Goal: Transaction & Acquisition: Purchase product/service

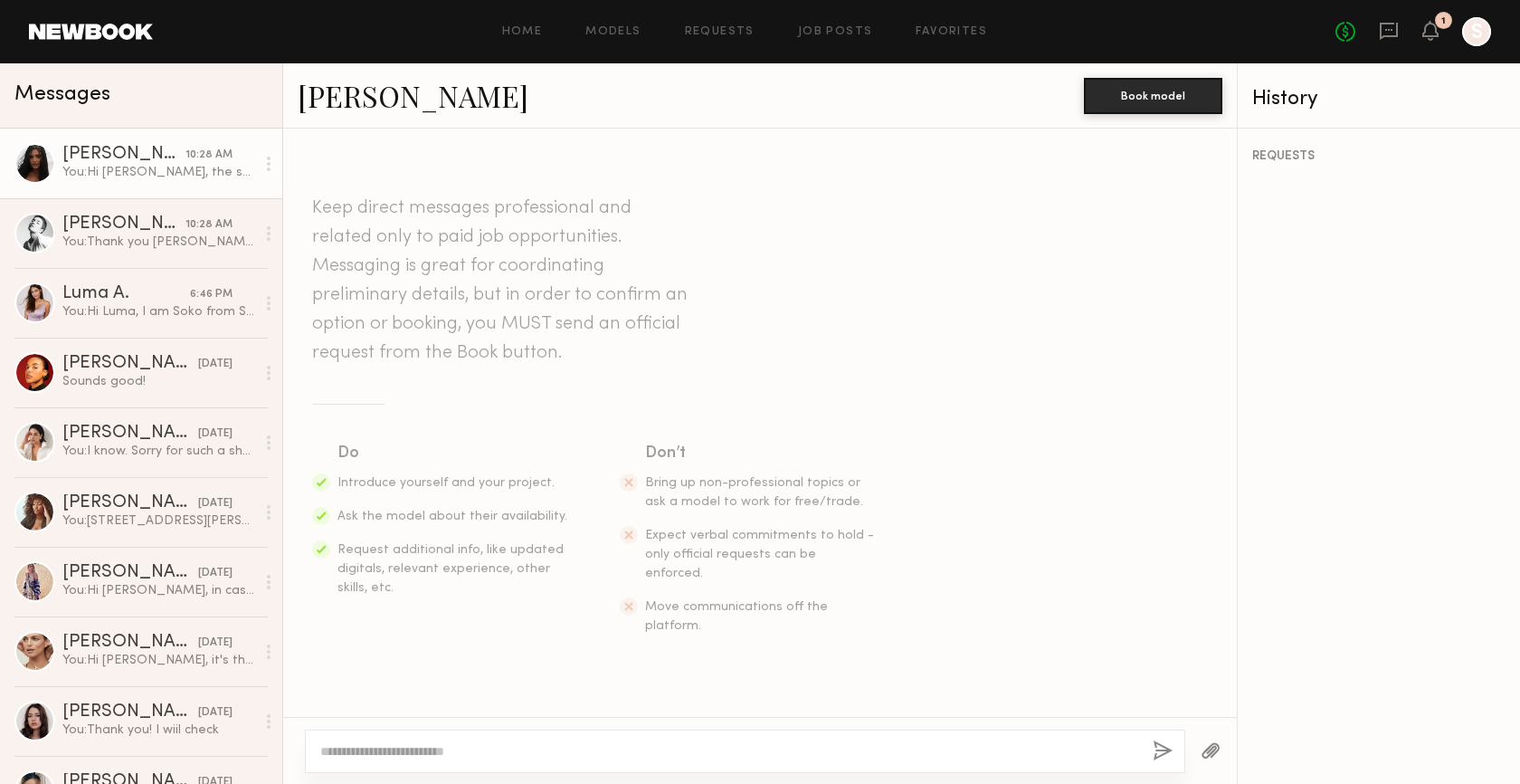
scroll to position [634, 0]
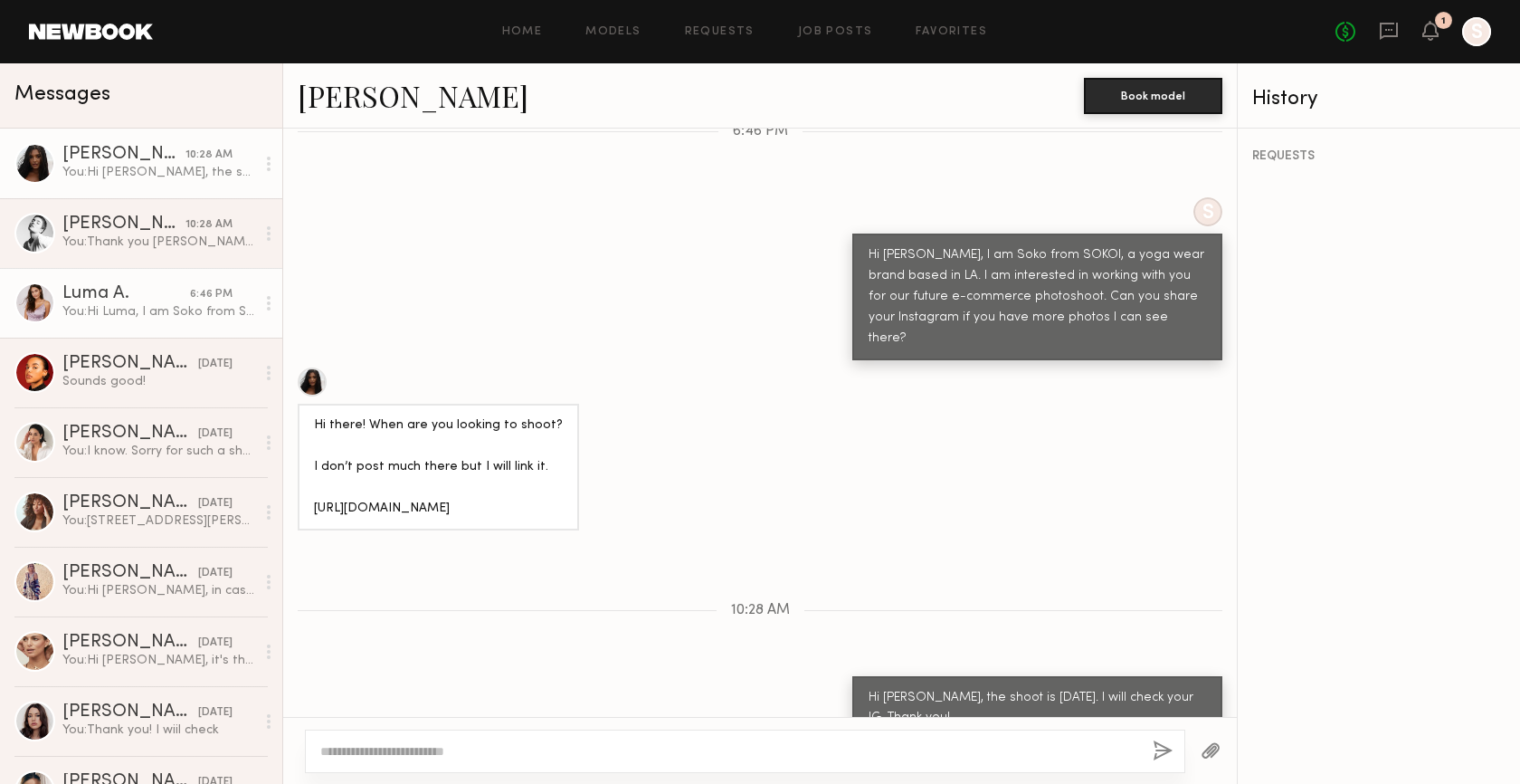
click at [166, 301] on div "Luma A." at bounding box center [125, 293] width 127 height 18
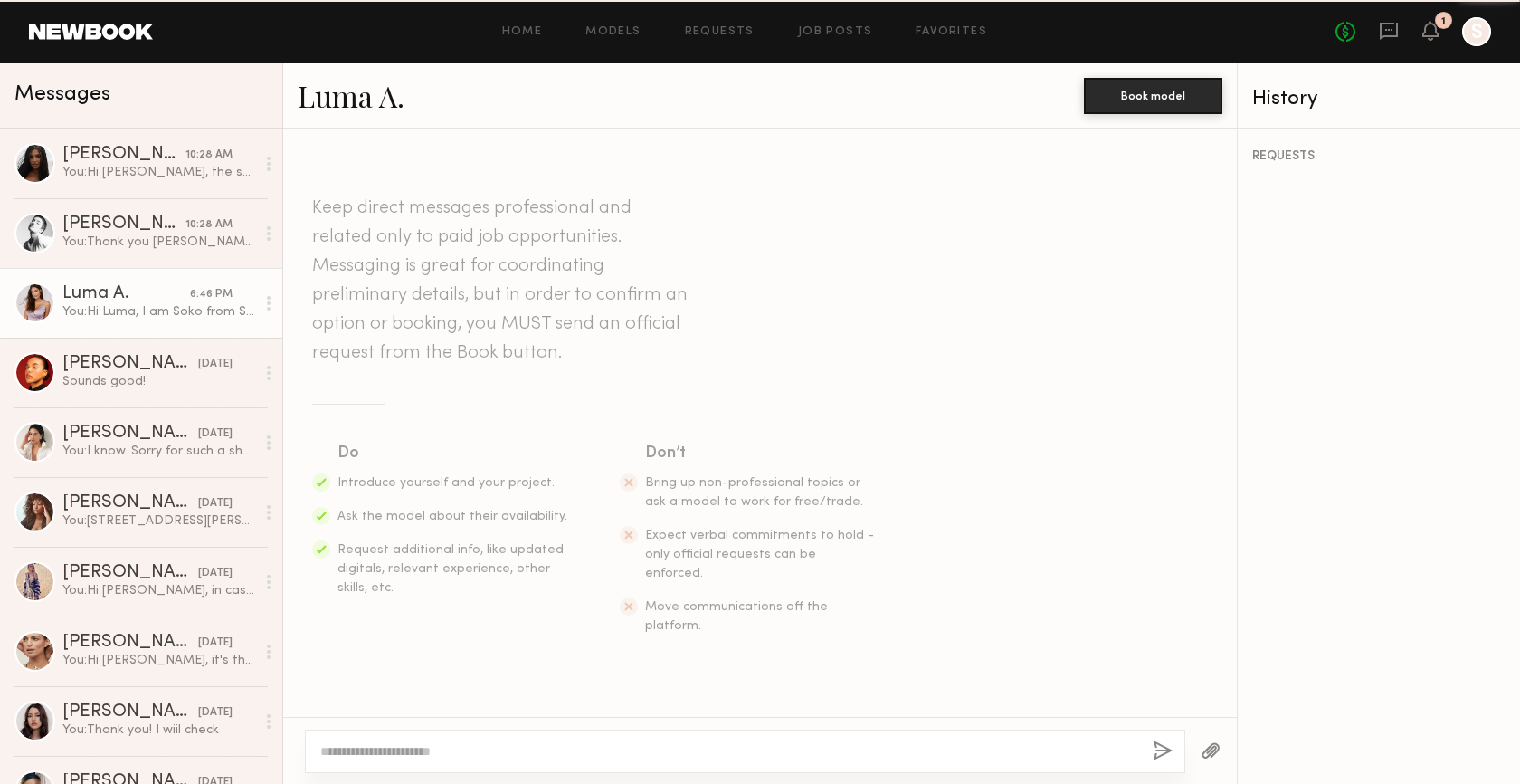
scroll to position [236, 0]
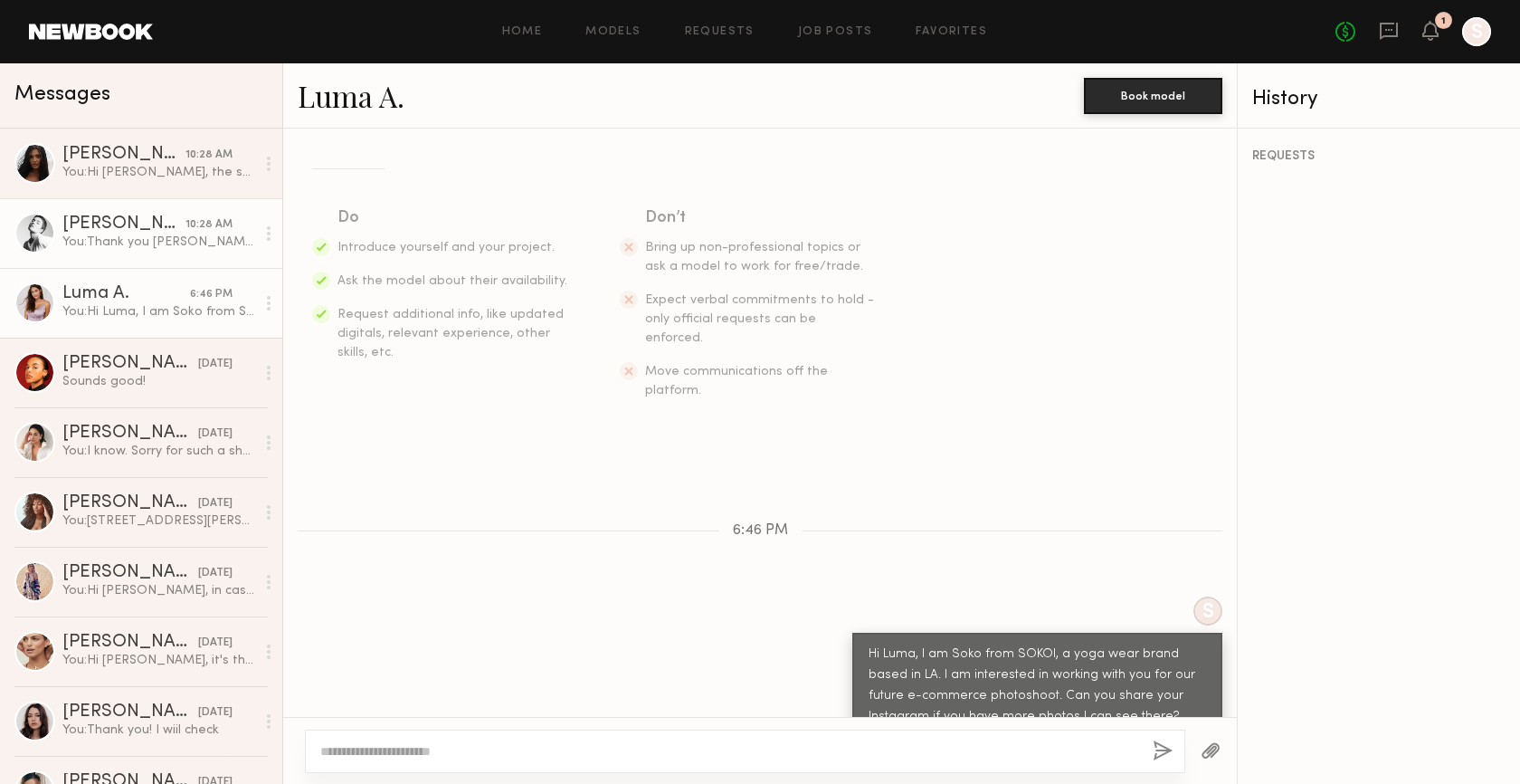
click at [199, 241] on div "You: Thank you Jessica! I will check your IG" at bounding box center [158, 242] width 193 height 17
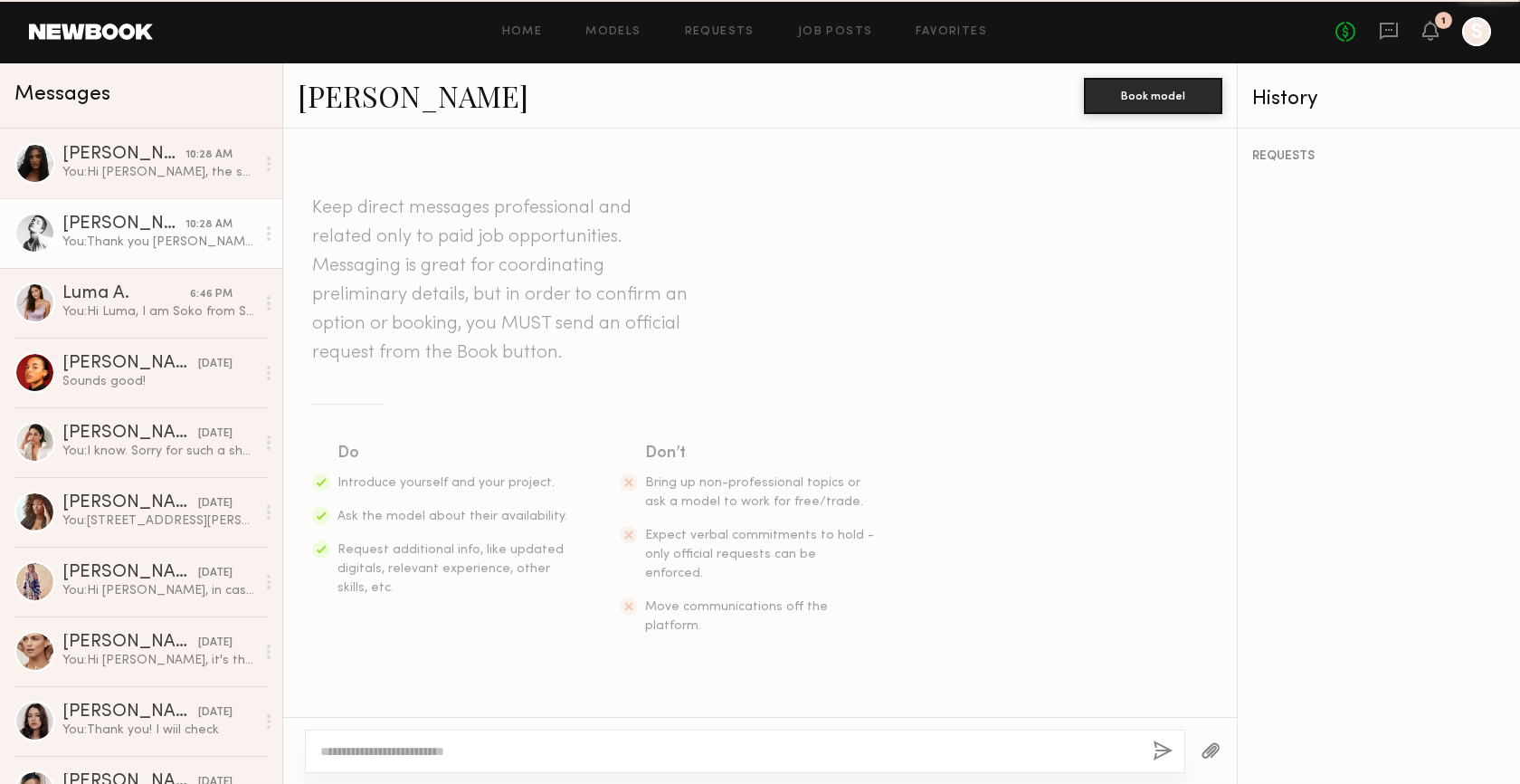
scroll to position [740, 0]
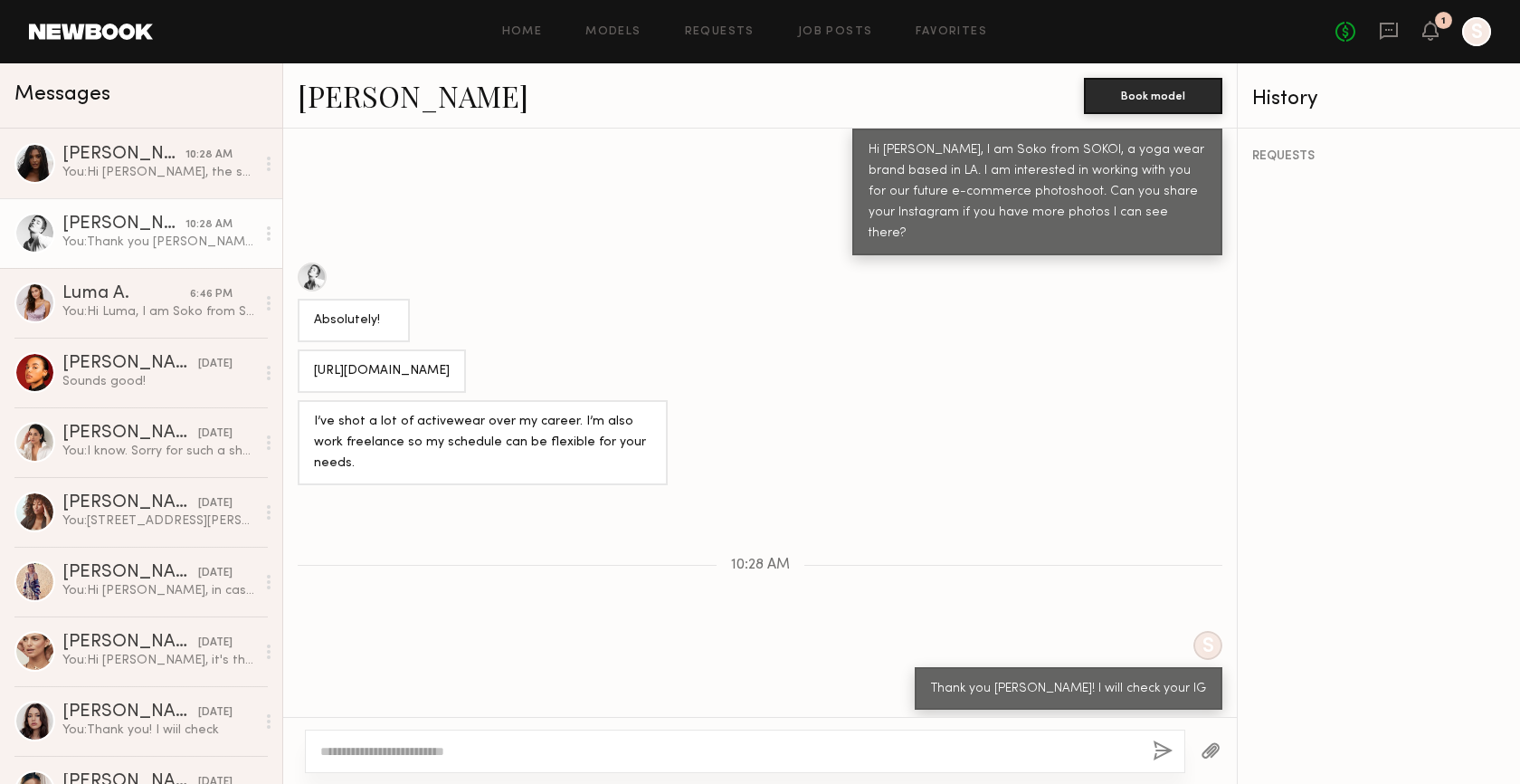
click at [517, 755] on textarea at bounding box center [729, 750] width 818 height 18
click at [535, 743] on textarea "**********" at bounding box center [729, 750] width 818 height 18
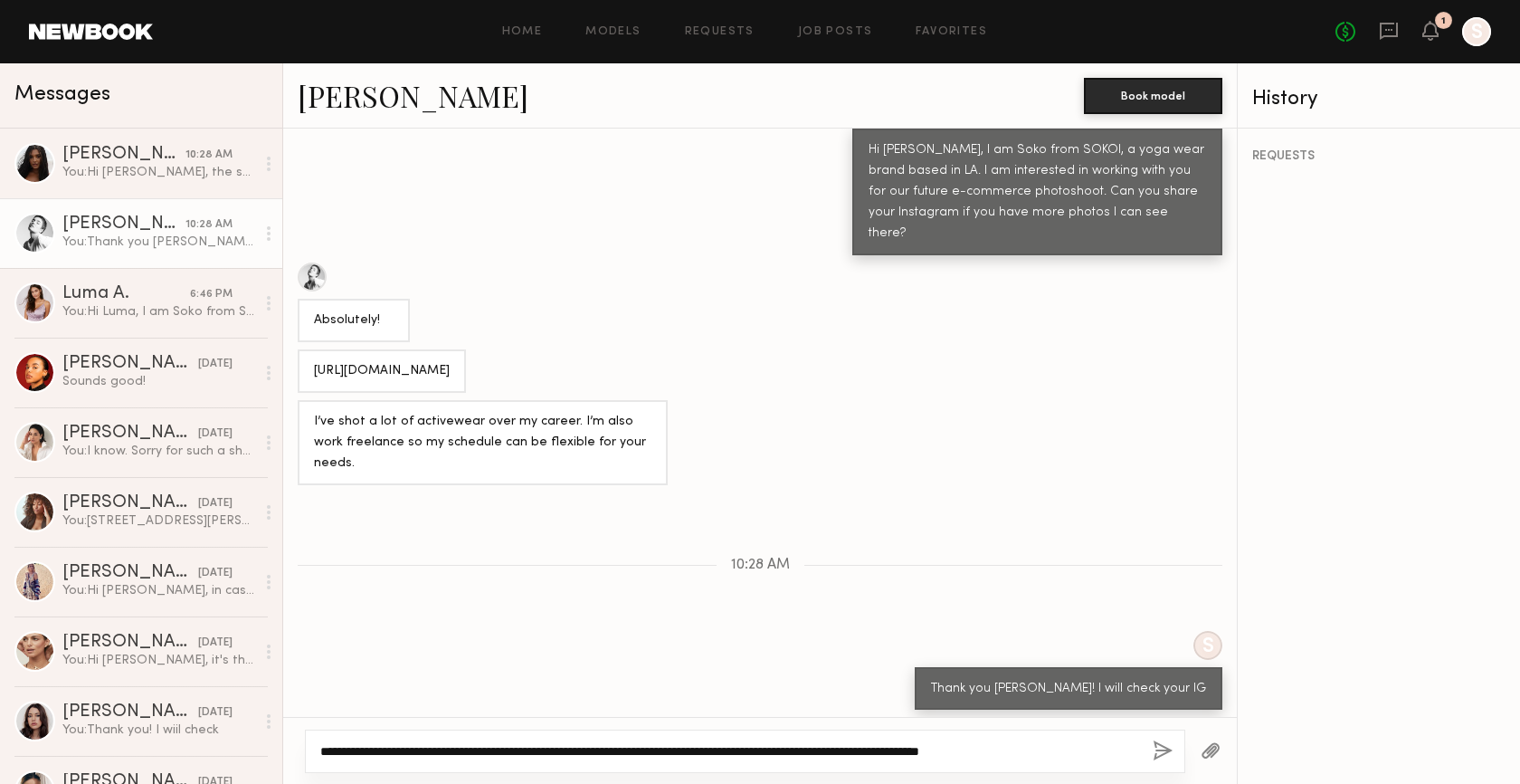
click at [1075, 747] on textarea "**********" at bounding box center [729, 750] width 818 height 18
click at [666, 747] on textarea "**********" at bounding box center [729, 750] width 818 height 18
click at [1116, 751] on textarea "**********" at bounding box center [729, 750] width 818 height 18
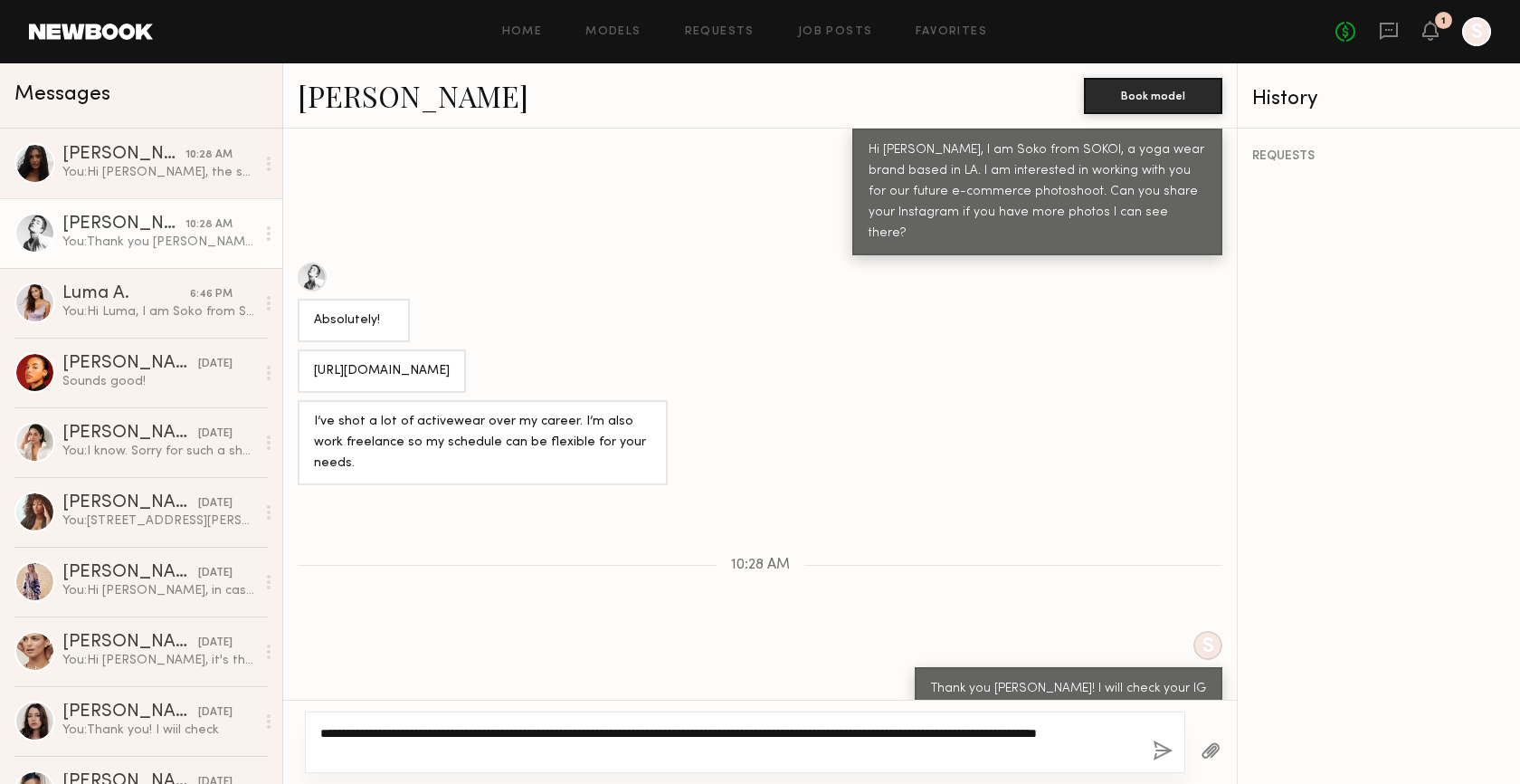
type textarea "**********"
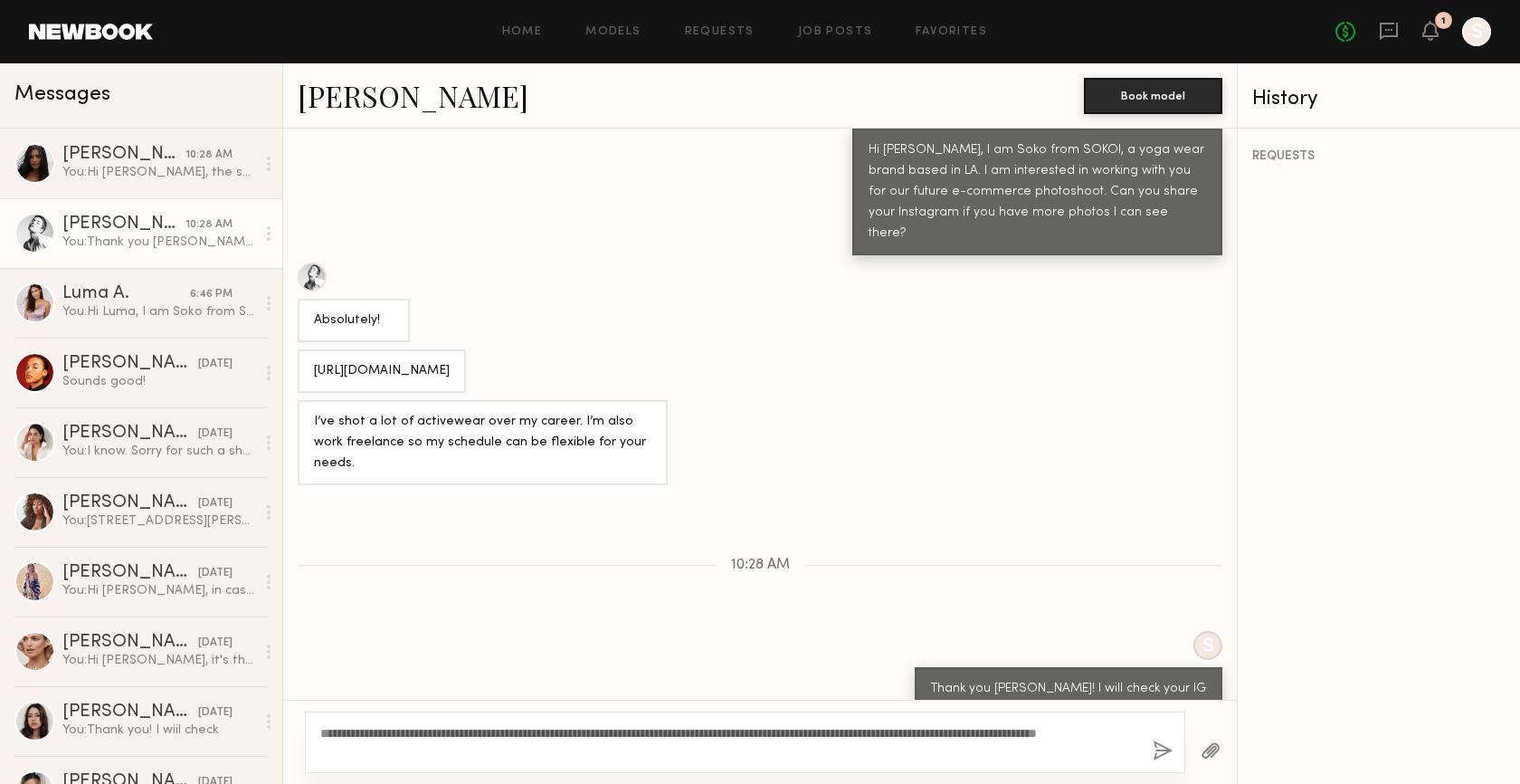
click at [1163, 742] on button "button" at bounding box center [1162, 752] width 20 height 23
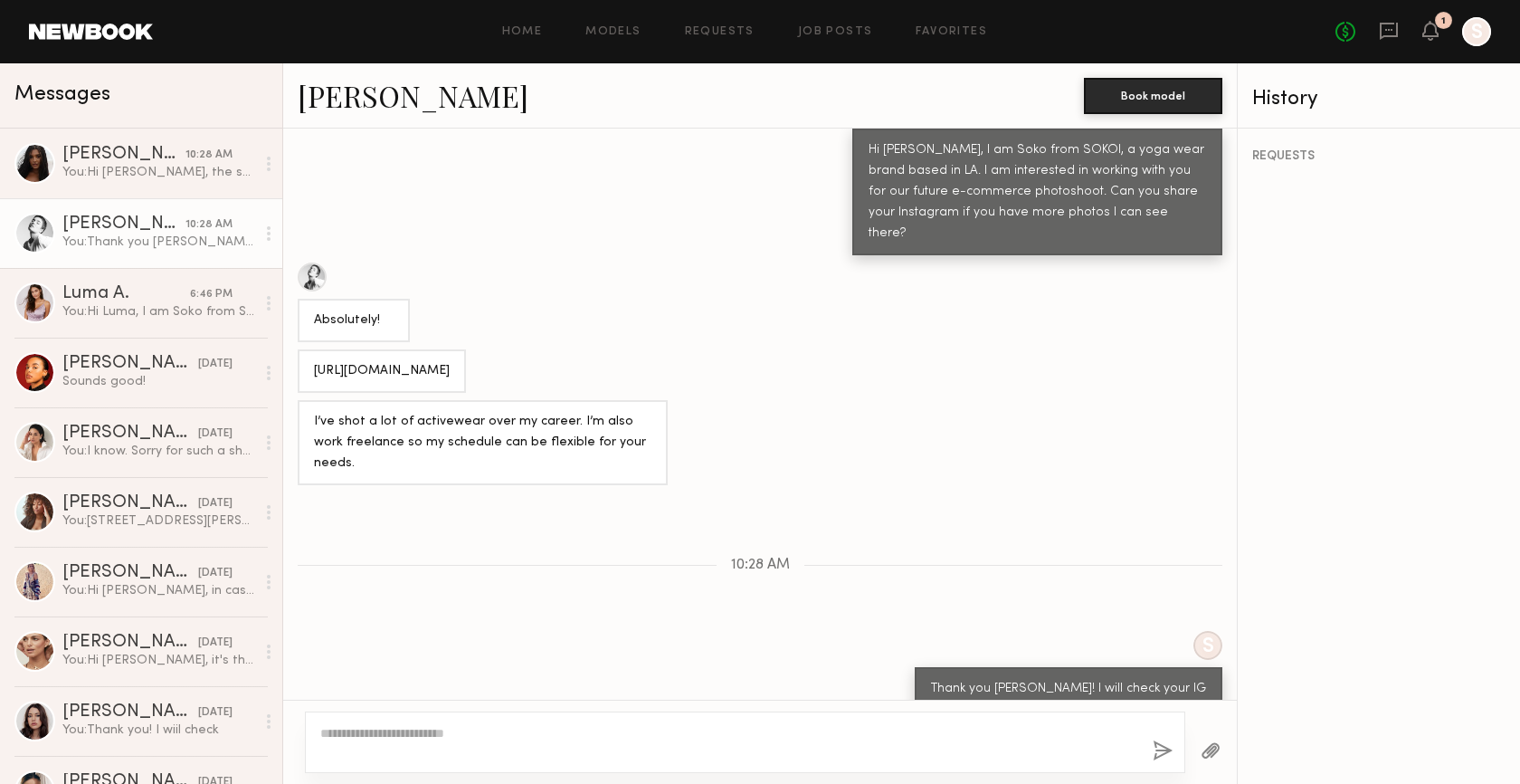
scroll to position [868, 0]
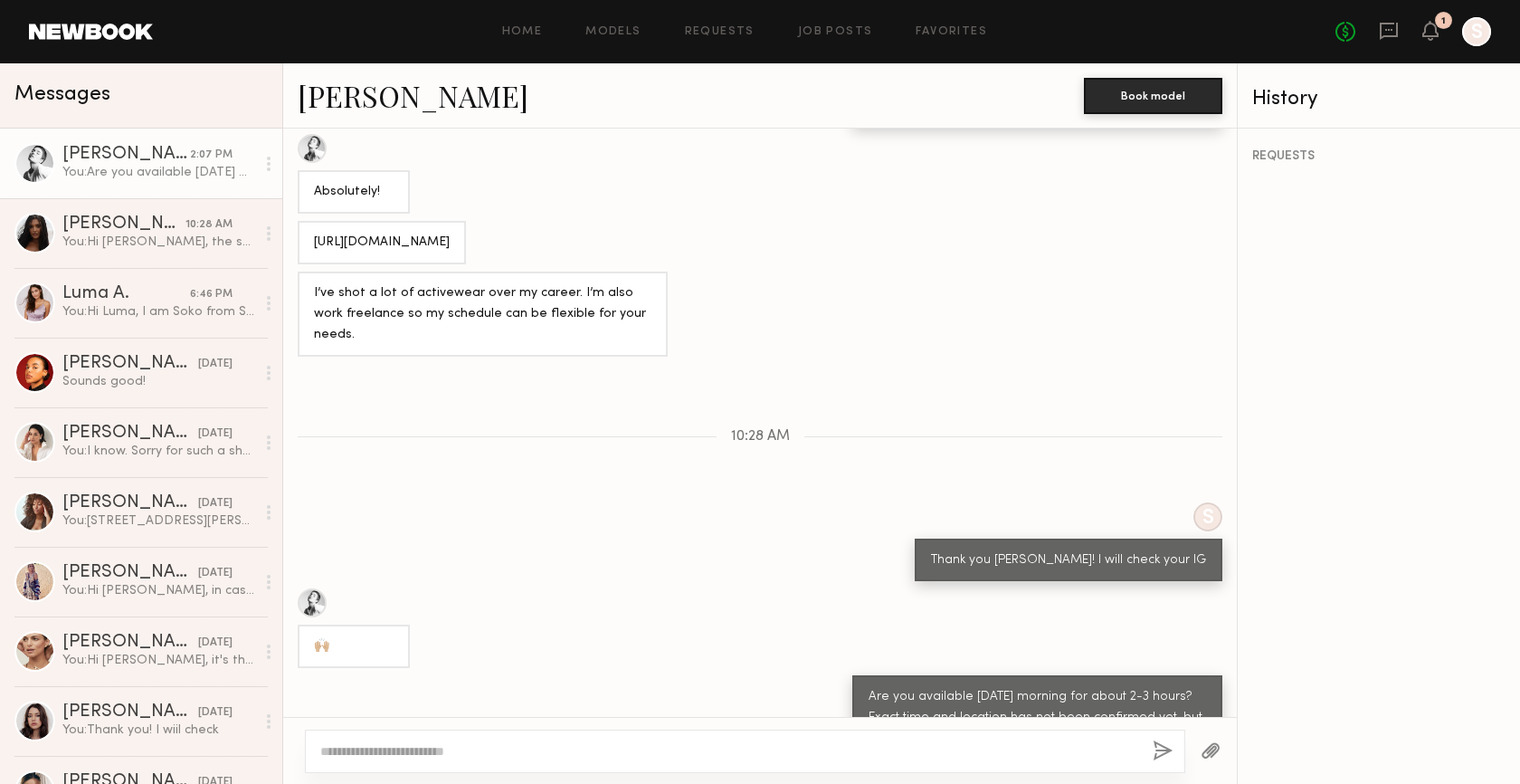
click at [1369, 554] on div "REQUESTS" at bounding box center [1380, 455] width 283 height 655
click at [190, 300] on div "6:46 PM" at bounding box center [211, 294] width 42 height 17
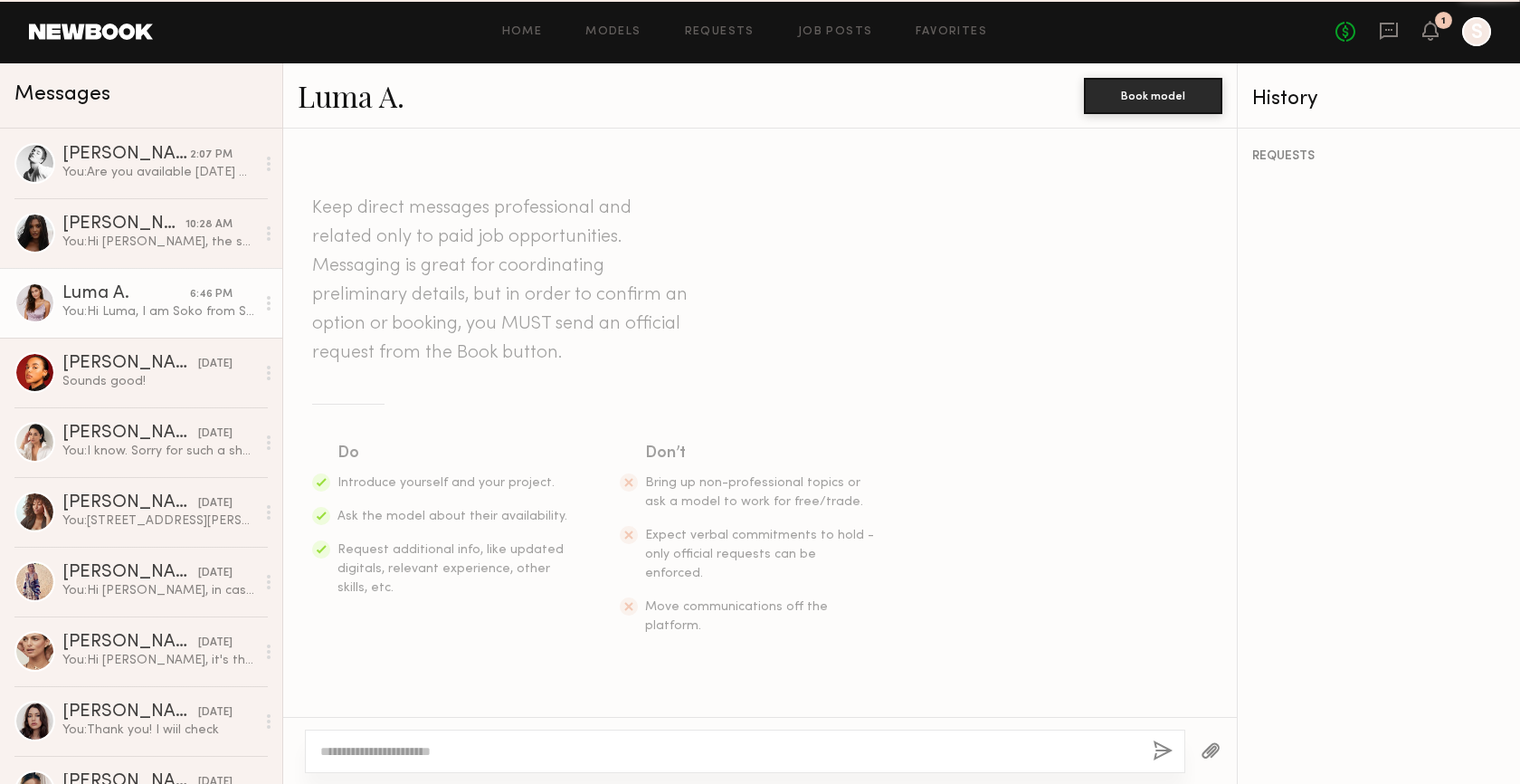
scroll to position [236, 0]
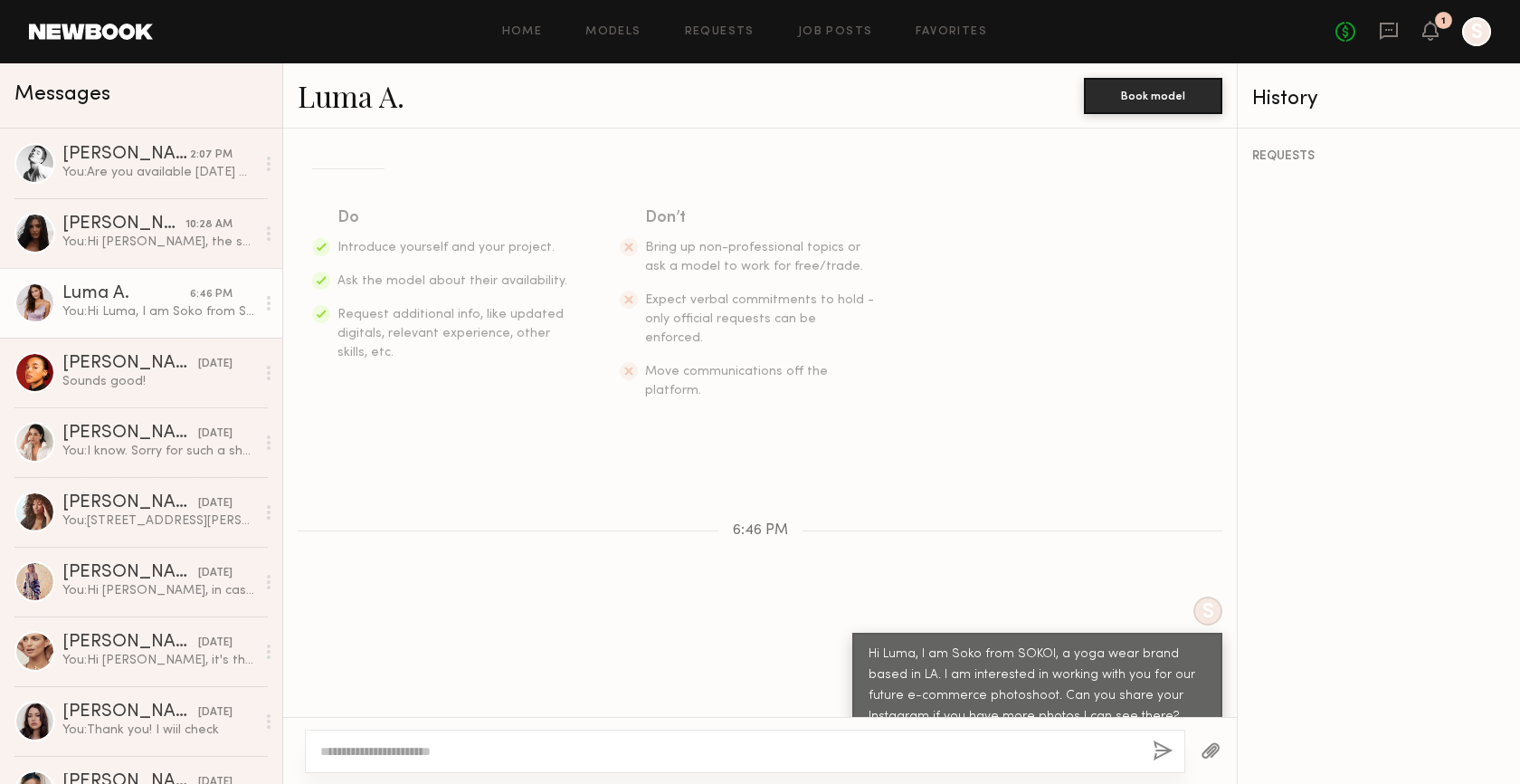
click at [608, 741] on div at bounding box center [745, 751] width 880 height 43
click at [589, 743] on textarea at bounding box center [729, 750] width 818 height 18
type textarea "**********"
click at [1157, 749] on button "button" at bounding box center [1162, 752] width 20 height 23
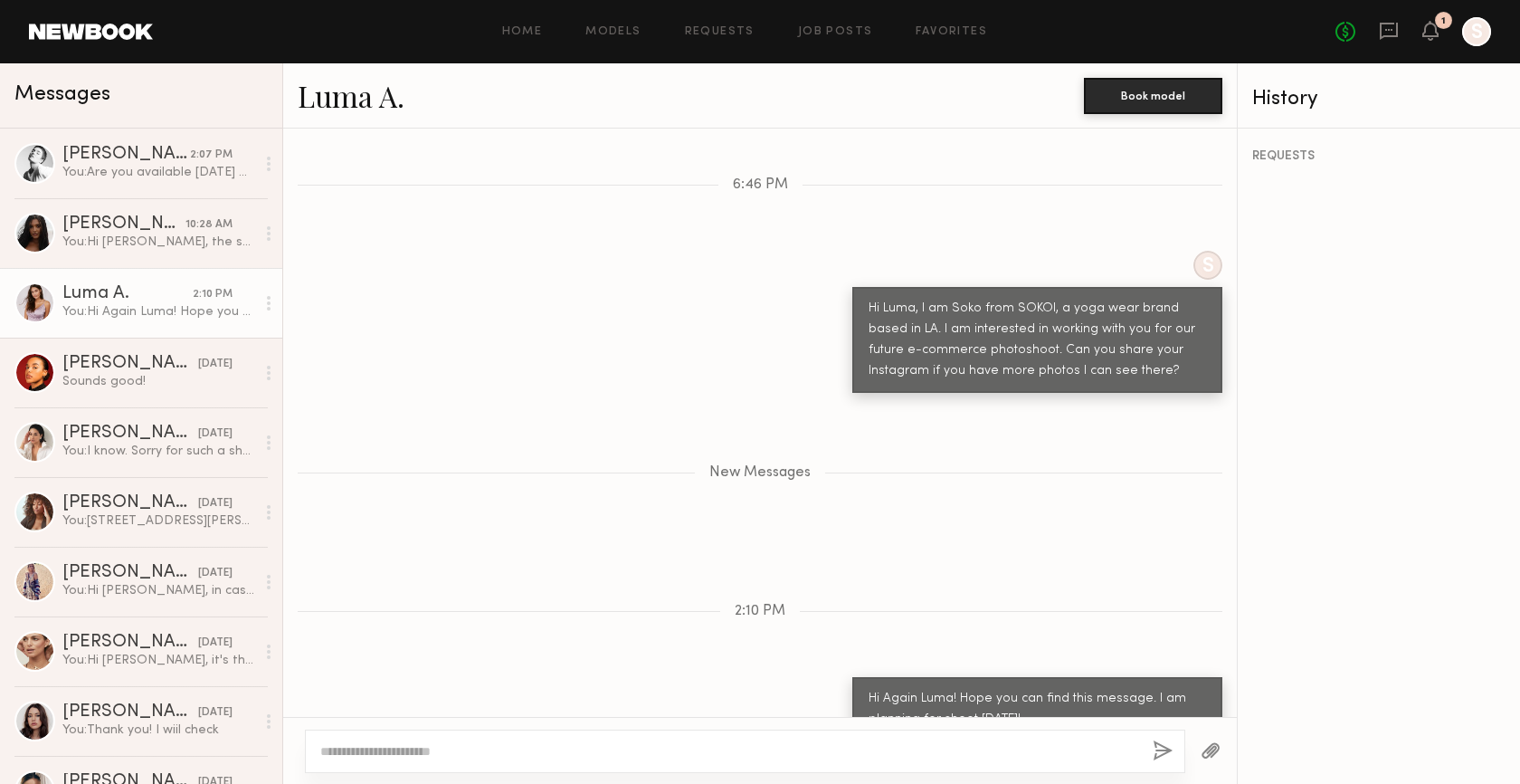
click at [561, 532] on div "Keep direct messages professional and related only to paid job opportunities. M…" at bounding box center [760, 422] width 954 height 588
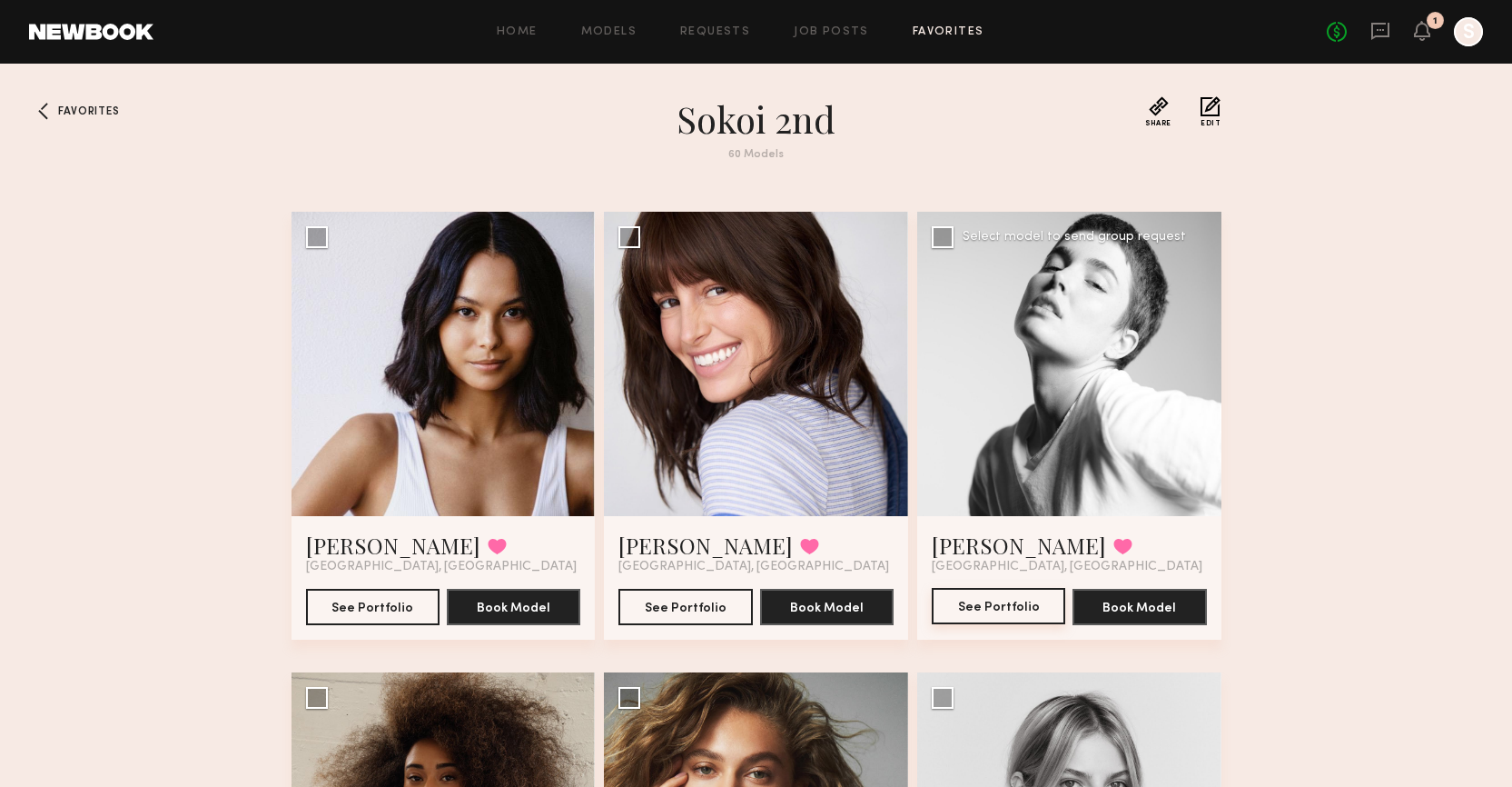
click at [1018, 606] on button "See Portfolio" at bounding box center [998, 605] width 133 height 36
click at [379, 614] on button "See Portfolio" at bounding box center [373, 605] width 133 height 36
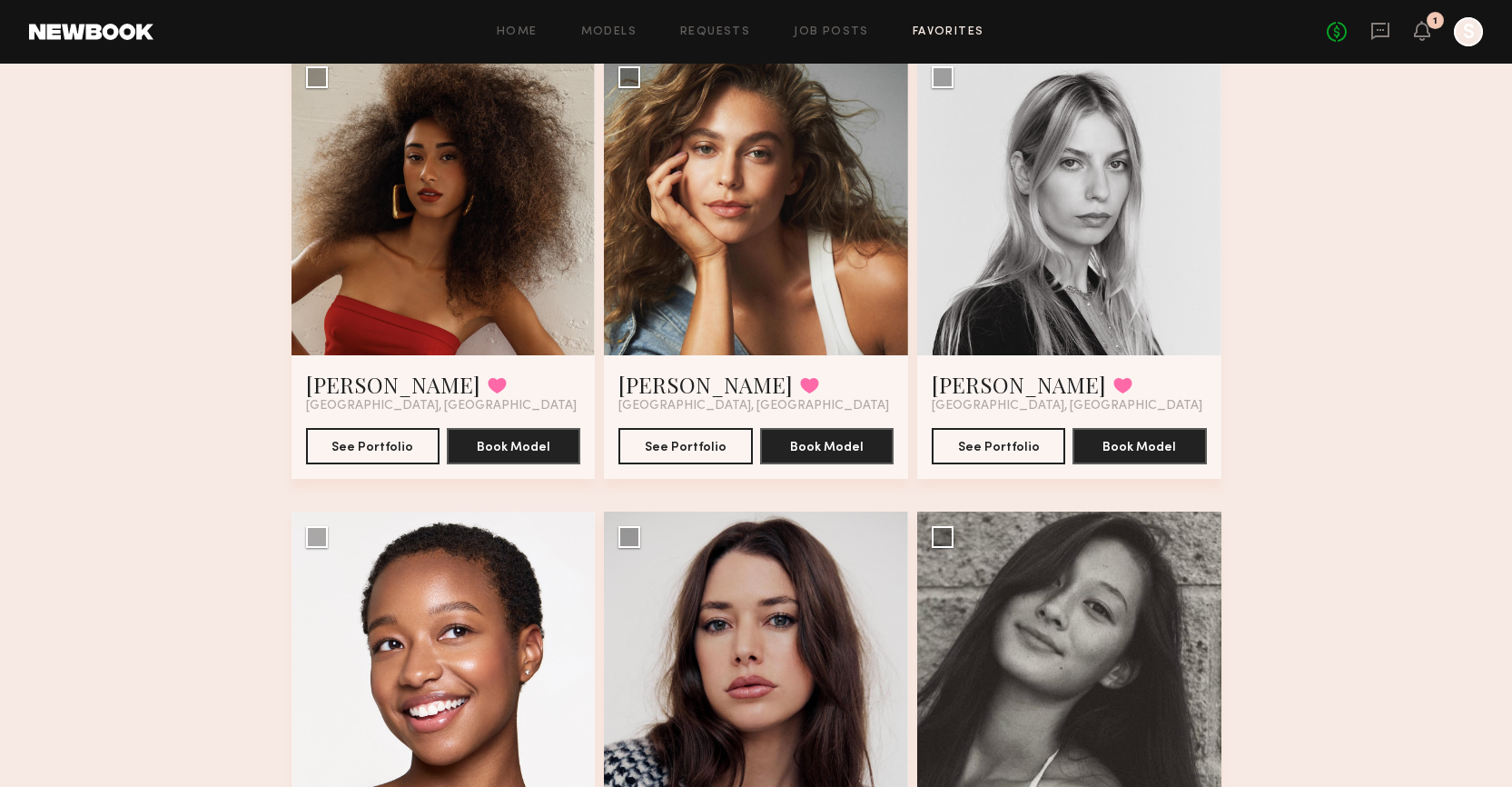
scroll to position [544, 0]
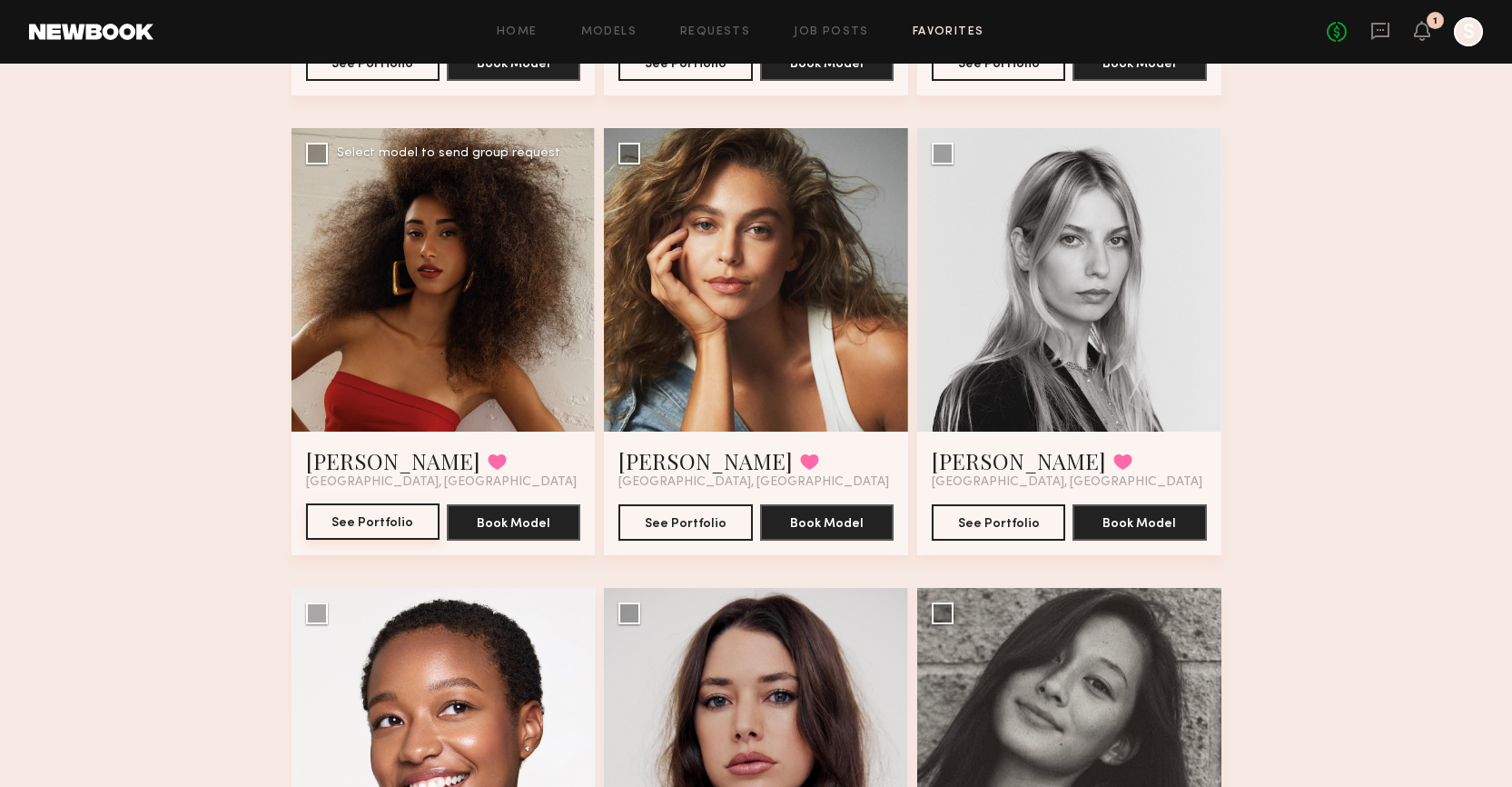
click at [383, 515] on button "See Portfolio" at bounding box center [373, 521] width 133 height 36
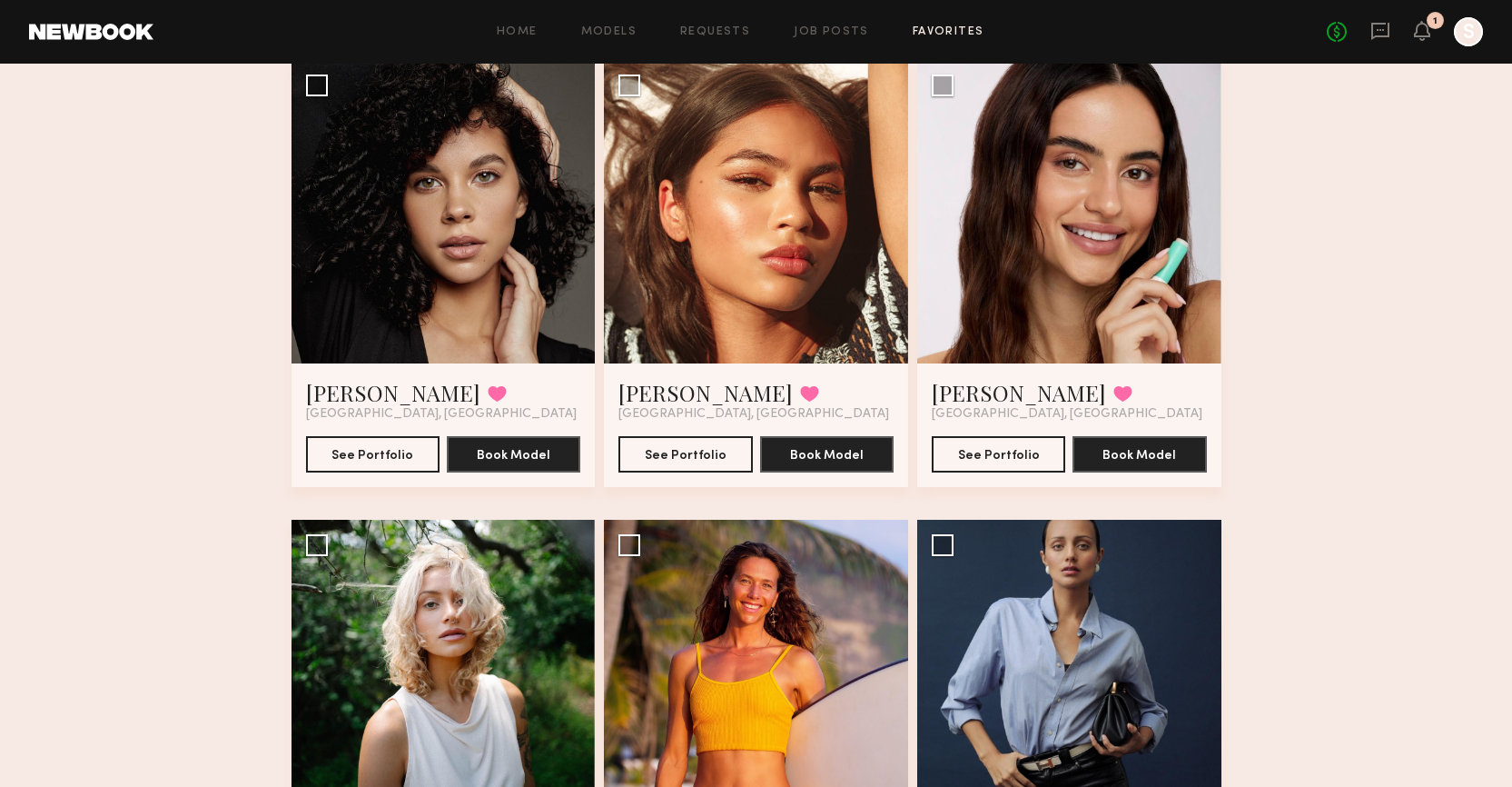
scroll to position [3392, 0]
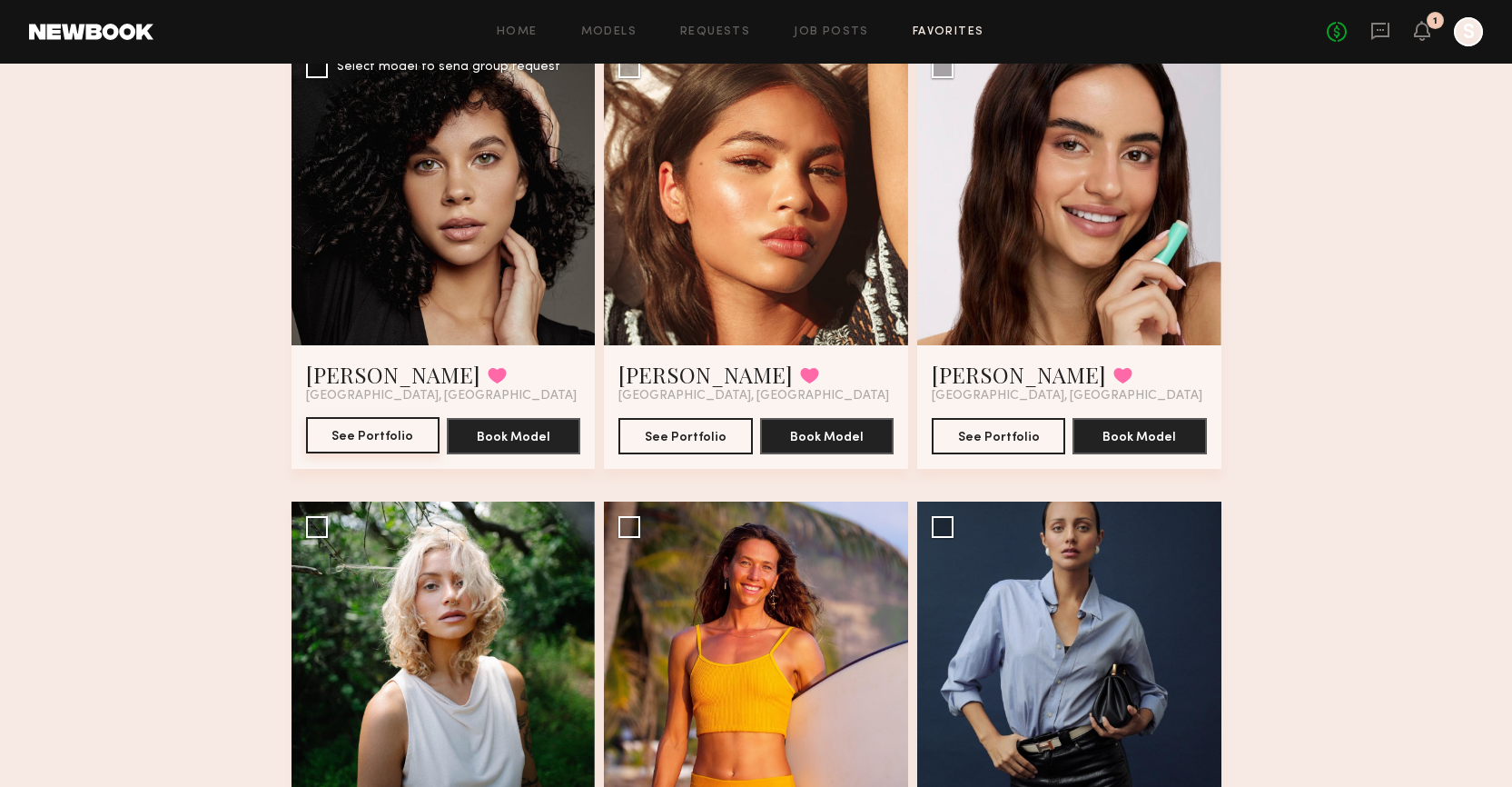
click at [373, 431] on button "See Portfolio" at bounding box center [373, 435] width 133 height 36
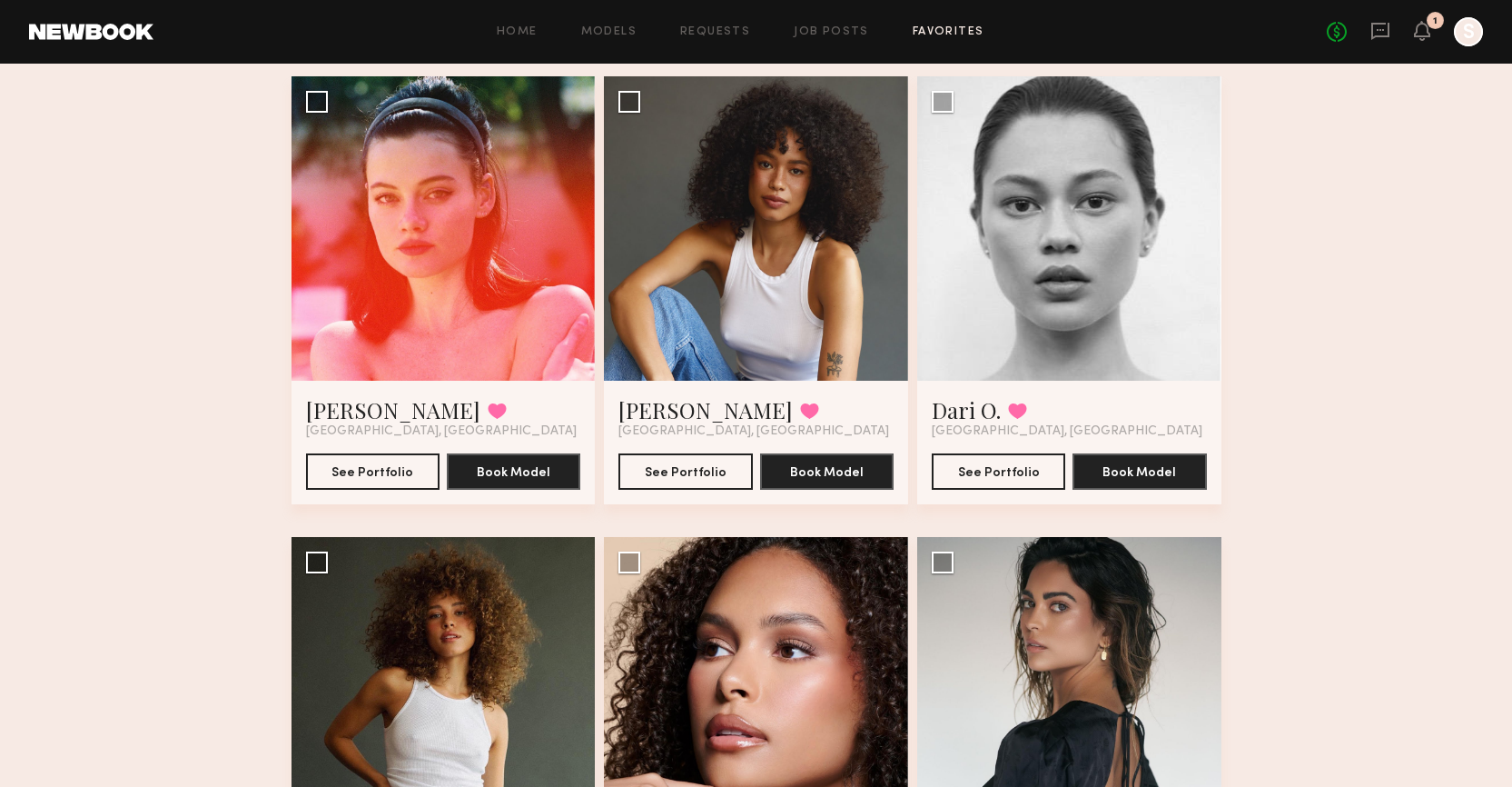
scroll to position [4288, 0]
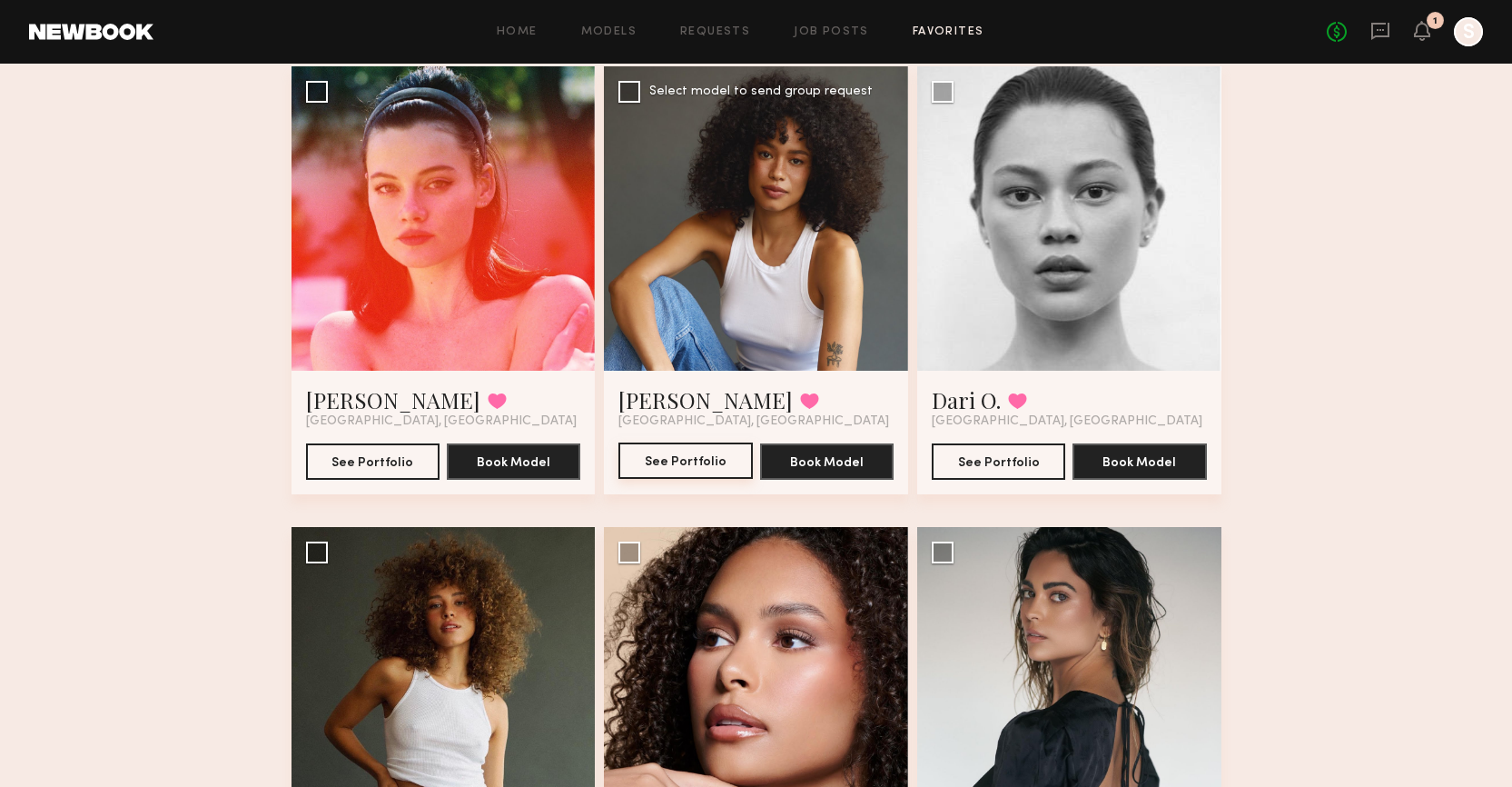
click at [721, 457] on button "See Portfolio" at bounding box center [685, 461] width 133 height 36
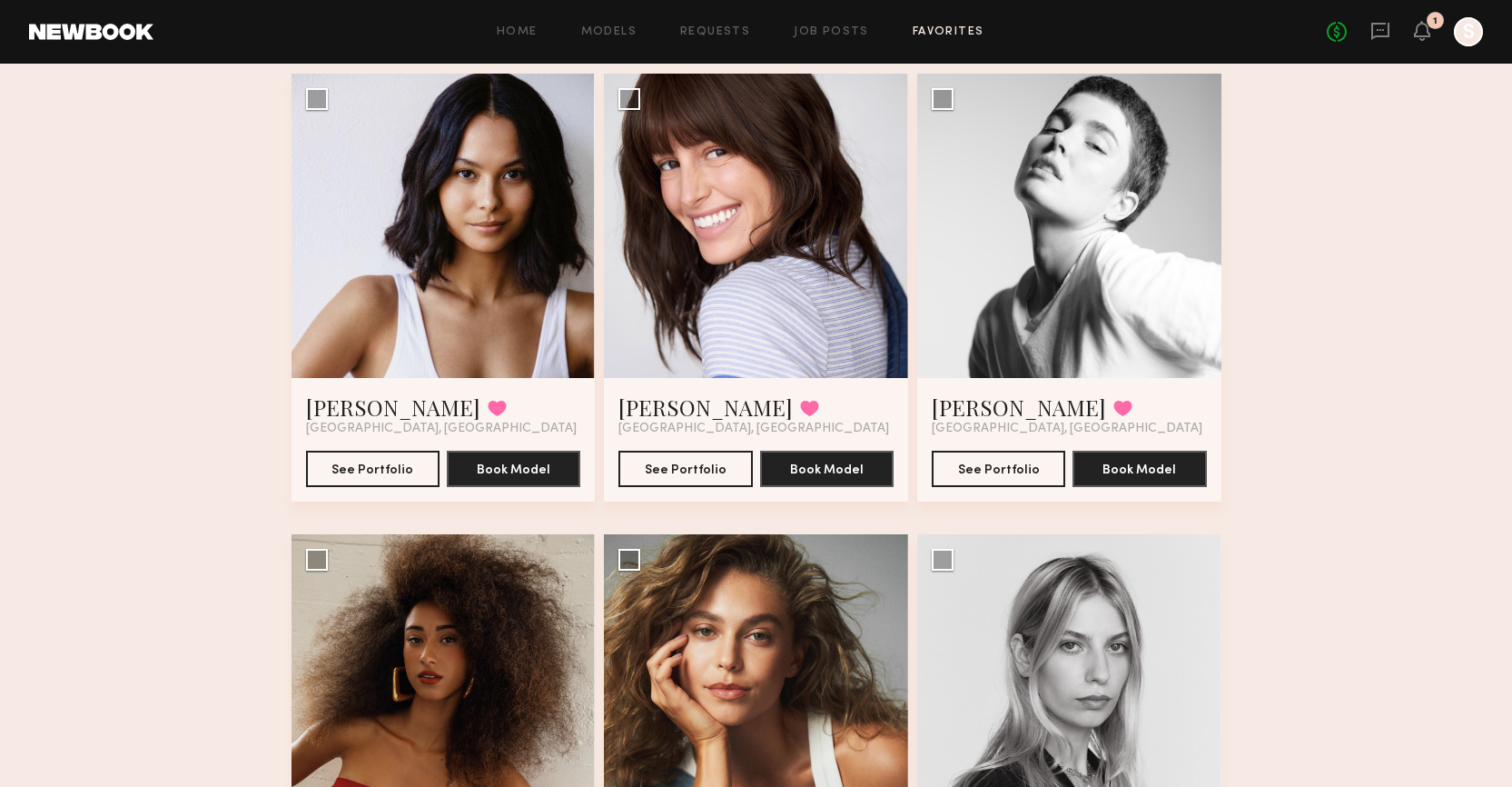
scroll to position [0, 0]
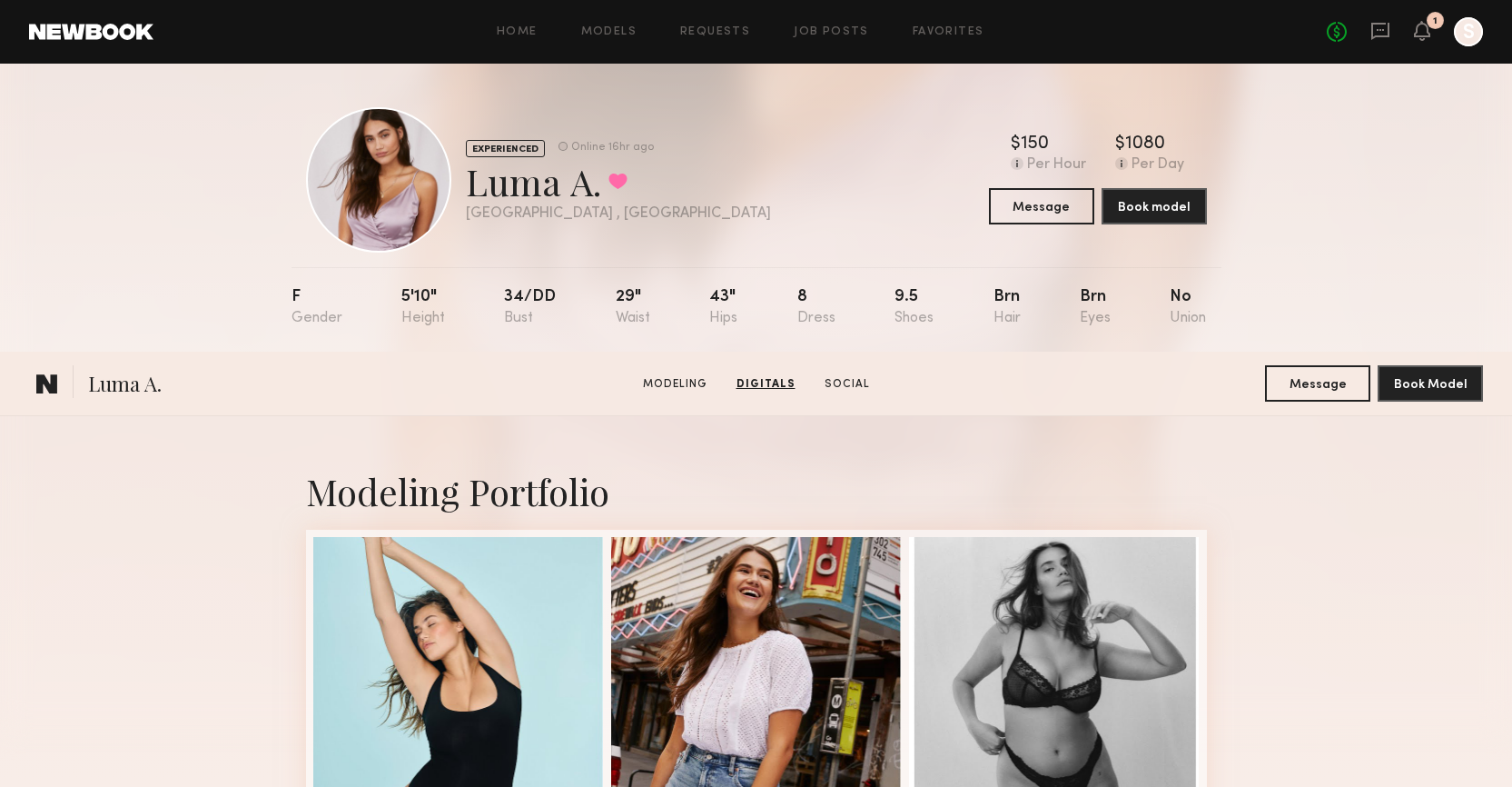
scroll to position [1429, 0]
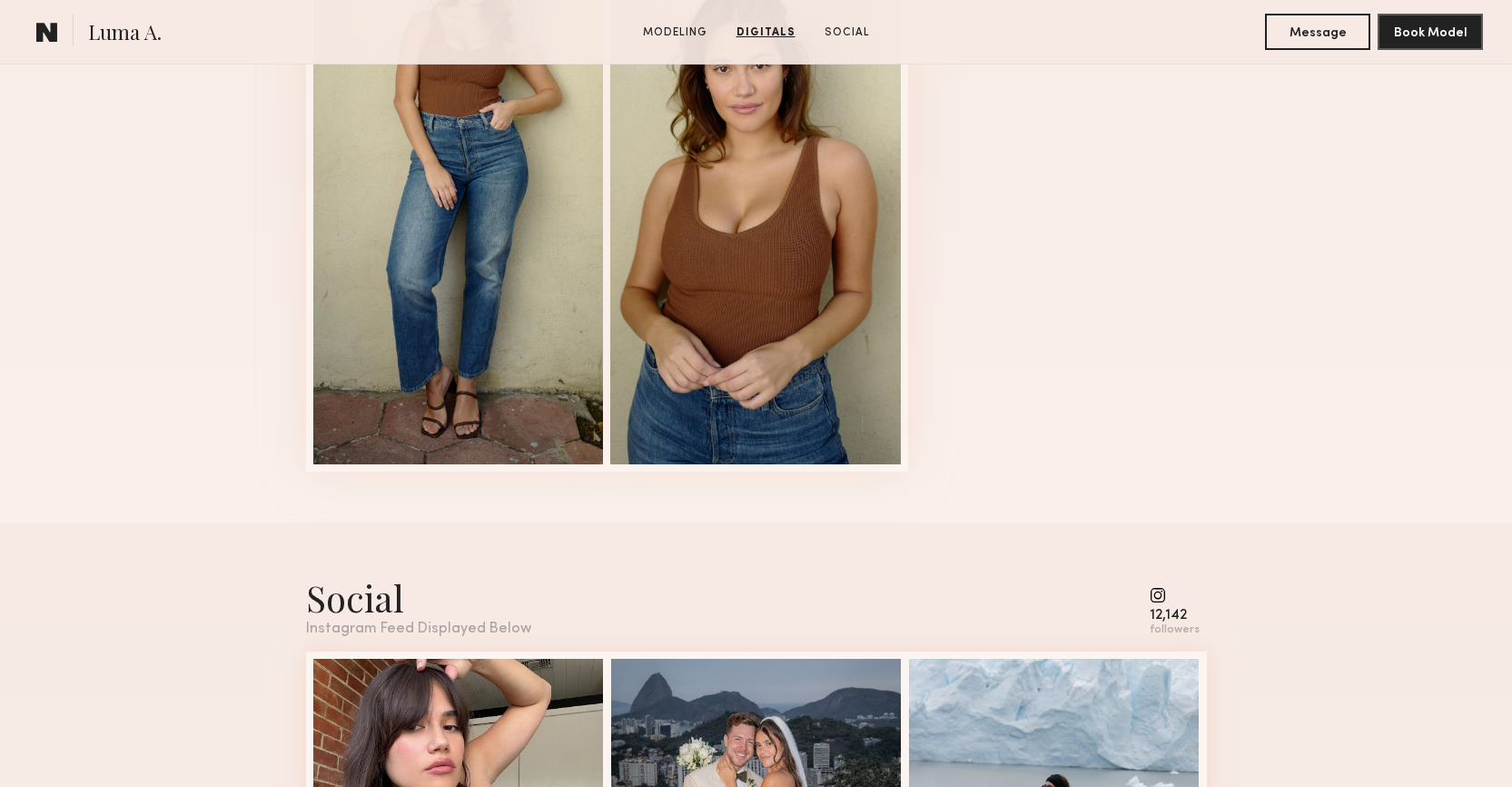
click at [1273, 288] on div "Digitals 1 of 2" at bounding box center [756, 138] width 1512 height 767
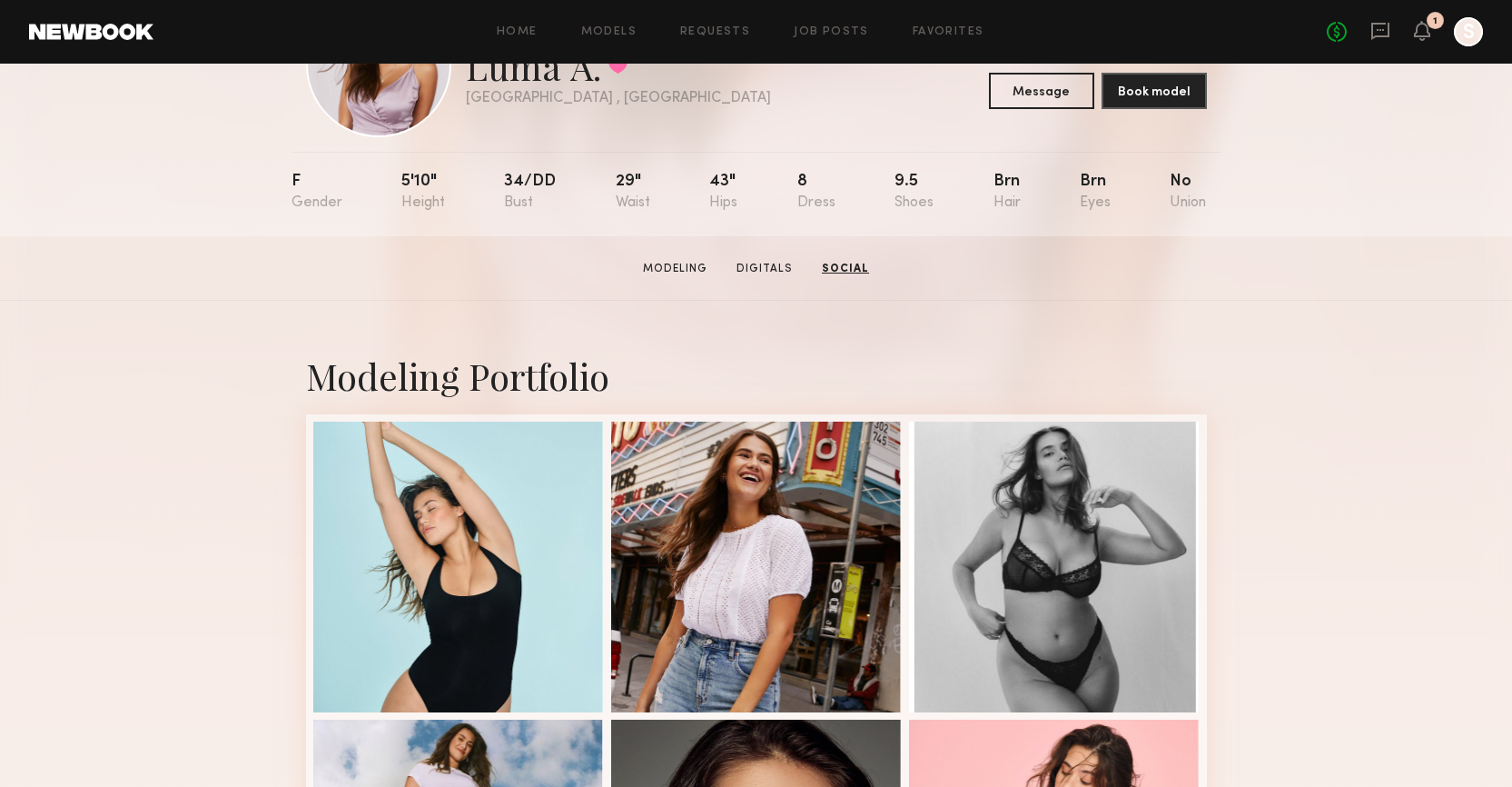
scroll to position [0, 0]
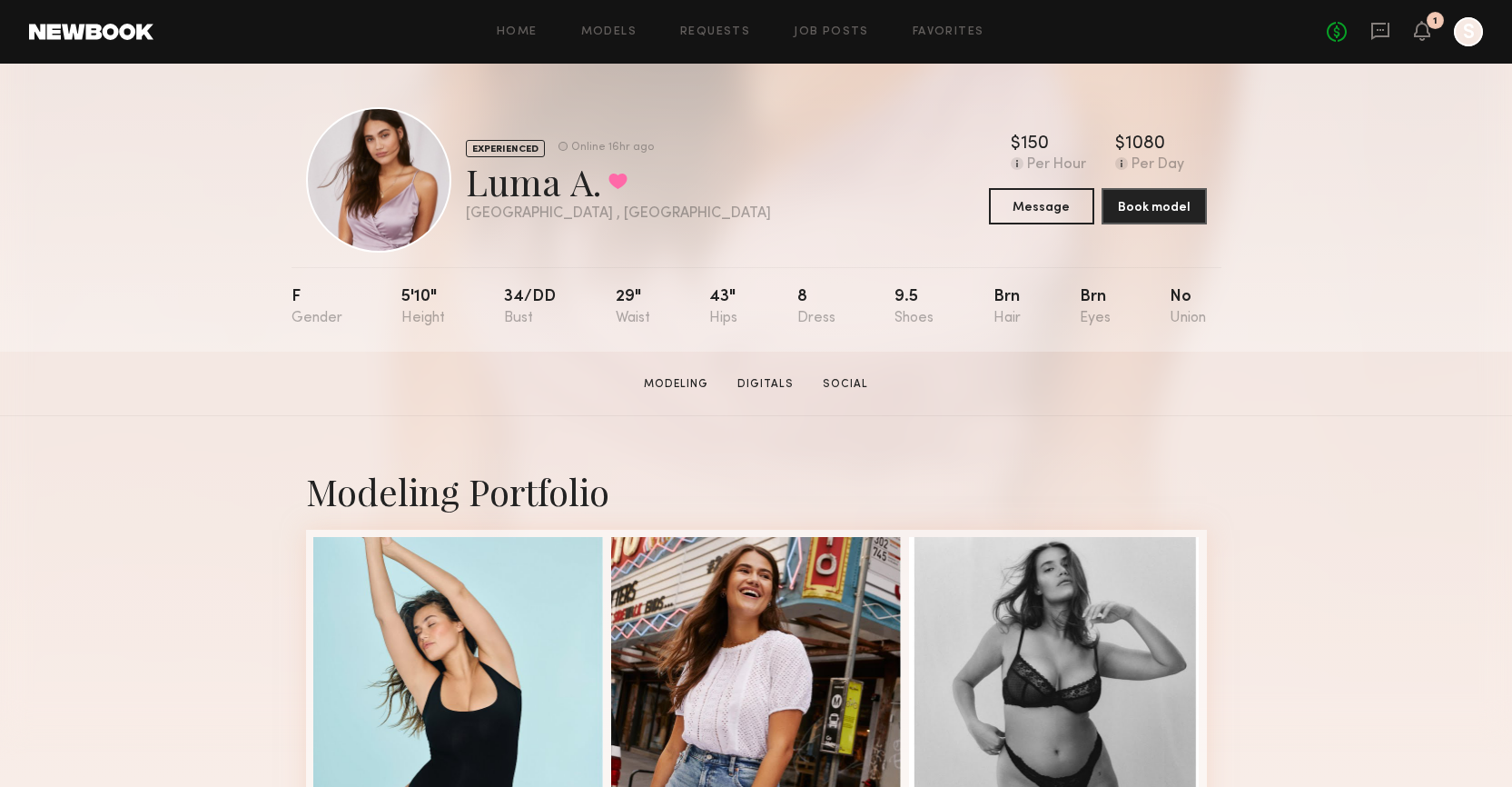
click at [1400, 417] on div "Modeling Portfolio" at bounding box center [756, 799] width 1512 height 767
click at [1373, 474] on div "Modeling Portfolio" at bounding box center [756, 799] width 1512 height 767
click at [1295, 430] on div "Modeling Portfolio" at bounding box center [756, 799] width 1512 height 767
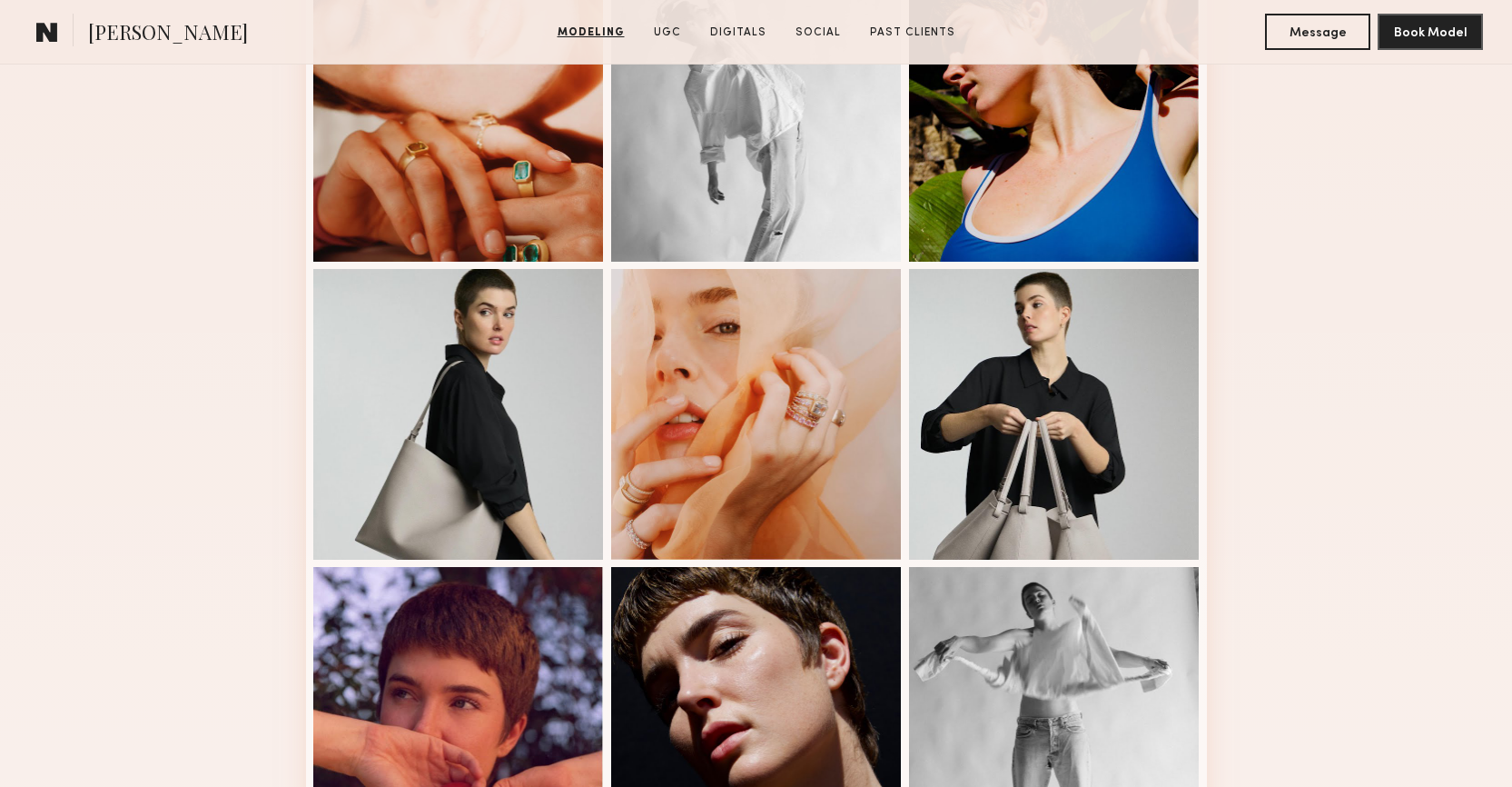
scroll to position [1063, 0]
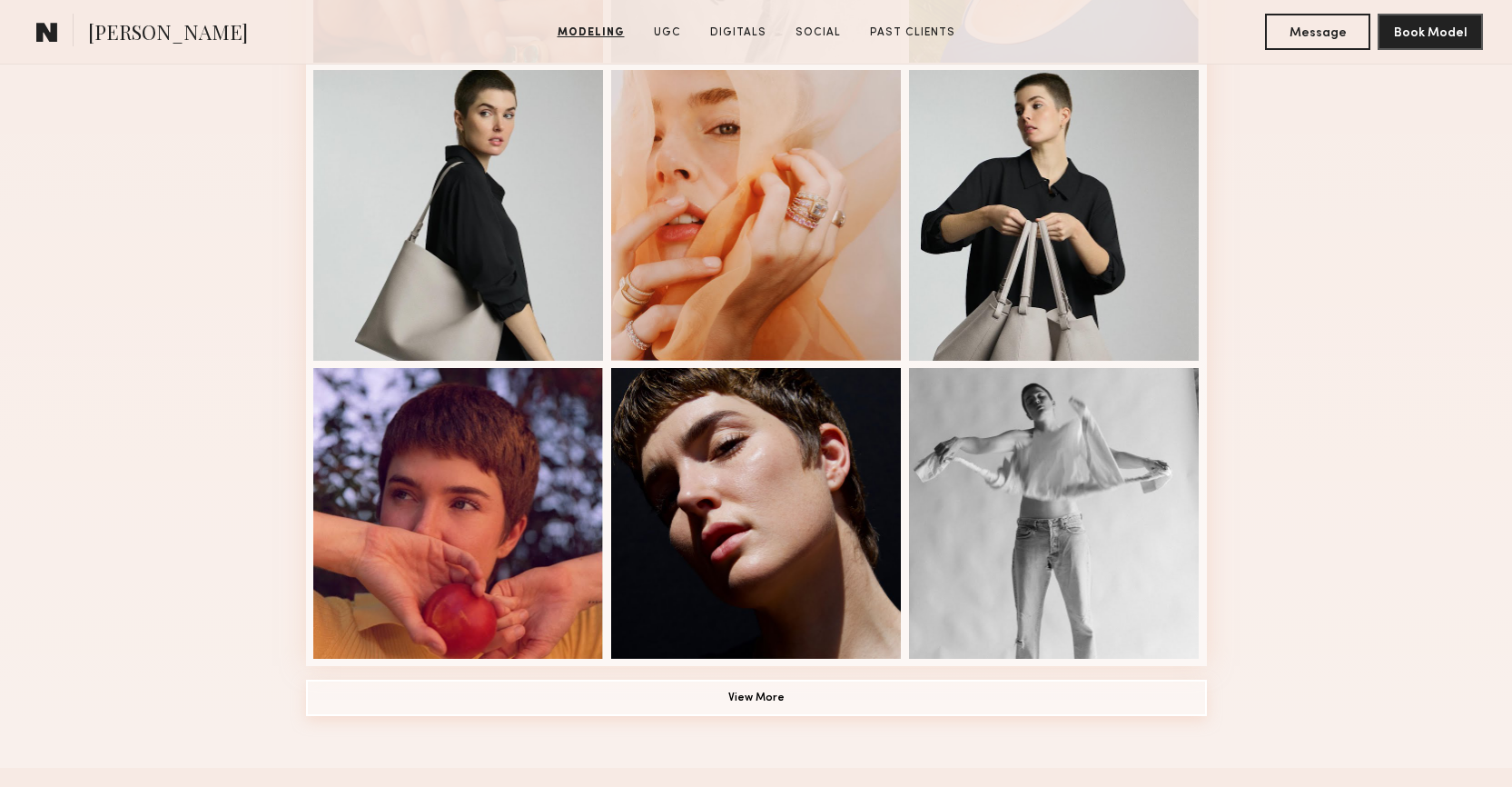
click at [742, 699] on button "View More" at bounding box center [756, 697] width 901 height 36
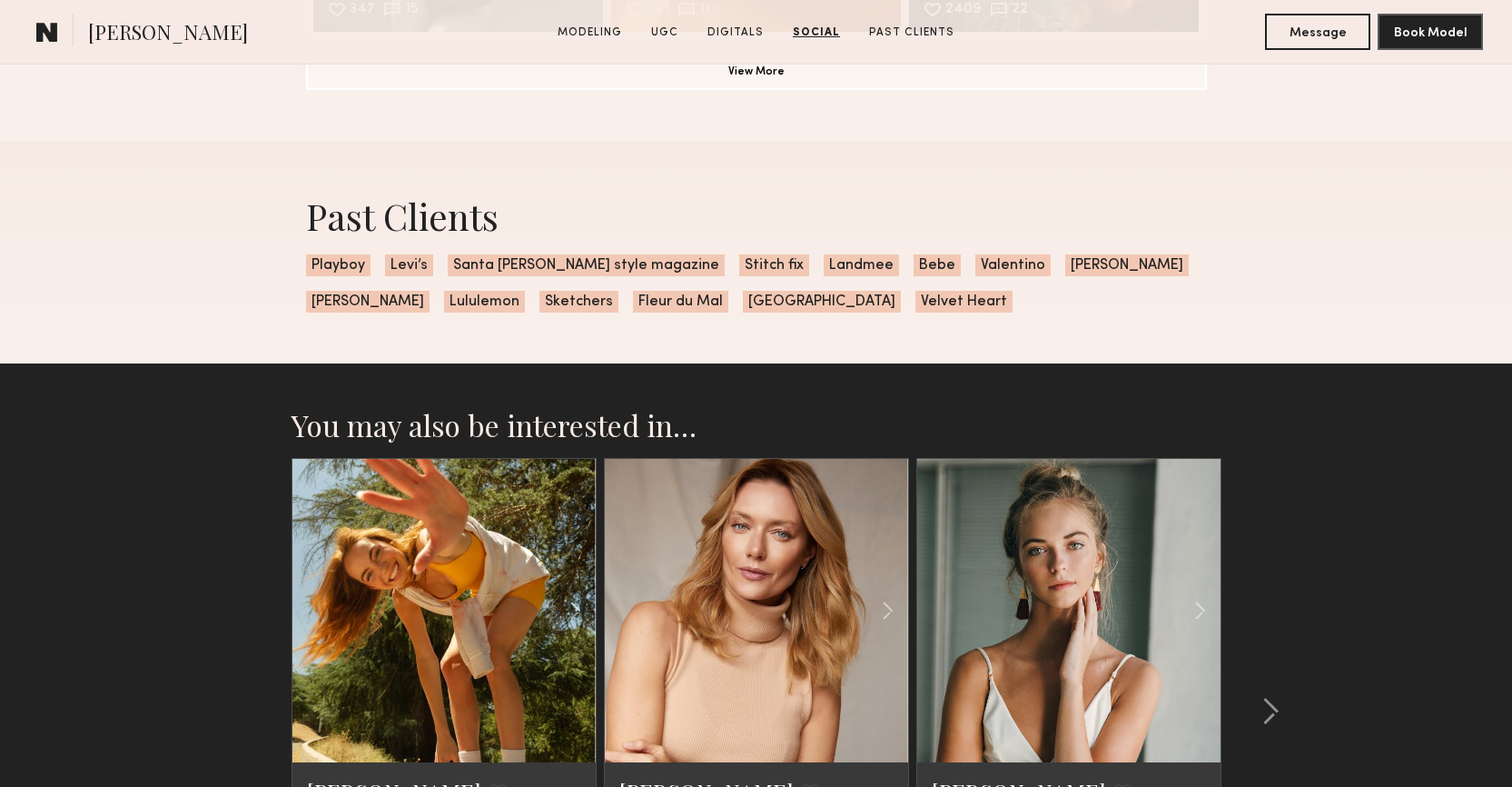
scroll to position [5729, 0]
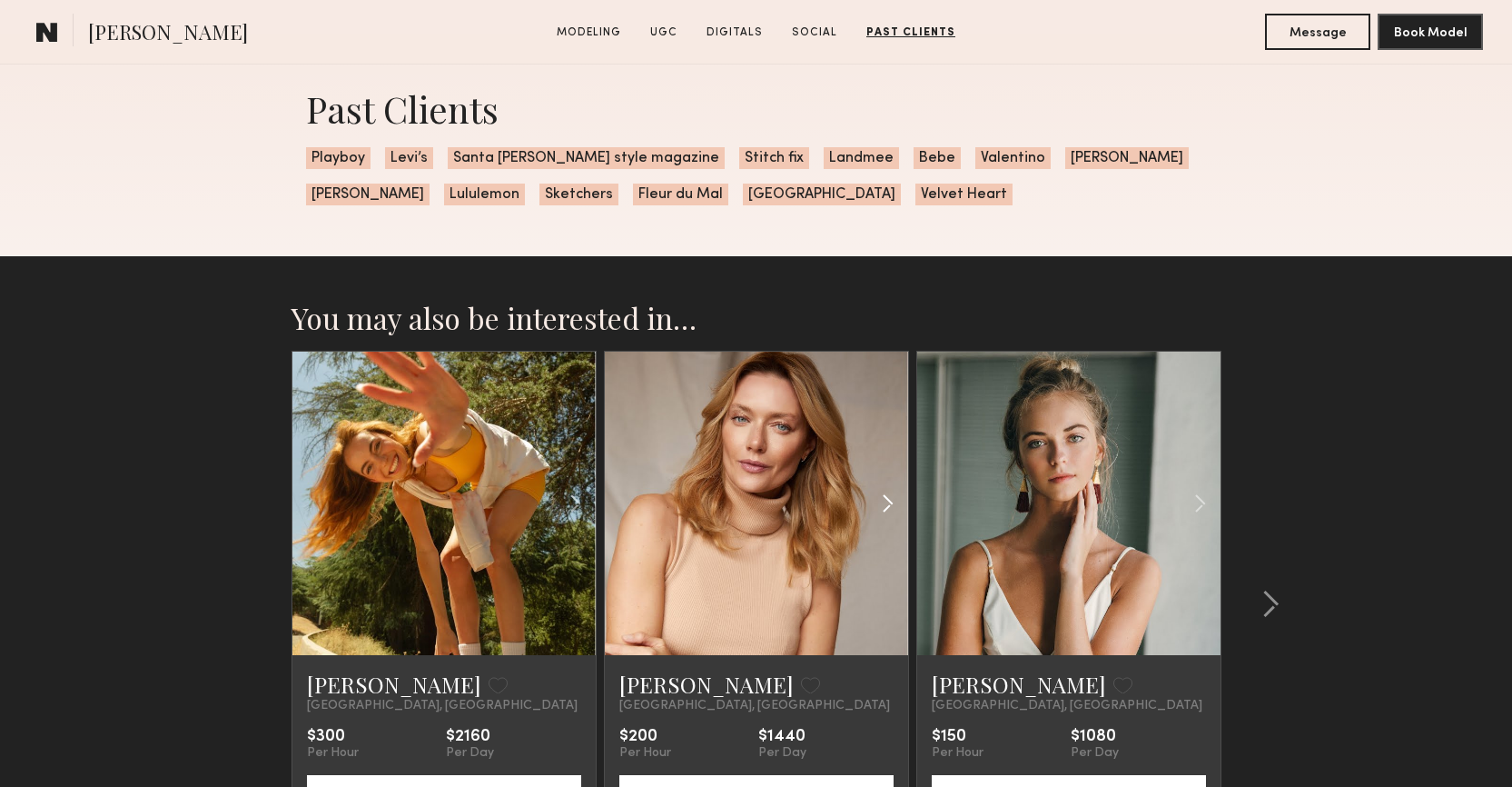
click at [882, 514] on common-icon at bounding box center [888, 503] width 26 height 34
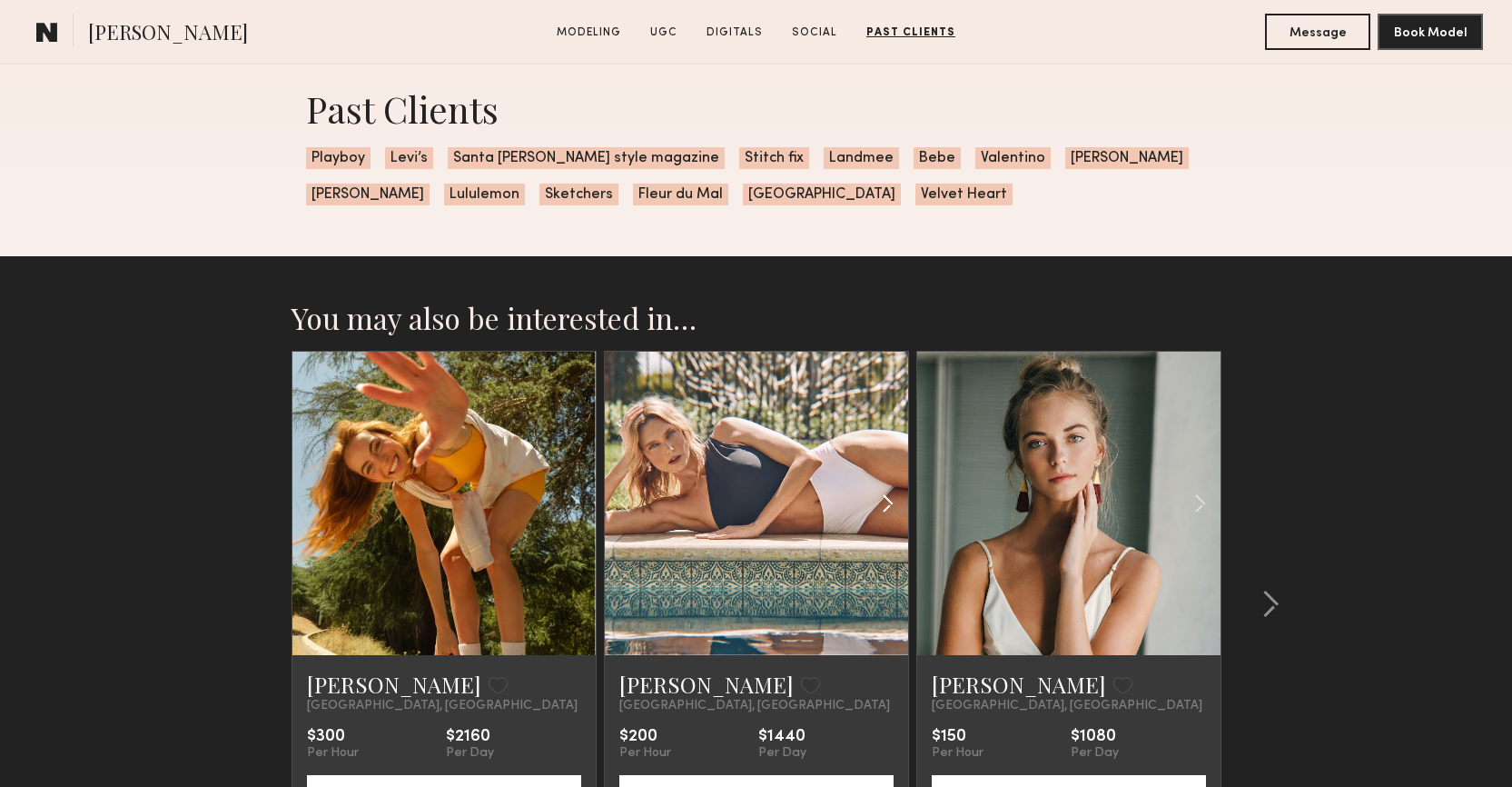
click at [882, 514] on common-icon at bounding box center [888, 503] width 26 height 34
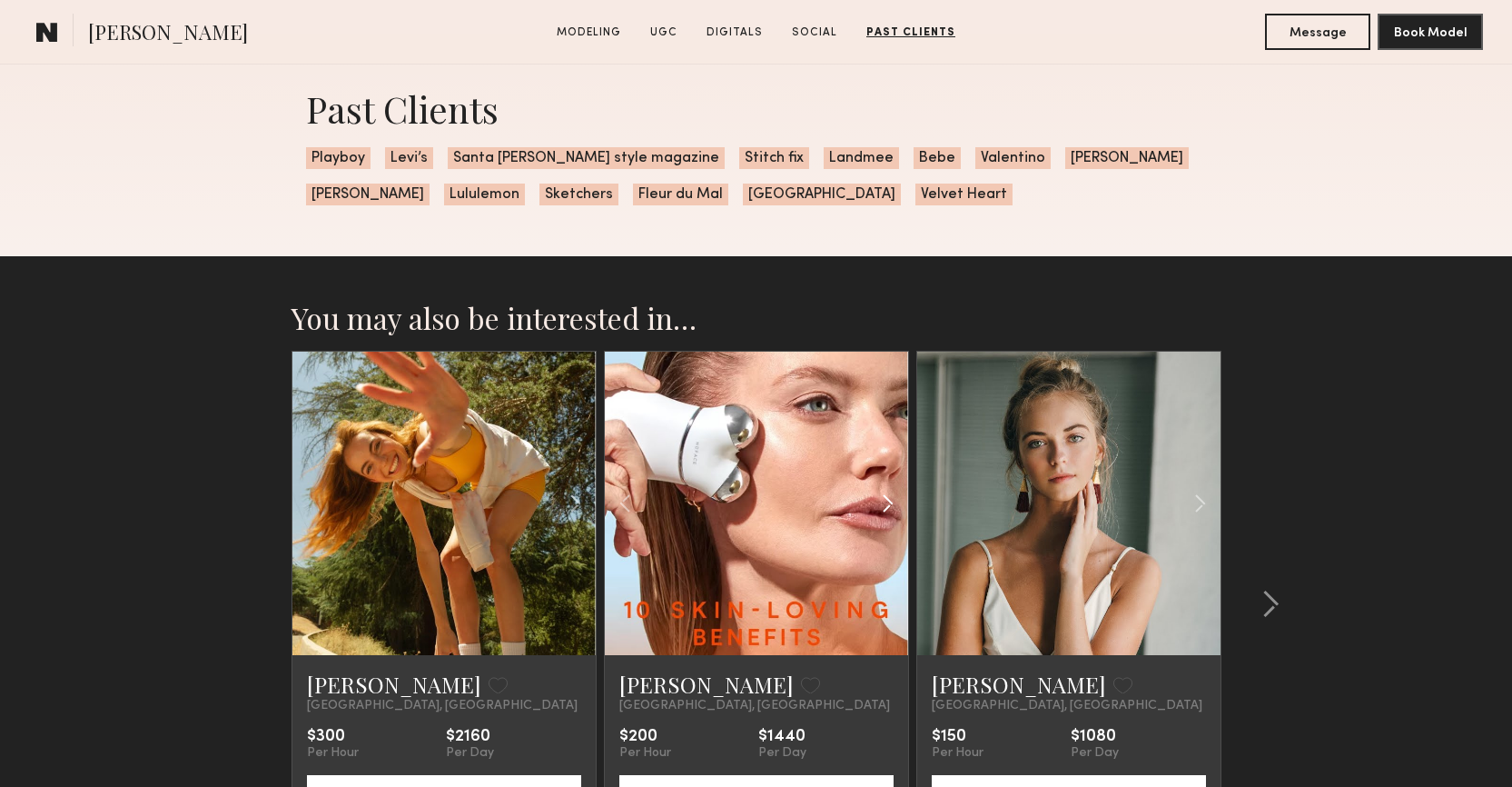
click at [882, 514] on common-icon at bounding box center [888, 503] width 26 height 34
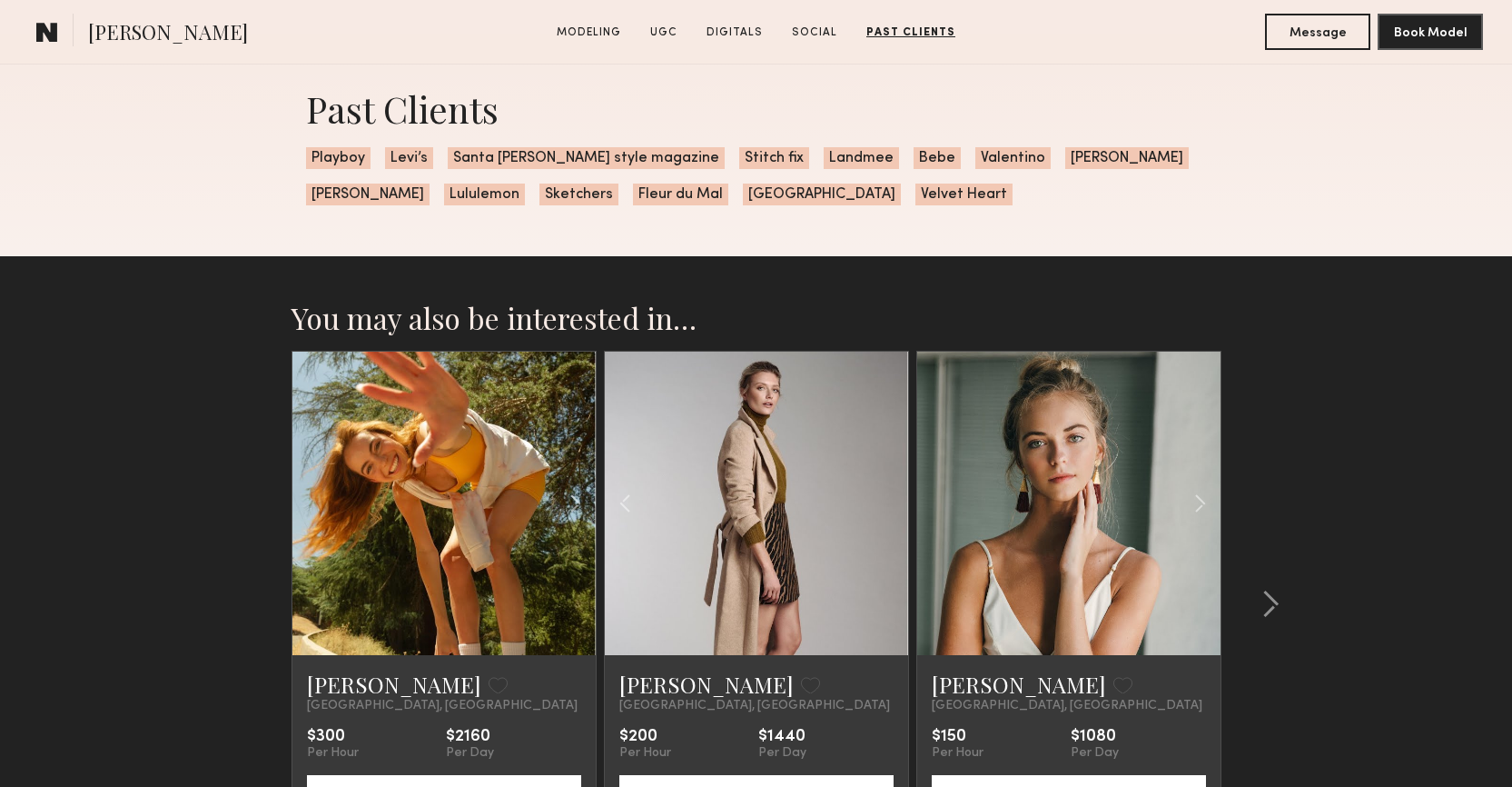
click at [882, 514] on div at bounding box center [756, 503] width 304 height 304
click at [1261, 606] on common-icon at bounding box center [1270, 603] width 18 height 29
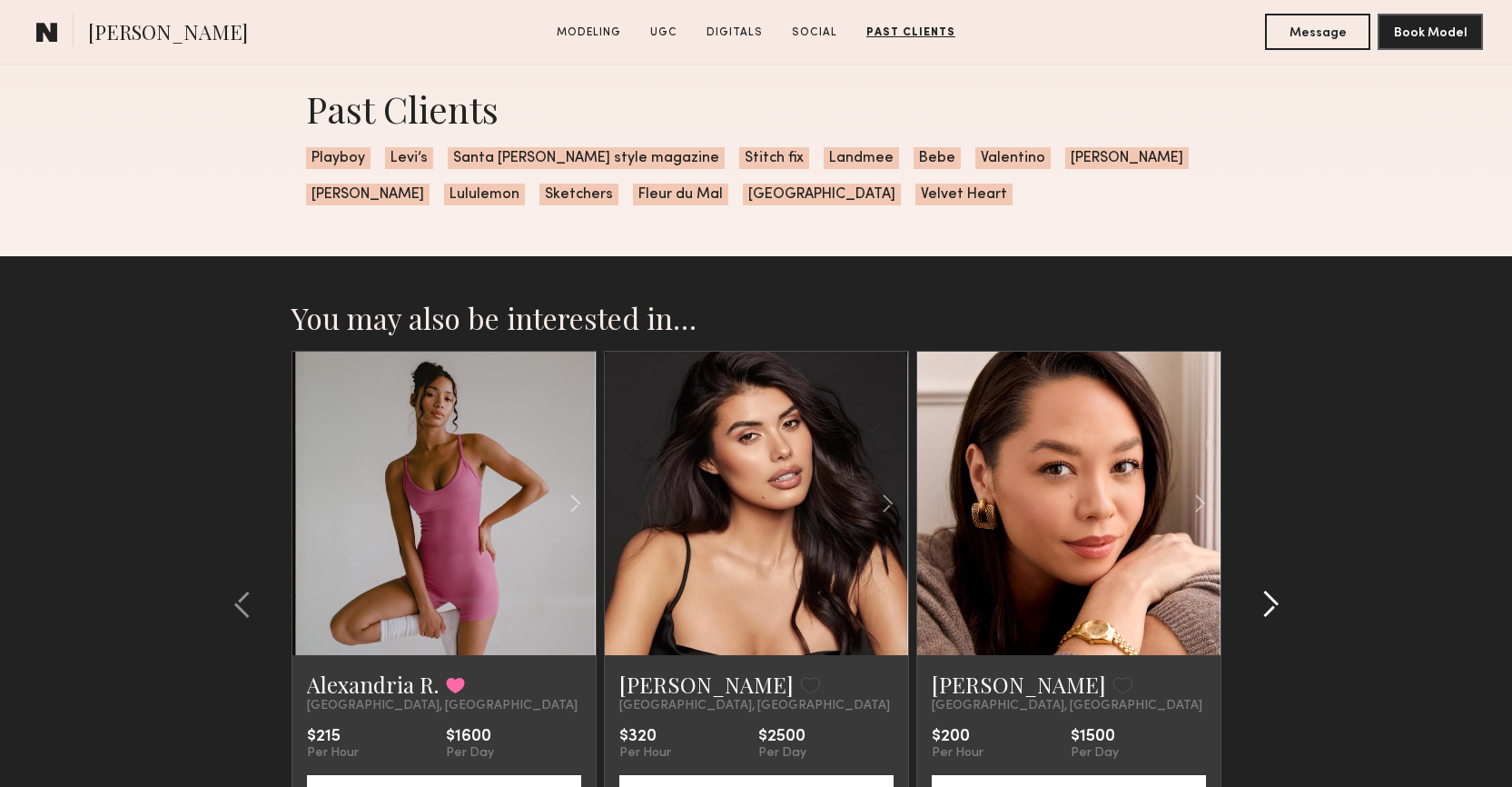
click at [1261, 606] on common-icon at bounding box center [1270, 603] width 18 height 29
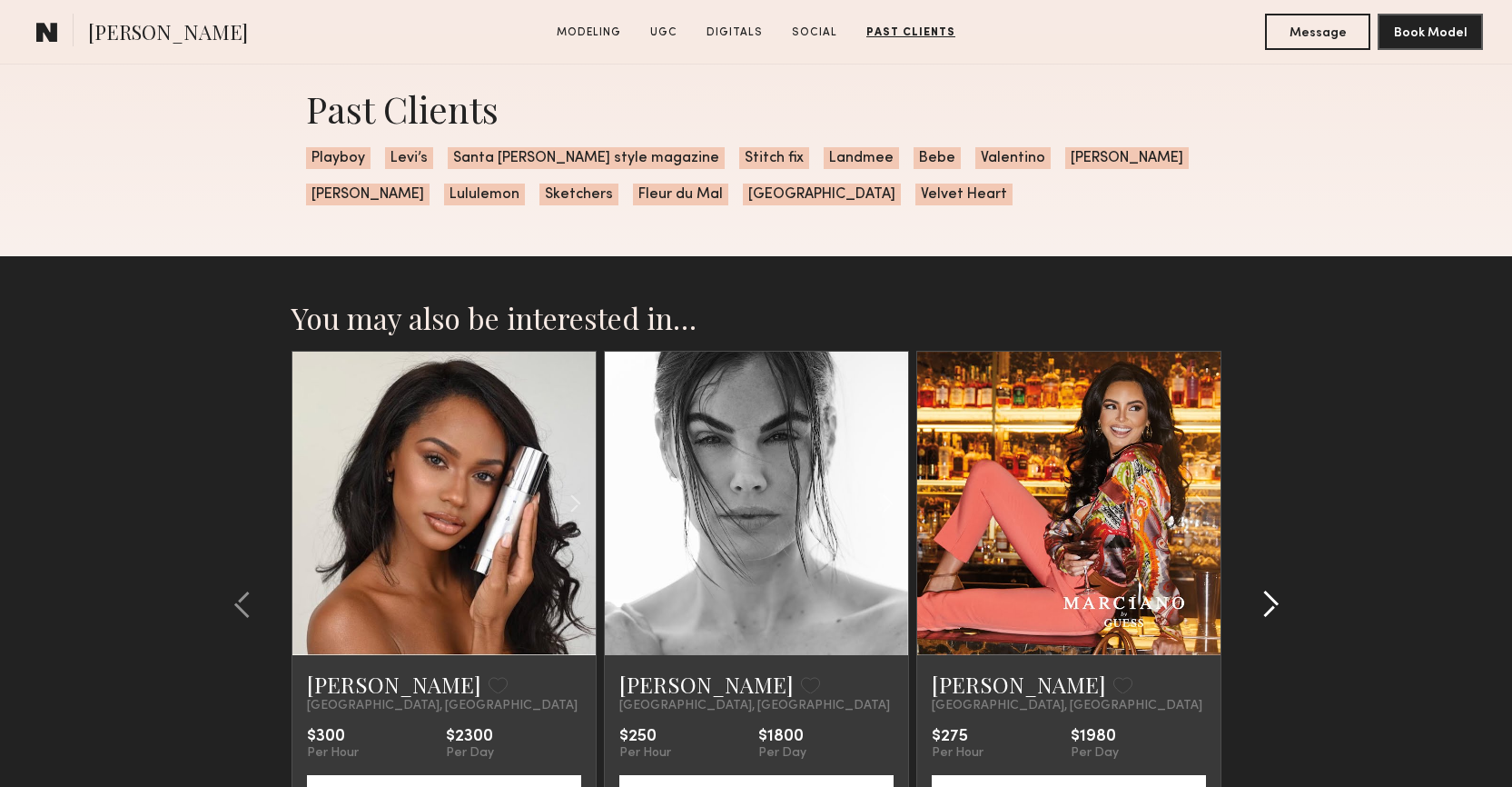
click at [1261, 606] on common-icon at bounding box center [1270, 603] width 18 height 29
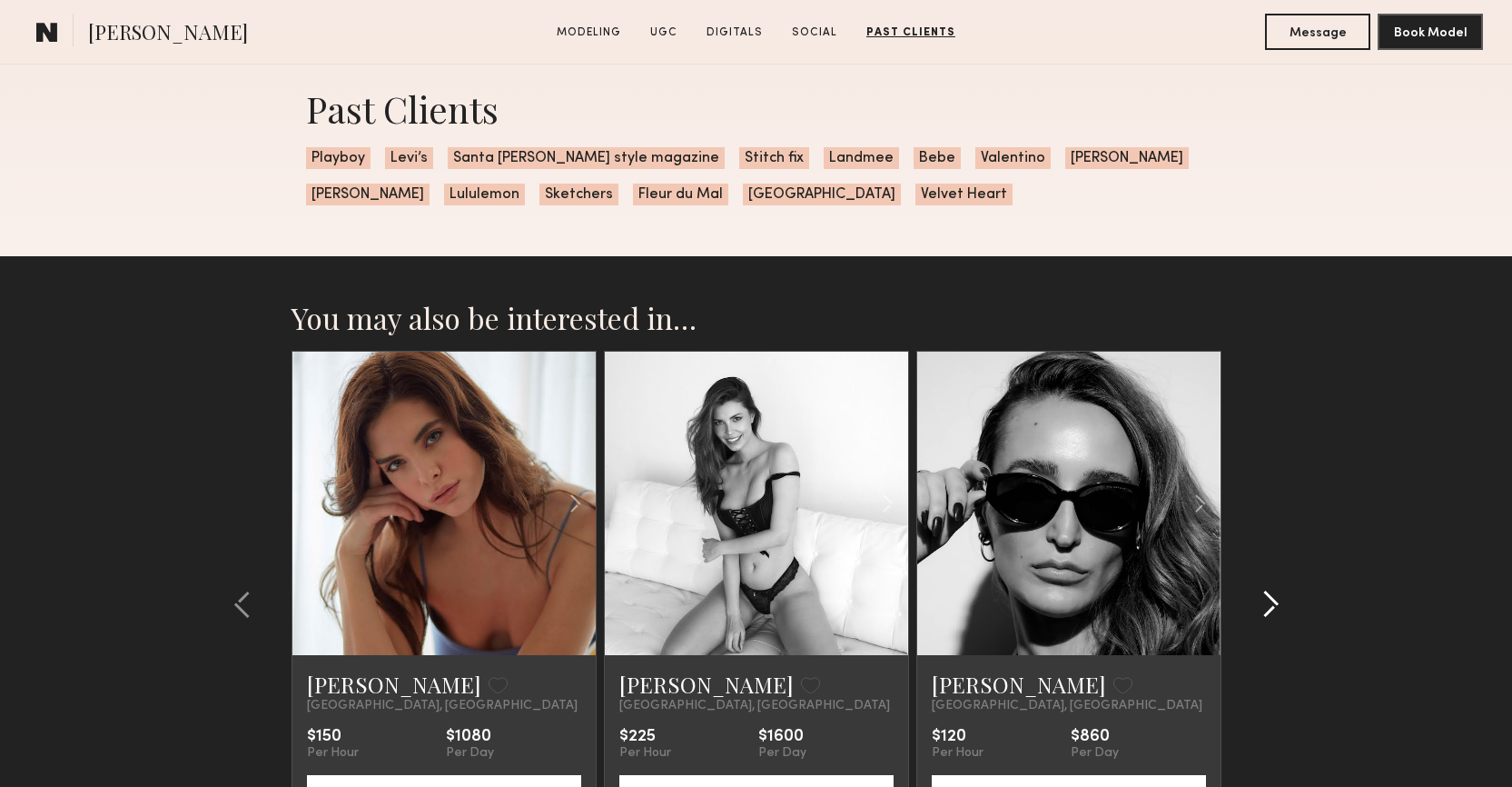
click at [1261, 606] on common-icon at bounding box center [1270, 603] width 18 height 29
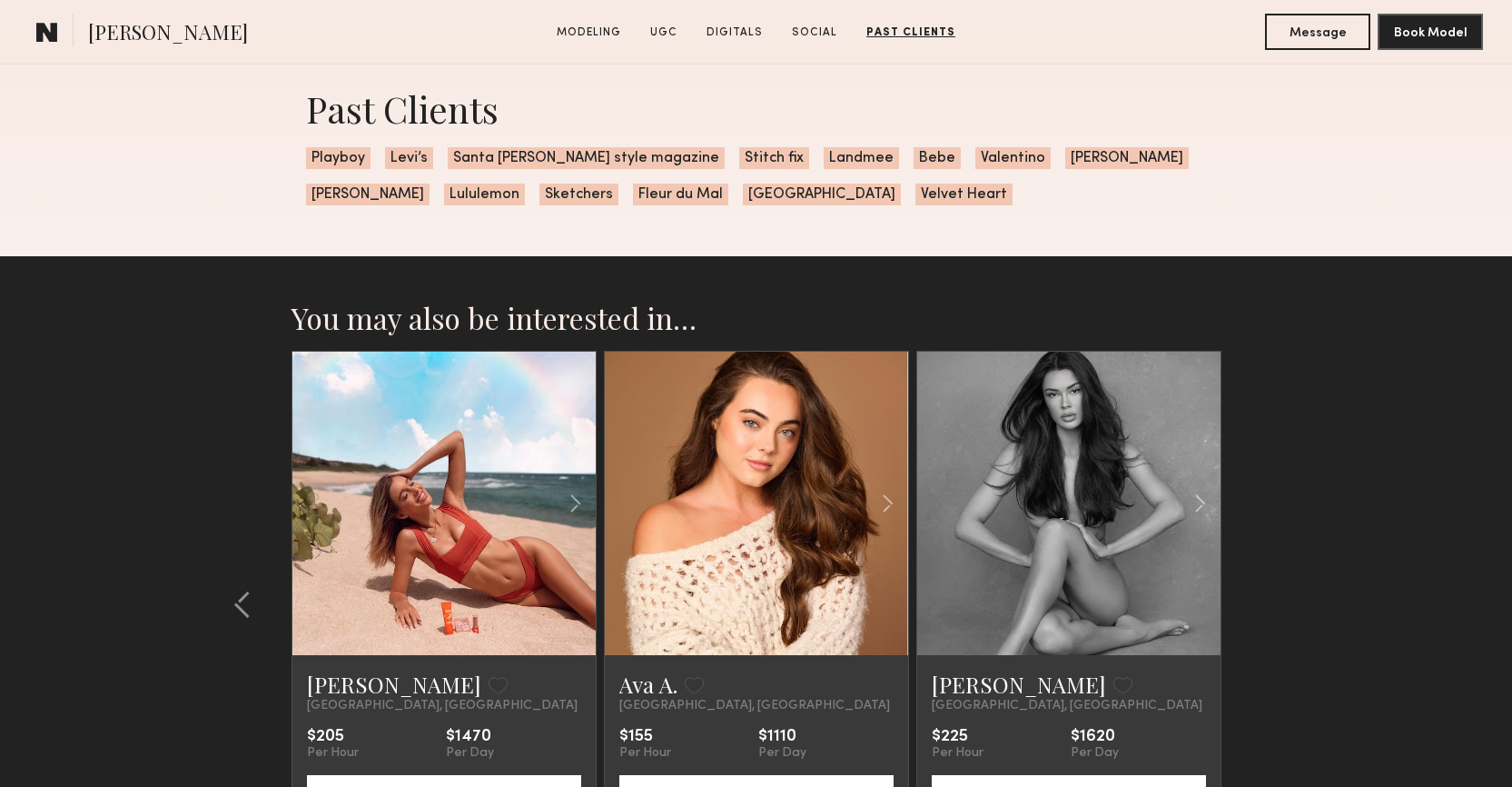
click at [1261, 606] on section "You may also be interested in… Haley G. Favorite Los Angeles, CA $300 Per Hour …" at bounding box center [756, 623] width 1512 height 735
click at [1385, 581] on section "You may also be interested in… Haley G. Favorite Los Angeles, CA $300 Per Hour …" at bounding box center [756, 623] width 1512 height 735
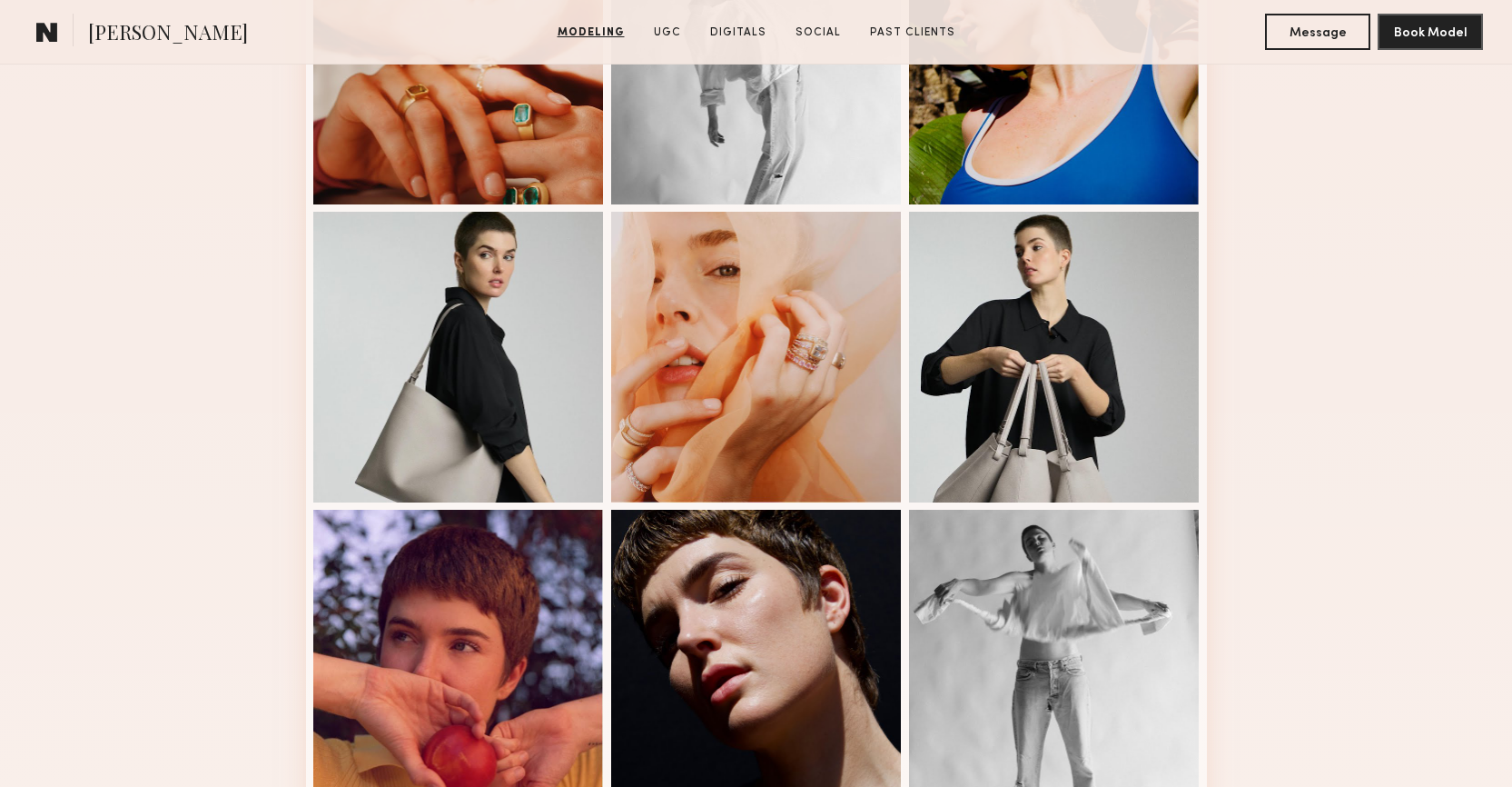
scroll to position [932, 0]
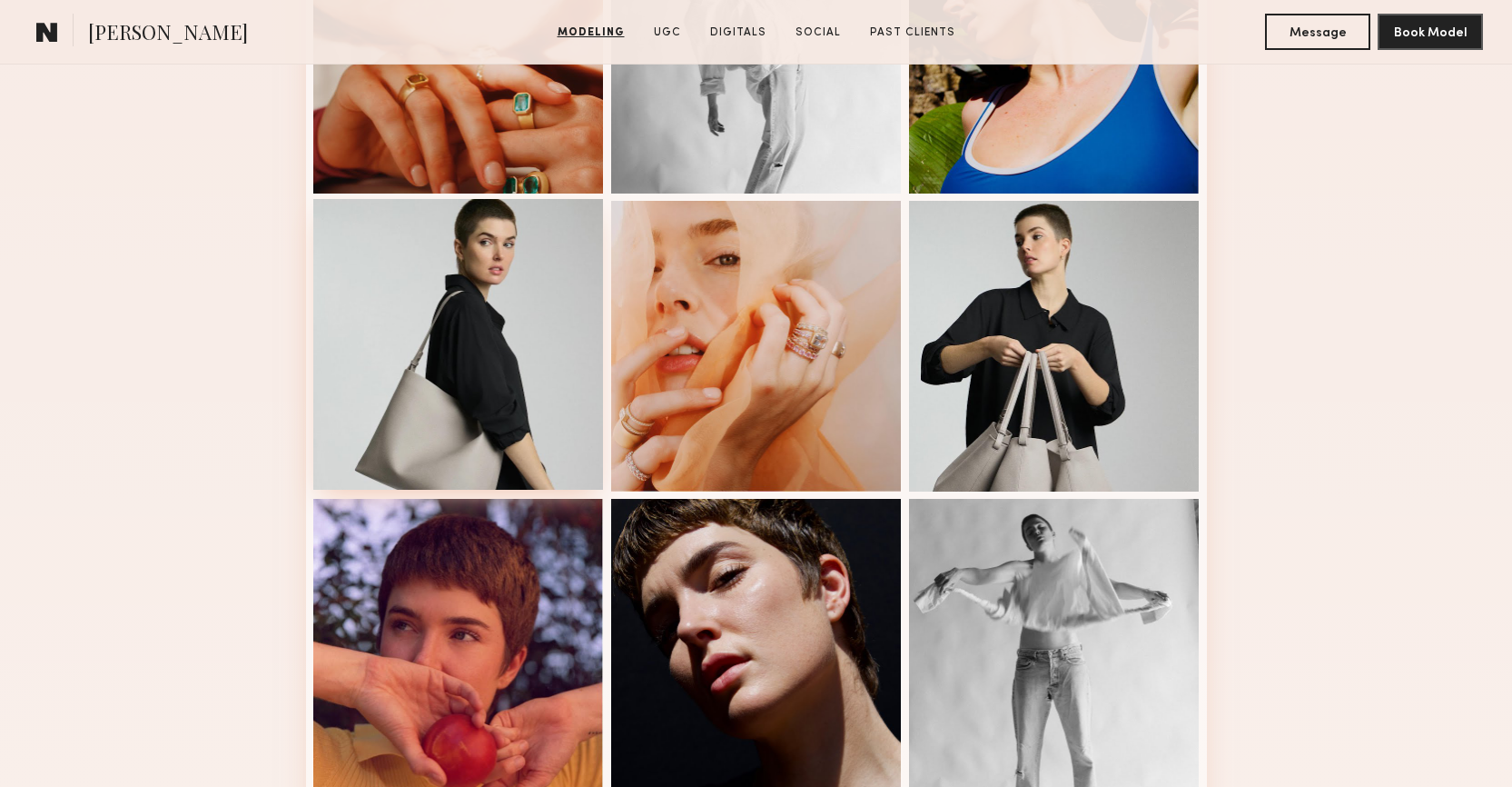
click at [522, 386] on div at bounding box center [458, 343] width 290 height 290
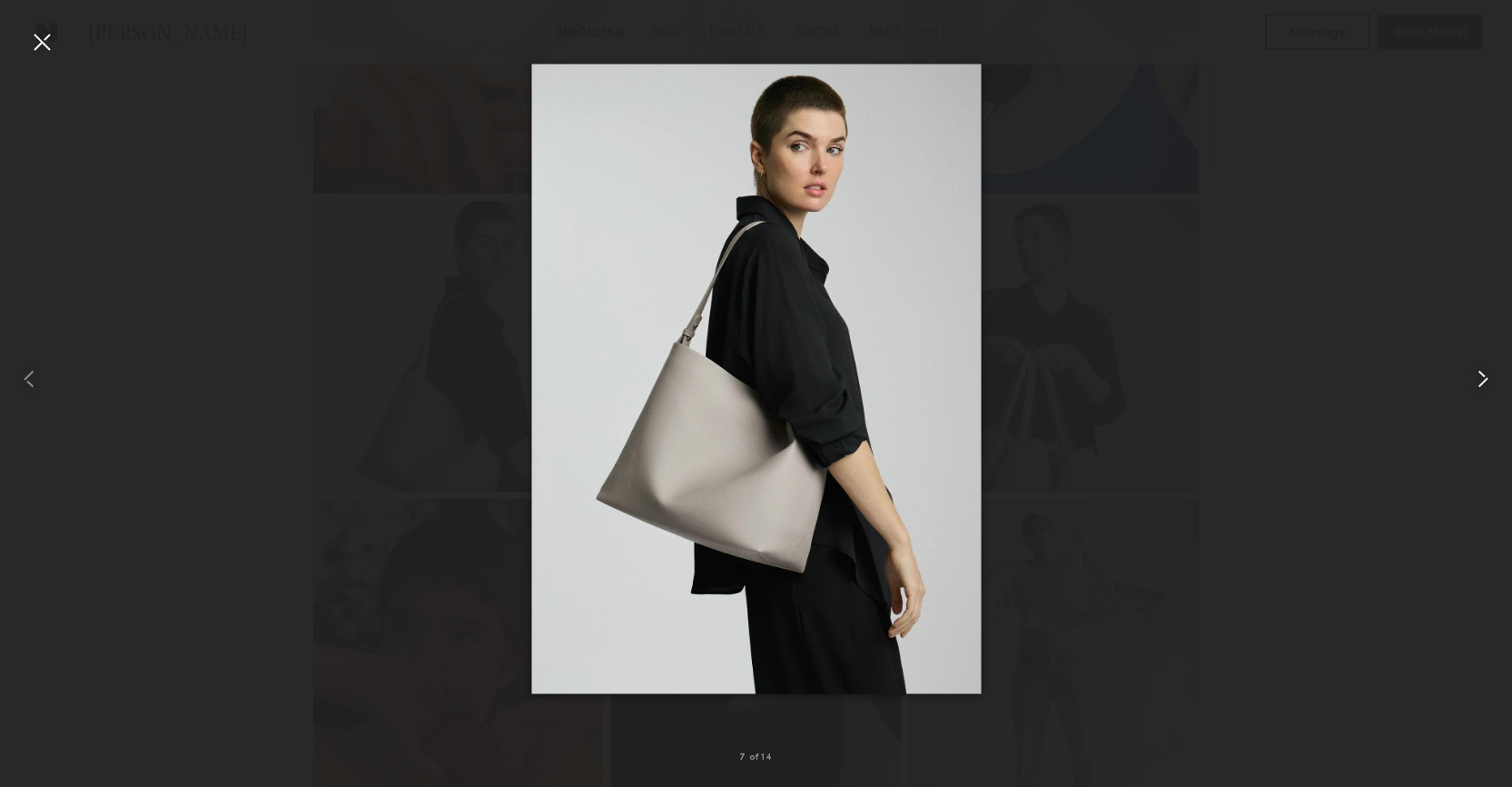
click at [1472, 388] on common-icon at bounding box center [1483, 378] width 29 height 29
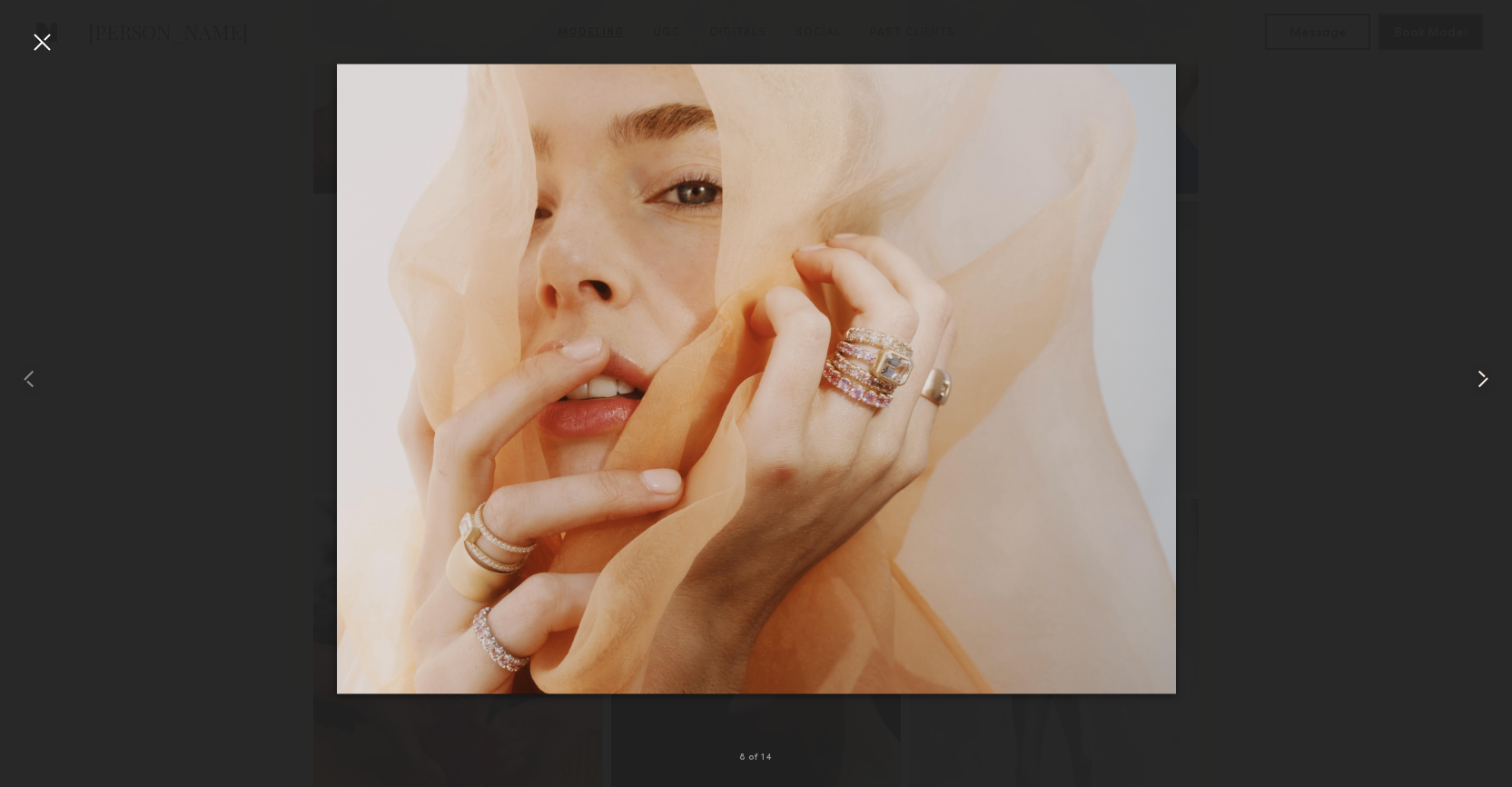
click at [1472, 388] on common-icon at bounding box center [1483, 378] width 29 height 29
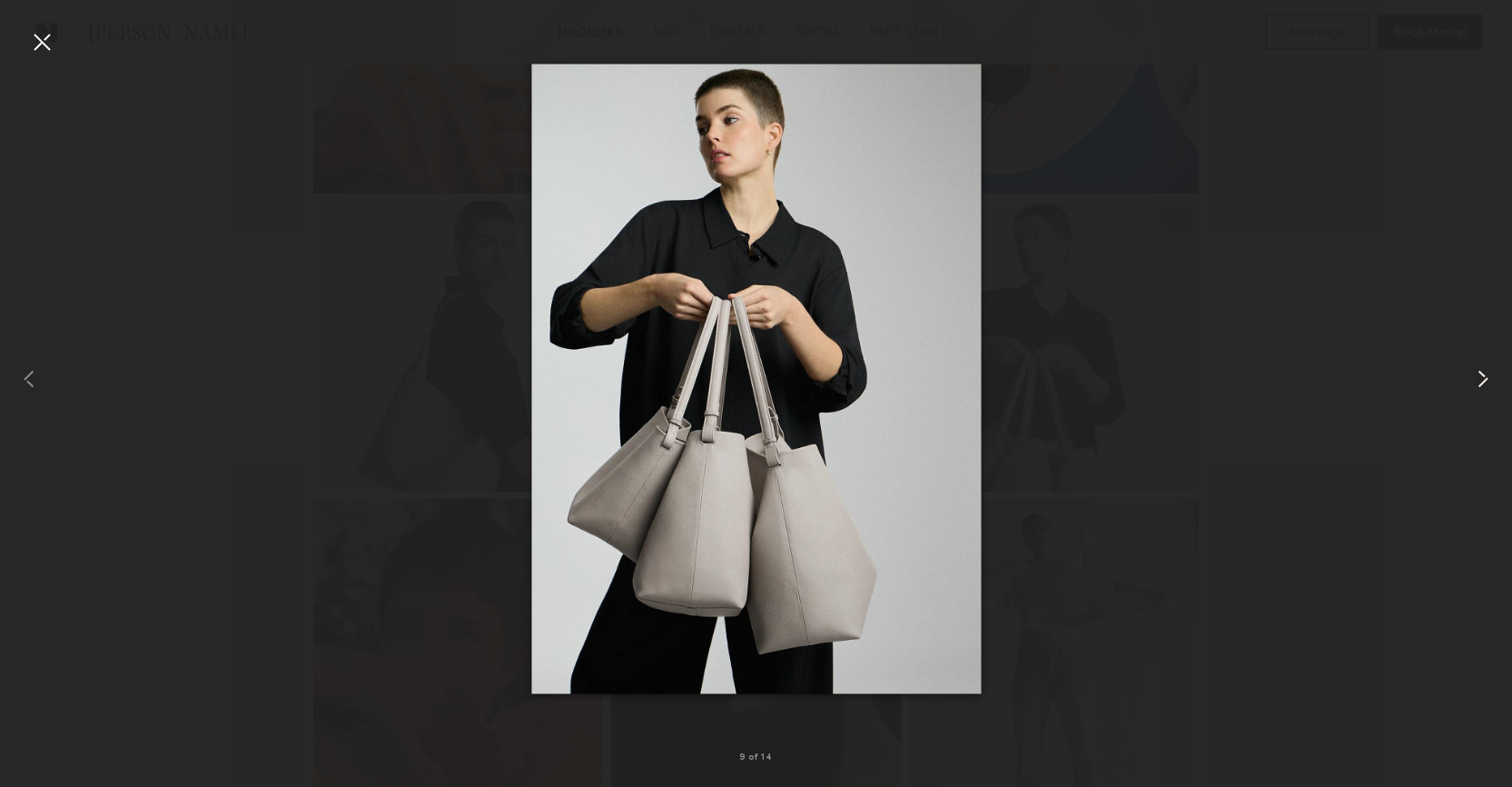
click at [1472, 388] on common-icon at bounding box center [1483, 378] width 29 height 29
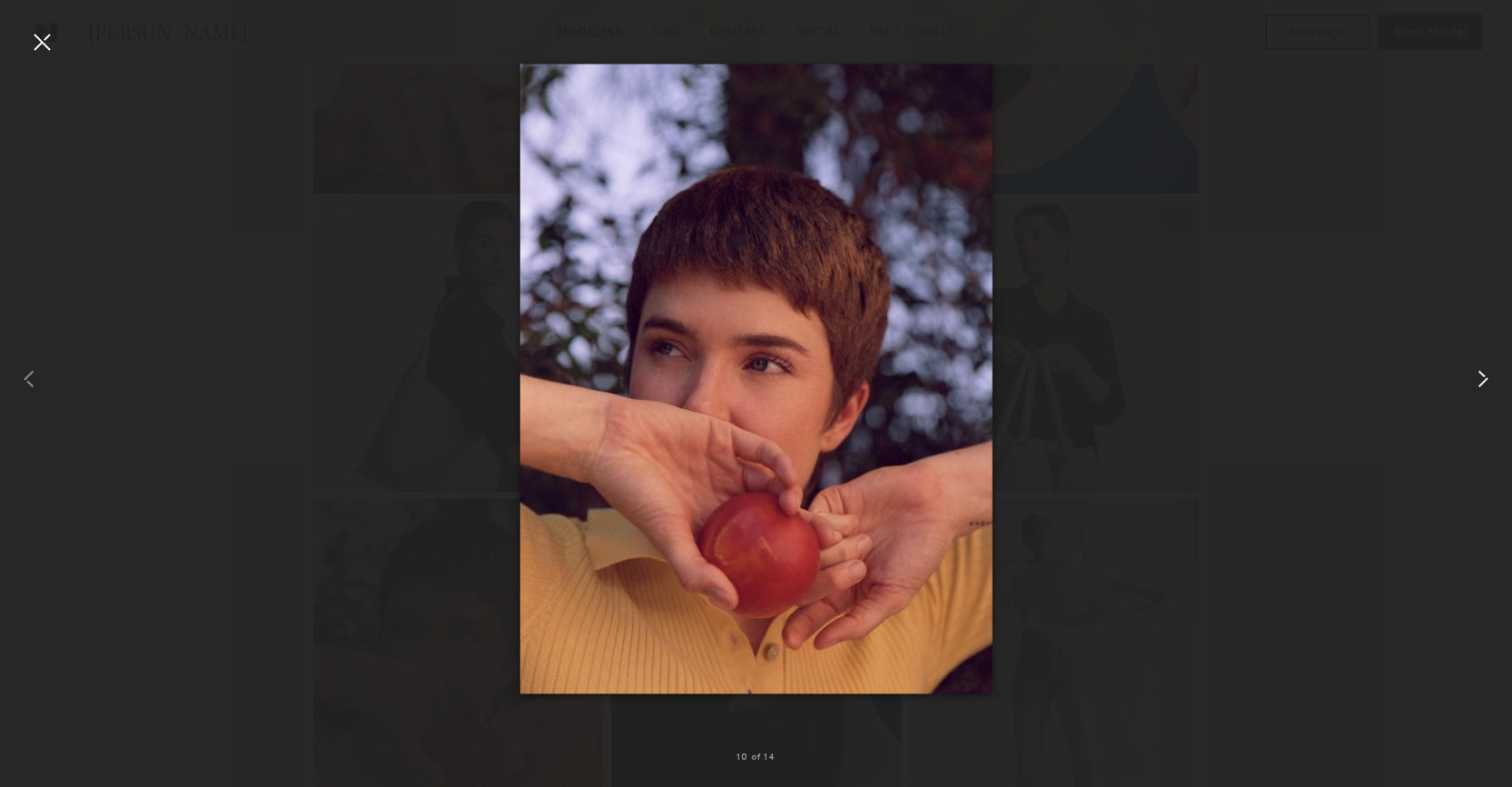
click at [1472, 388] on common-icon at bounding box center [1483, 378] width 29 height 29
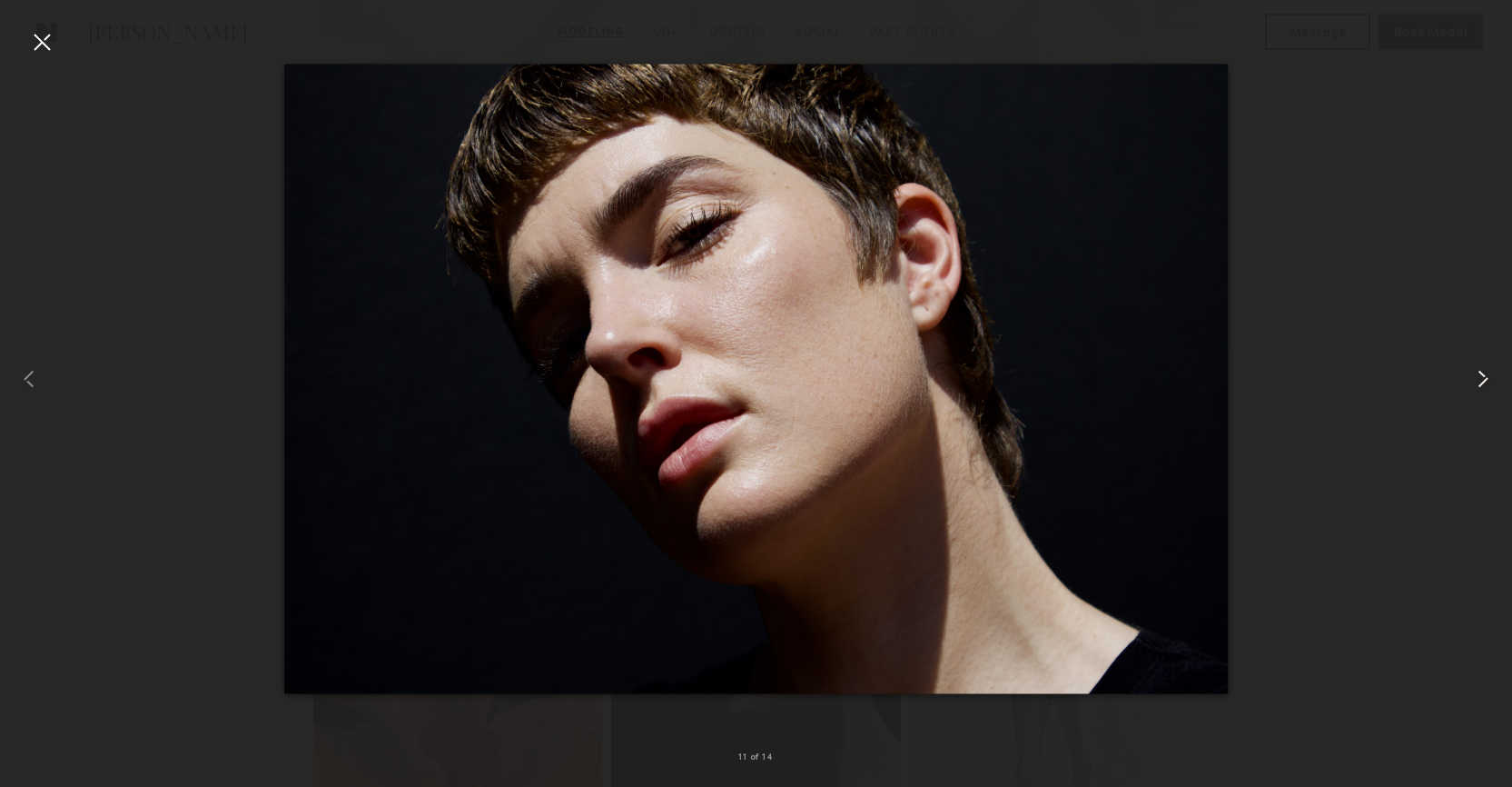
click at [1472, 388] on common-icon at bounding box center [1483, 378] width 29 height 29
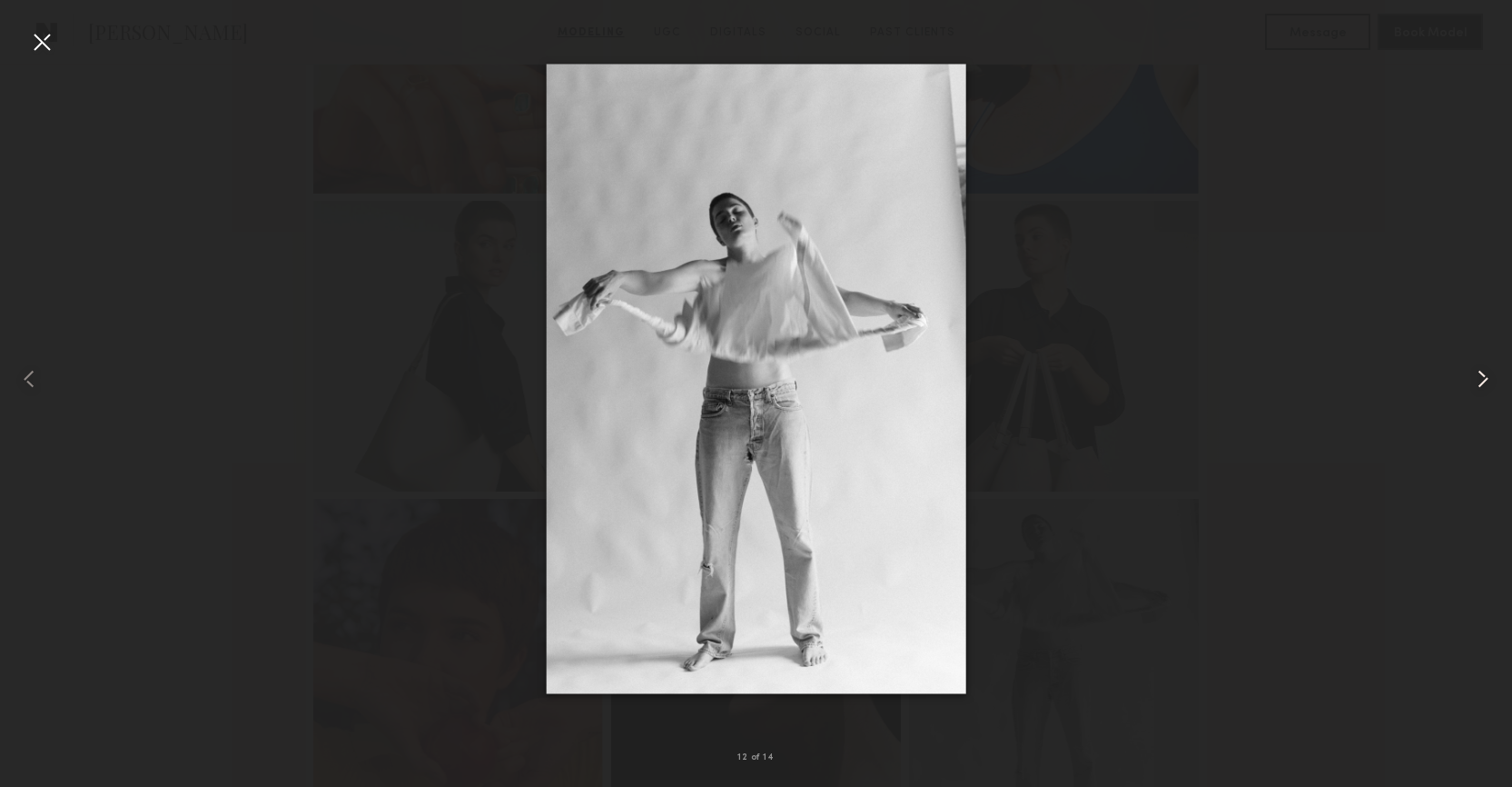
click at [1472, 388] on common-icon at bounding box center [1483, 378] width 29 height 29
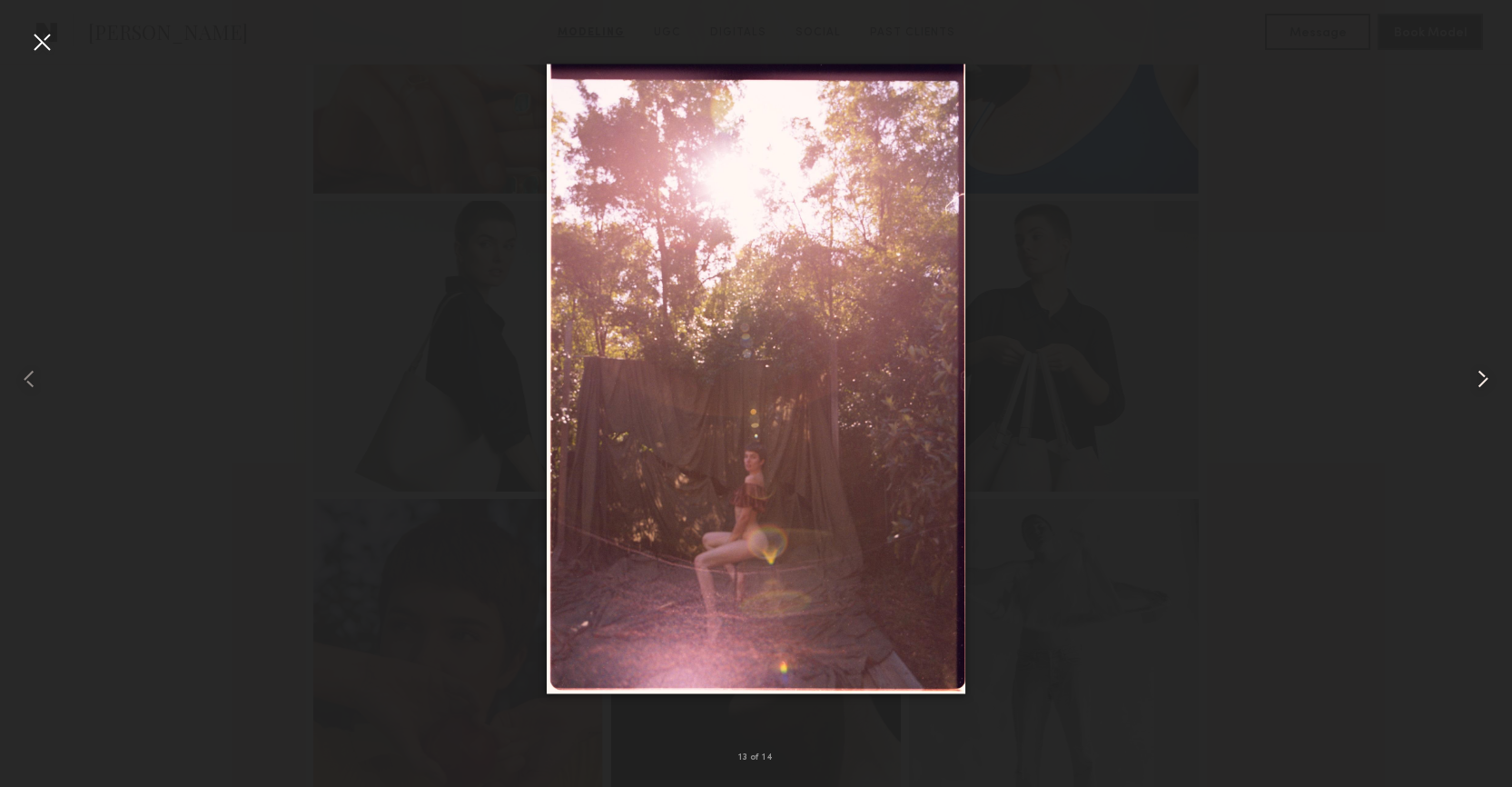
click at [1472, 388] on common-icon at bounding box center [1483, 378] width 29 height 29
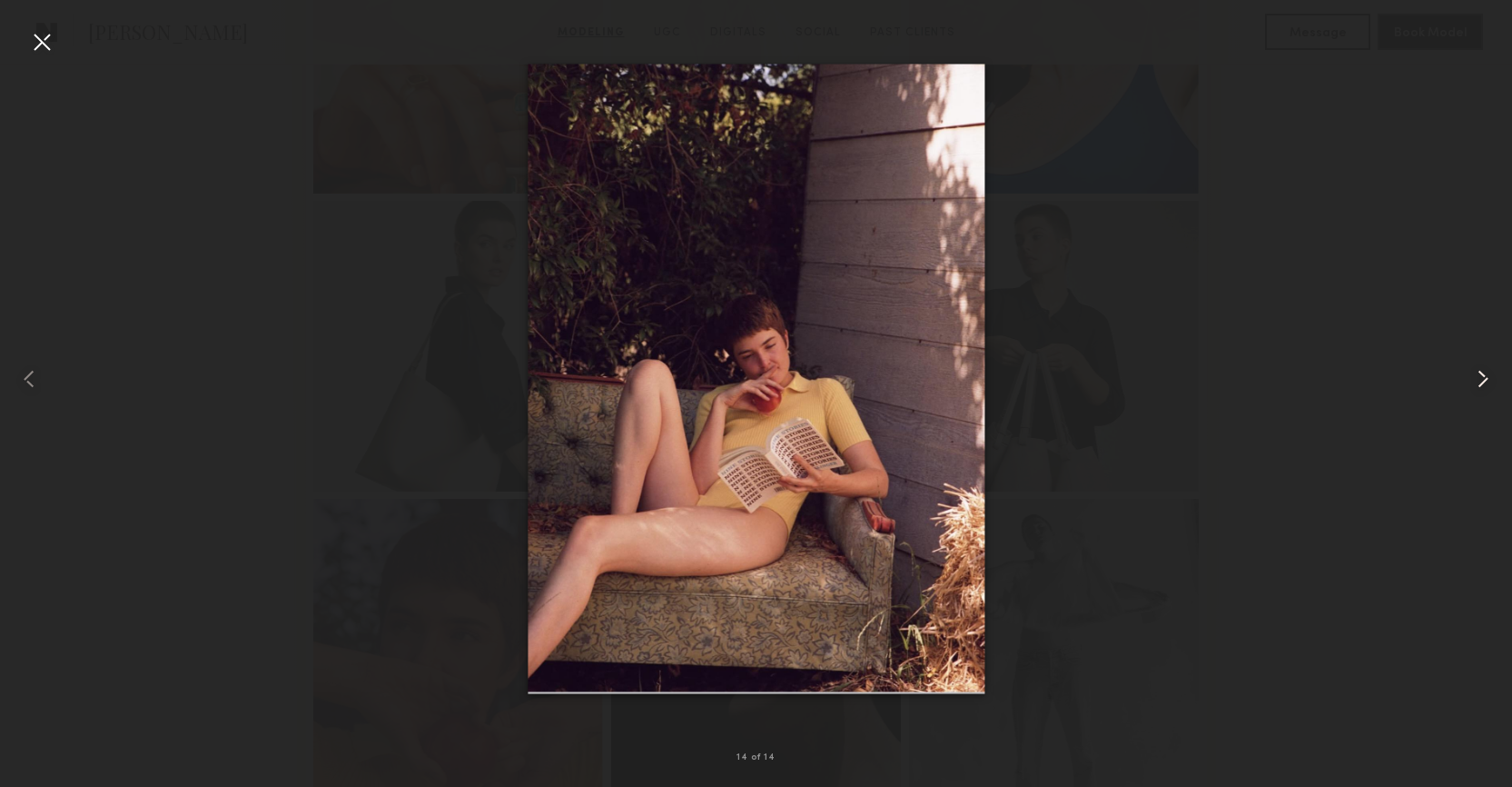
click at [1472, 388] on common-icon at bounding box center [1483, 378] width 29 height 29
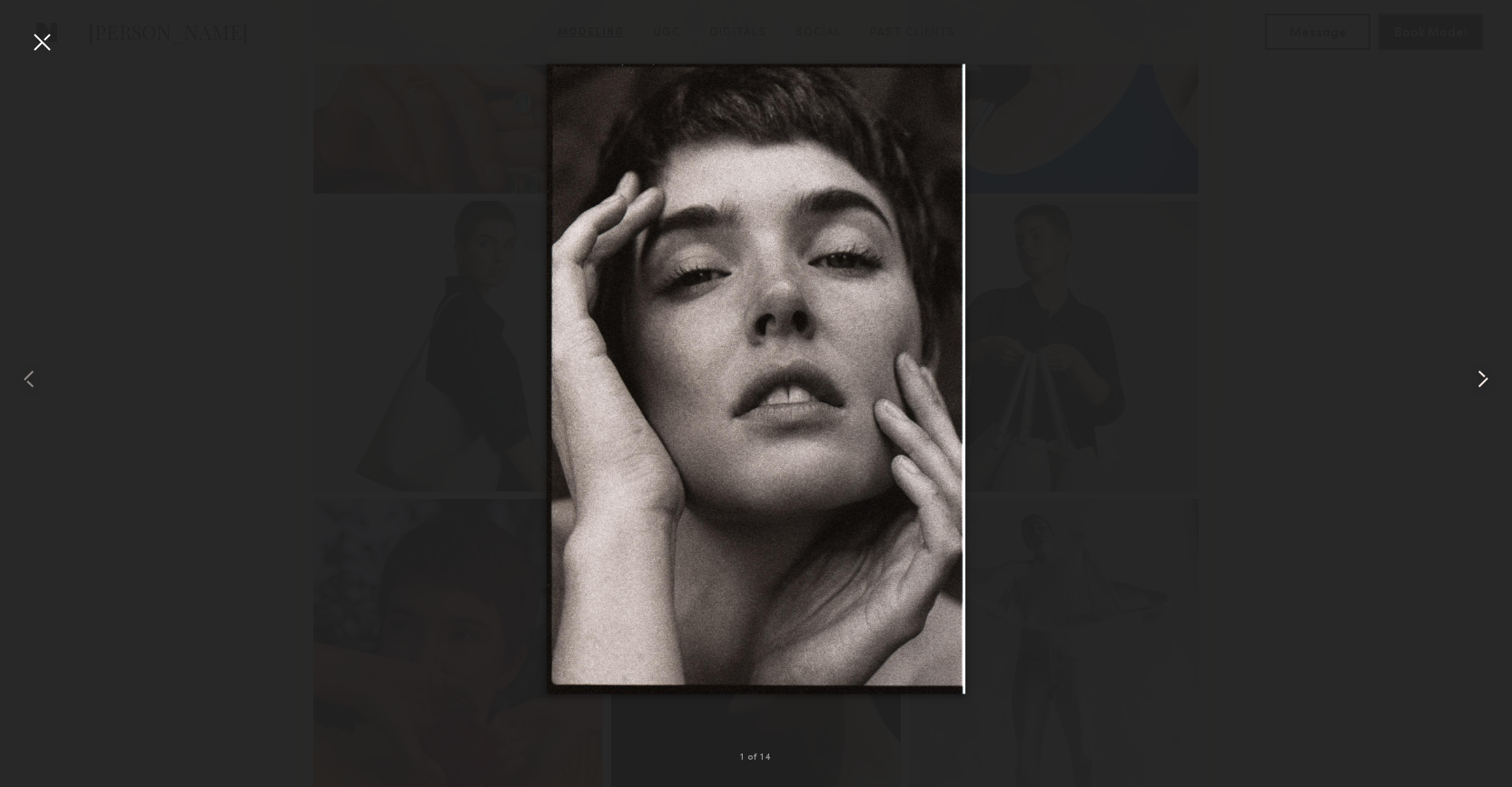
click at [1472, 388] on common-icon at bounding box center [1483, 378] width 29 height 29
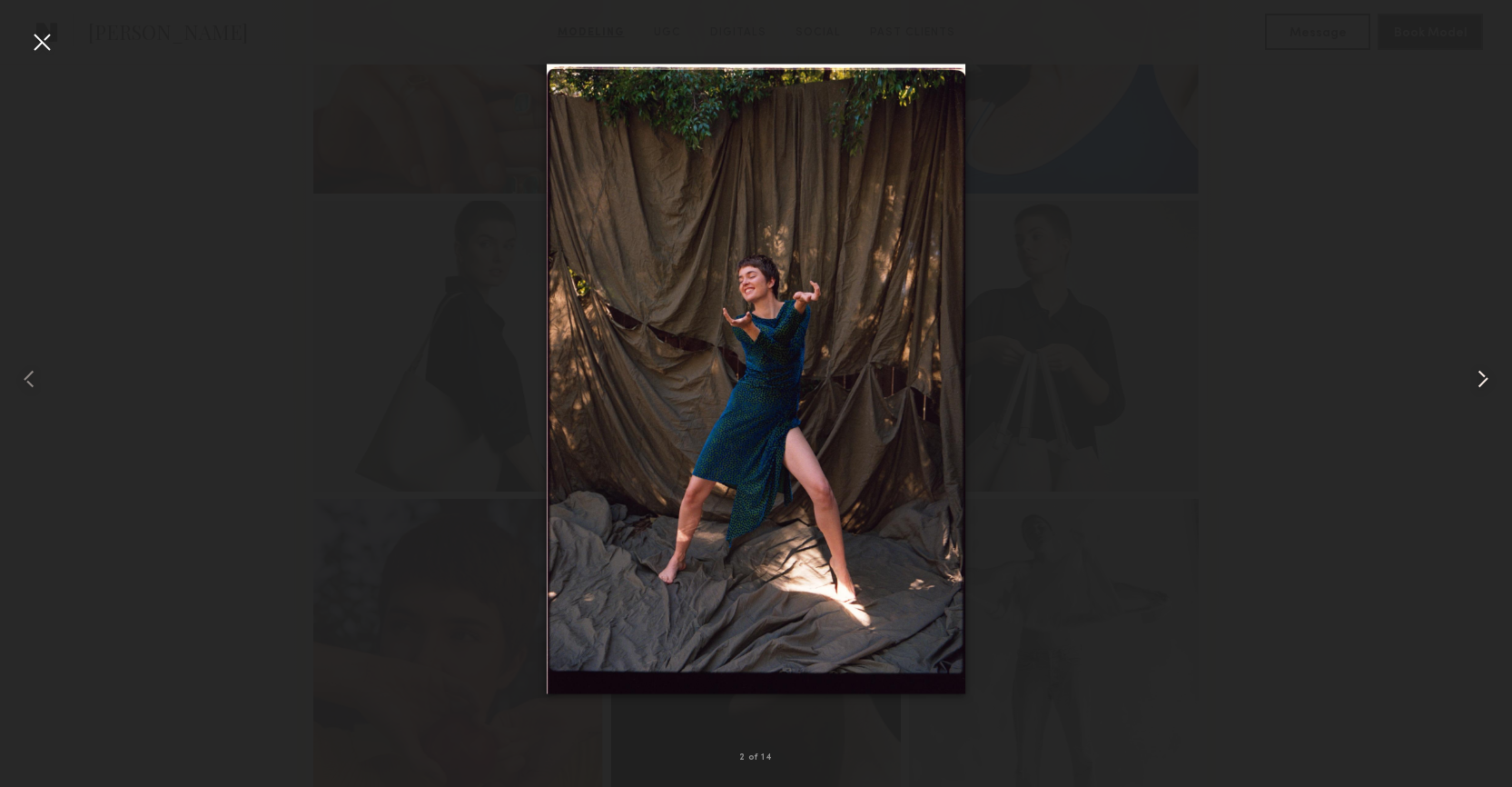
click at [1472, 388] on common-icon at bounding box center [1483, 378] width 29 height 29
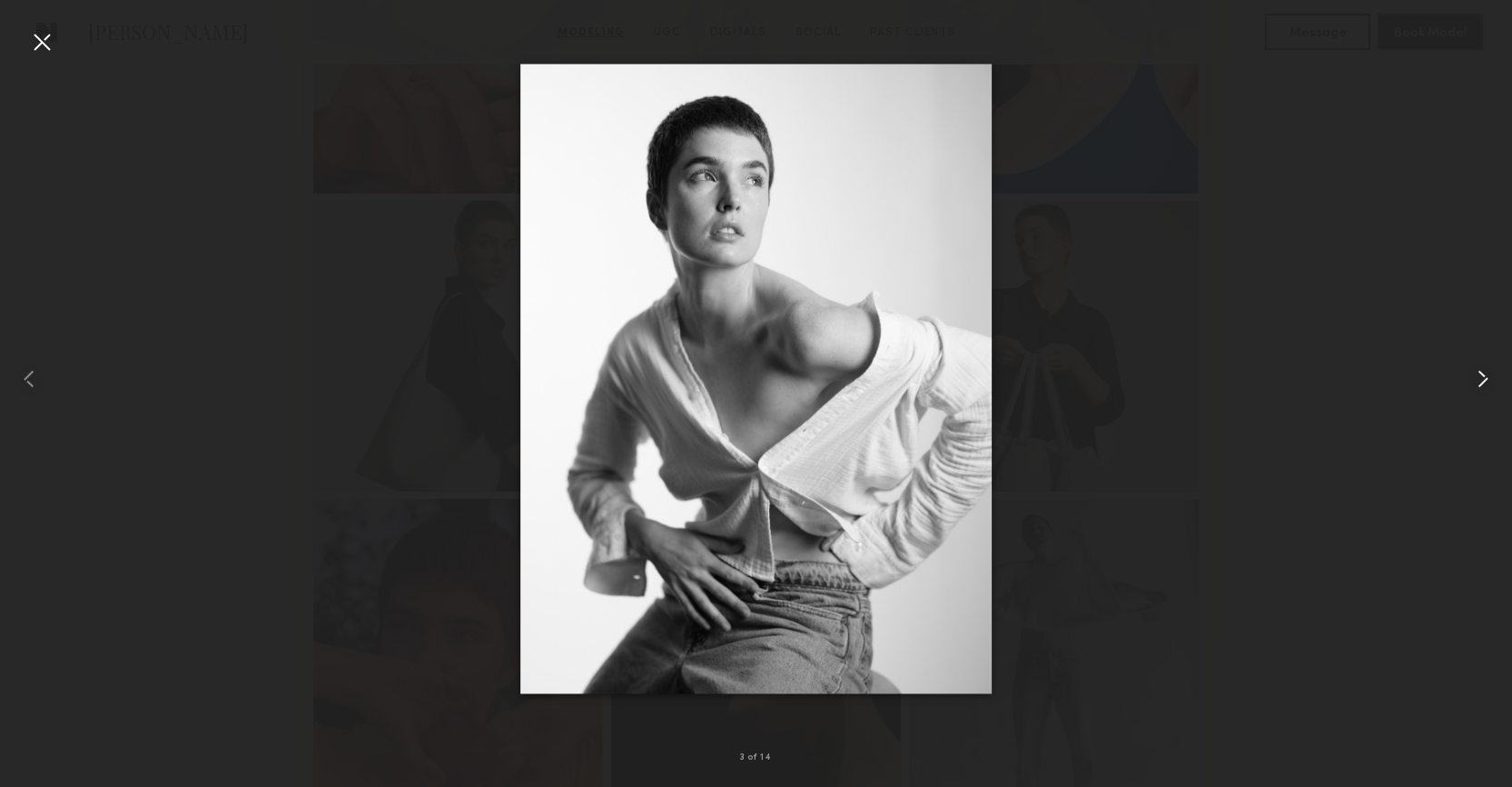
click at [1472, 388] on common-icon at bounding box center [1483, 378] width 29 height 29
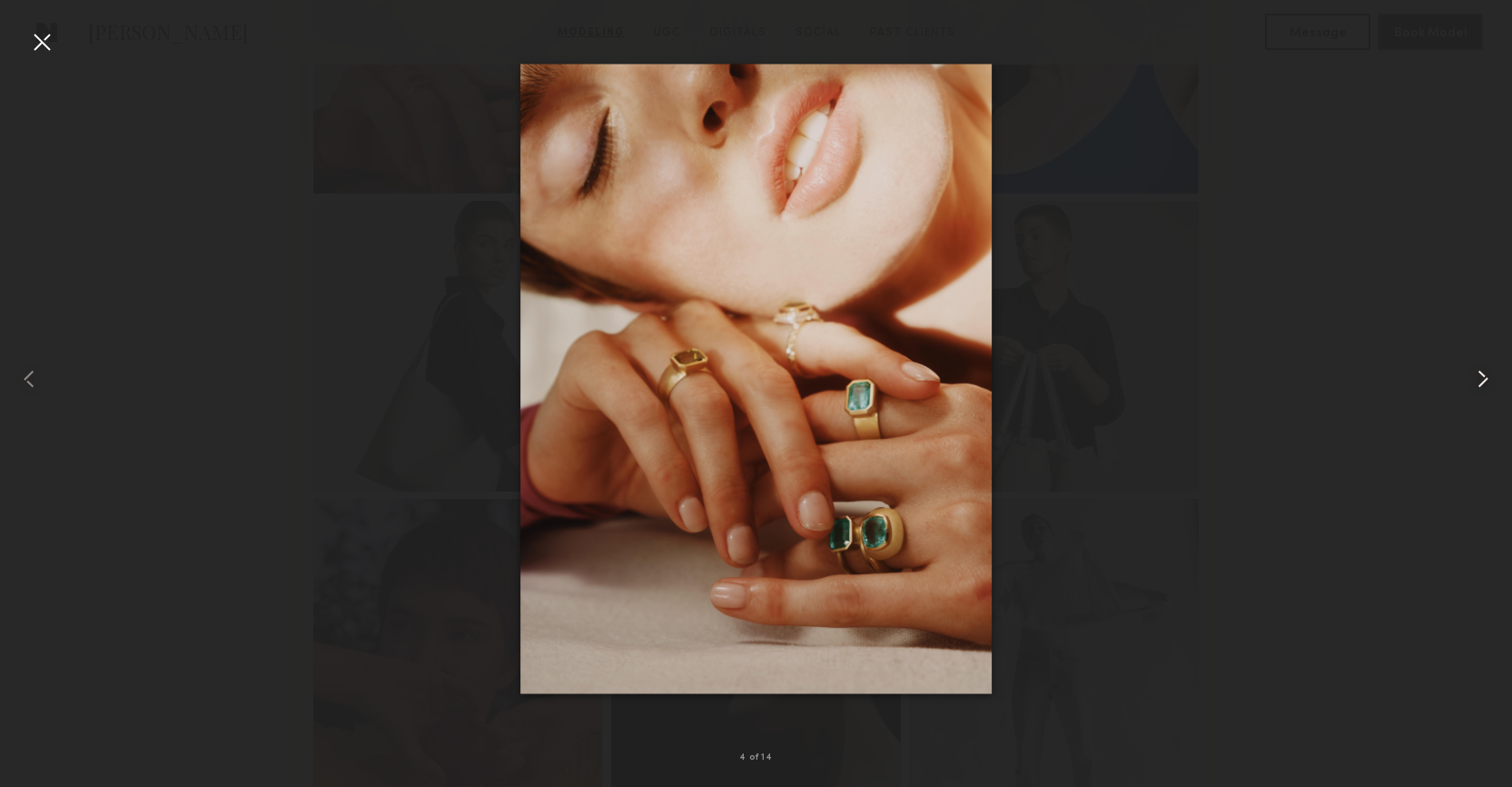
click at [1472, 388] on common-icon at bounding box center [1483, 378] width 29 height 29
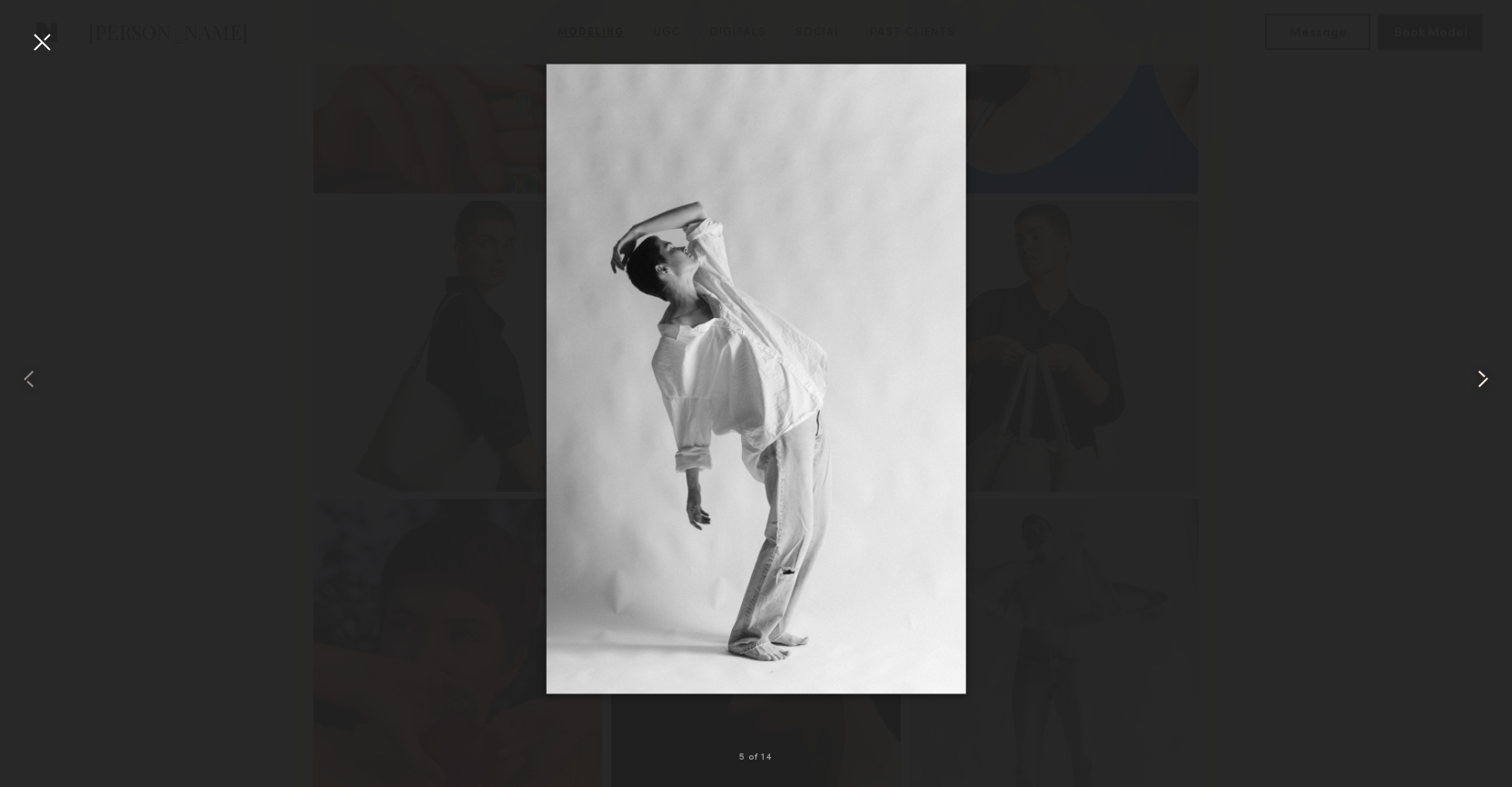
click at [1472, 388] on common-icon at bounding box center [1483, 378] width 29 height 29
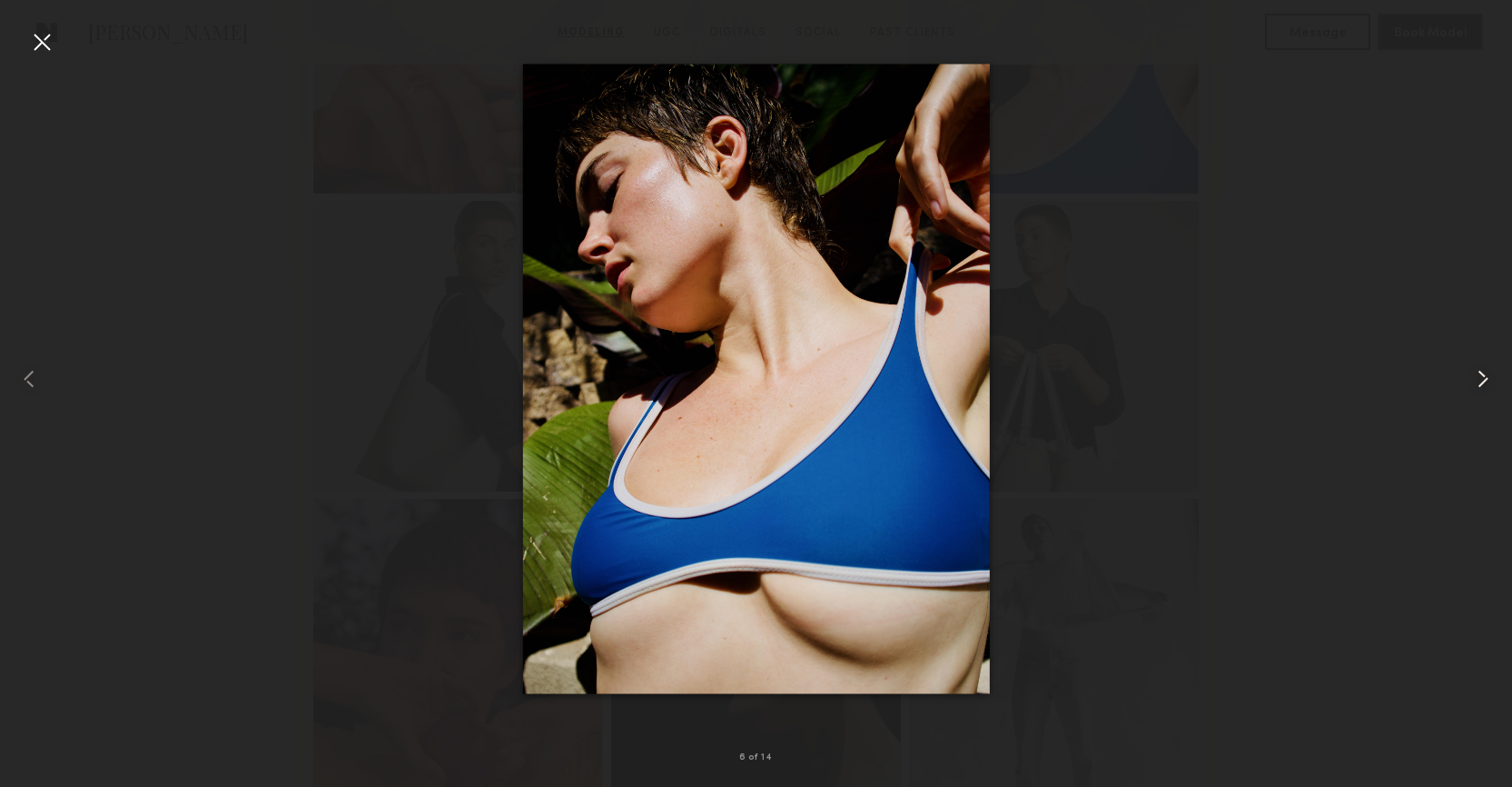
click at [1472, 388] on common-icon at bounding box center [1483, 378] width 29 height 29
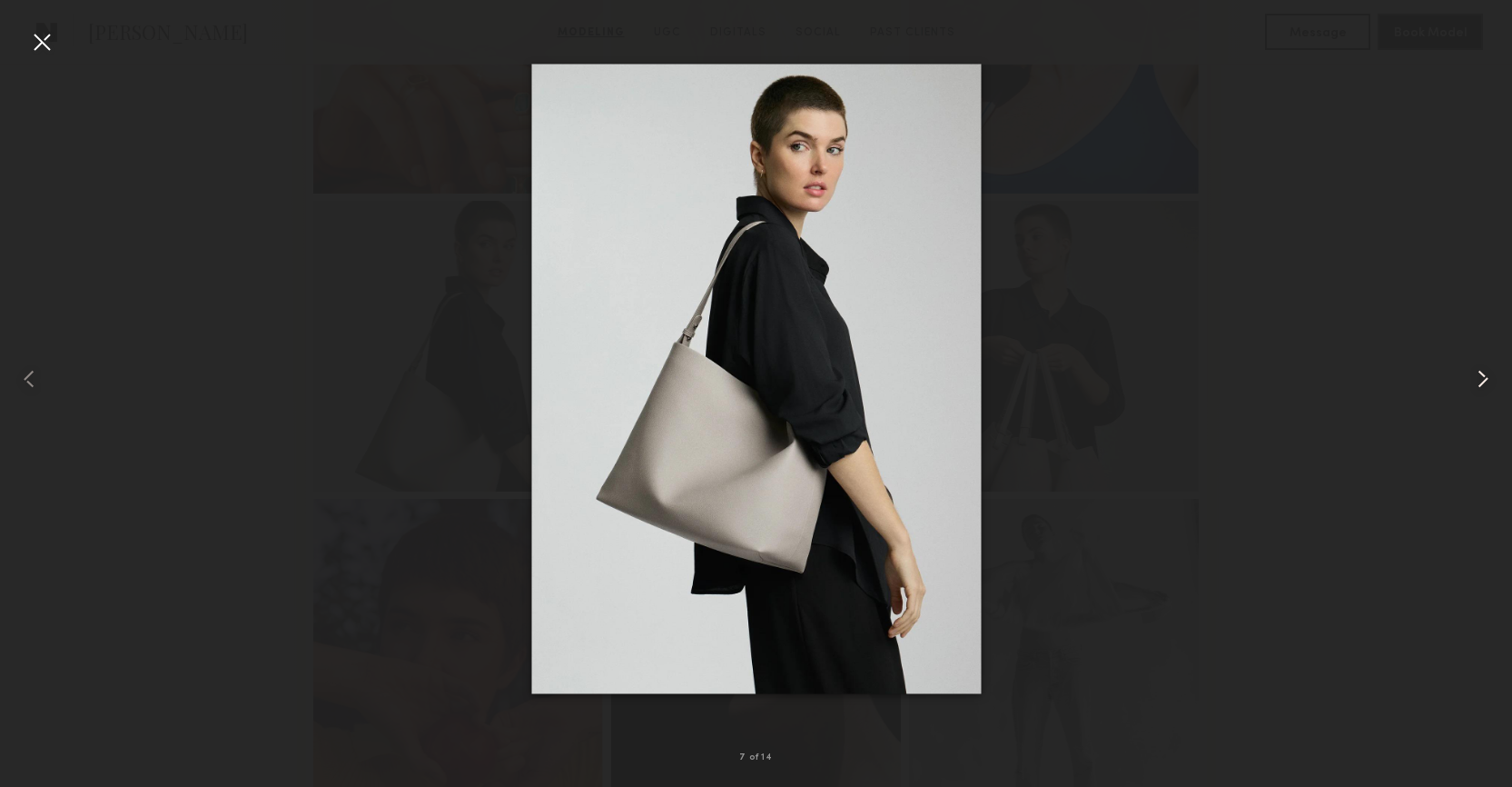
click at [1472, 388] on common-icon at bounding box center [1483, 378] width 29 height 29
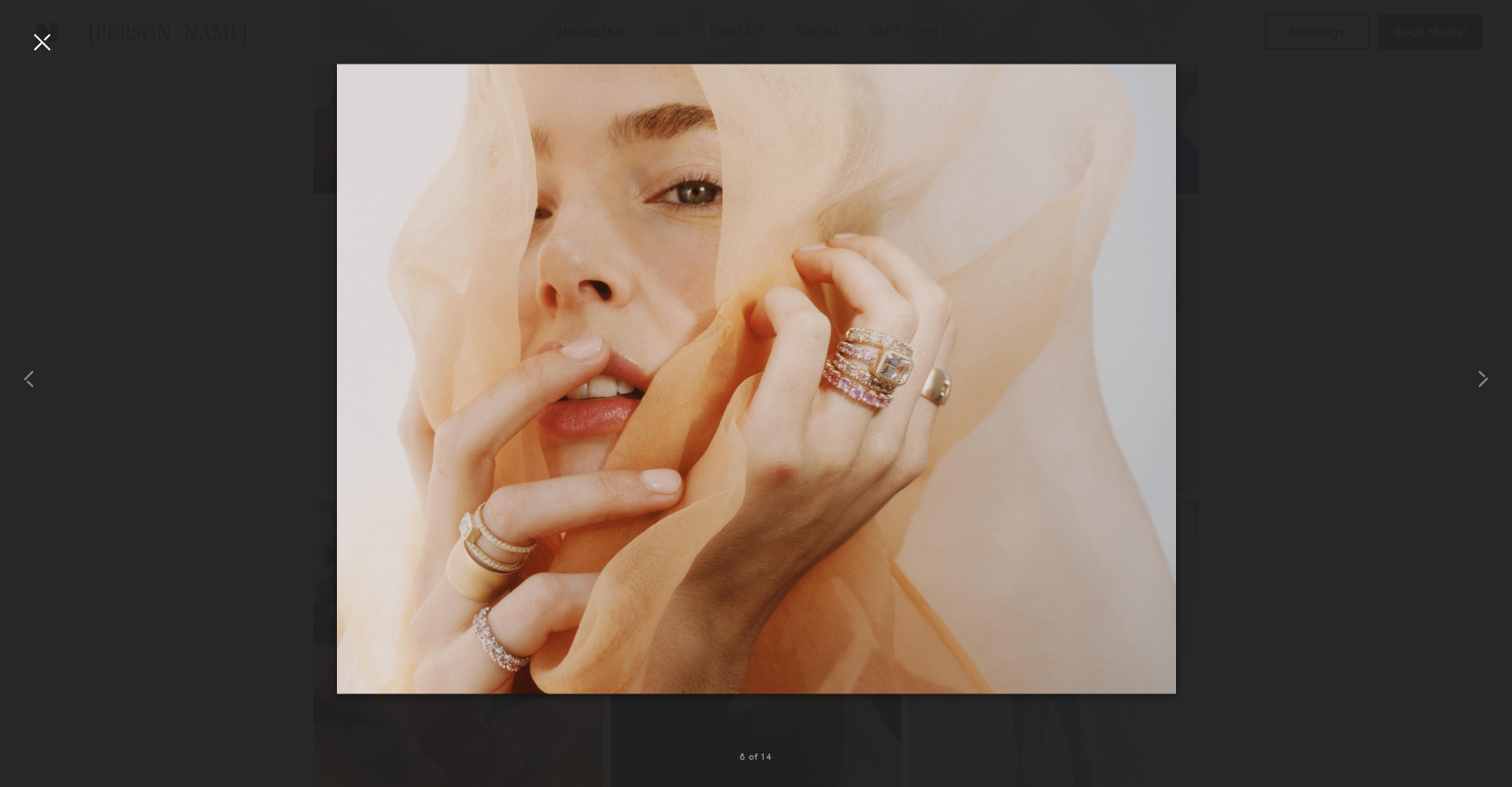
click at [56, 44] on div at bounding box center [42, 42] width 29 height 29
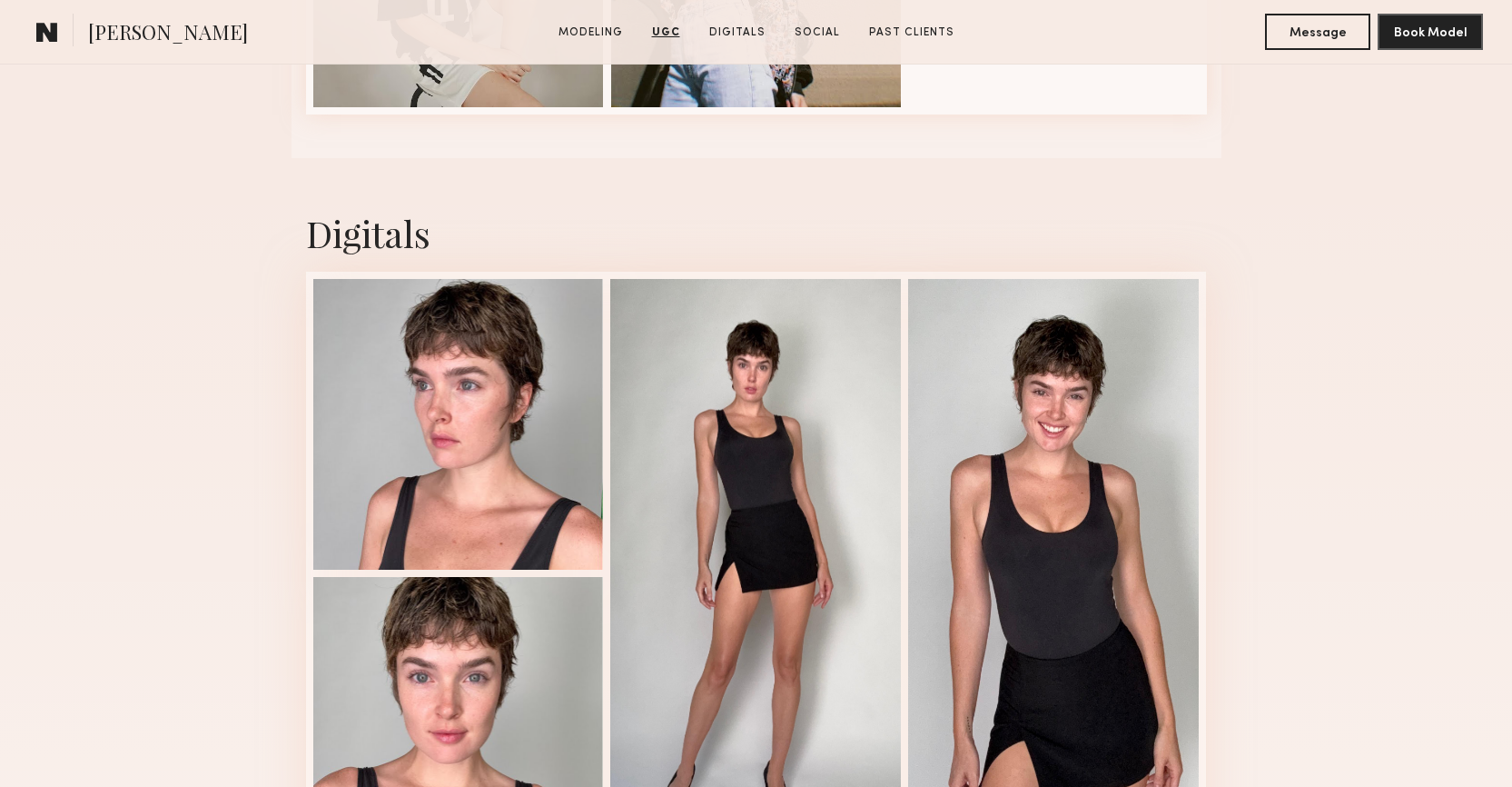
scroll to position [4051, 0]
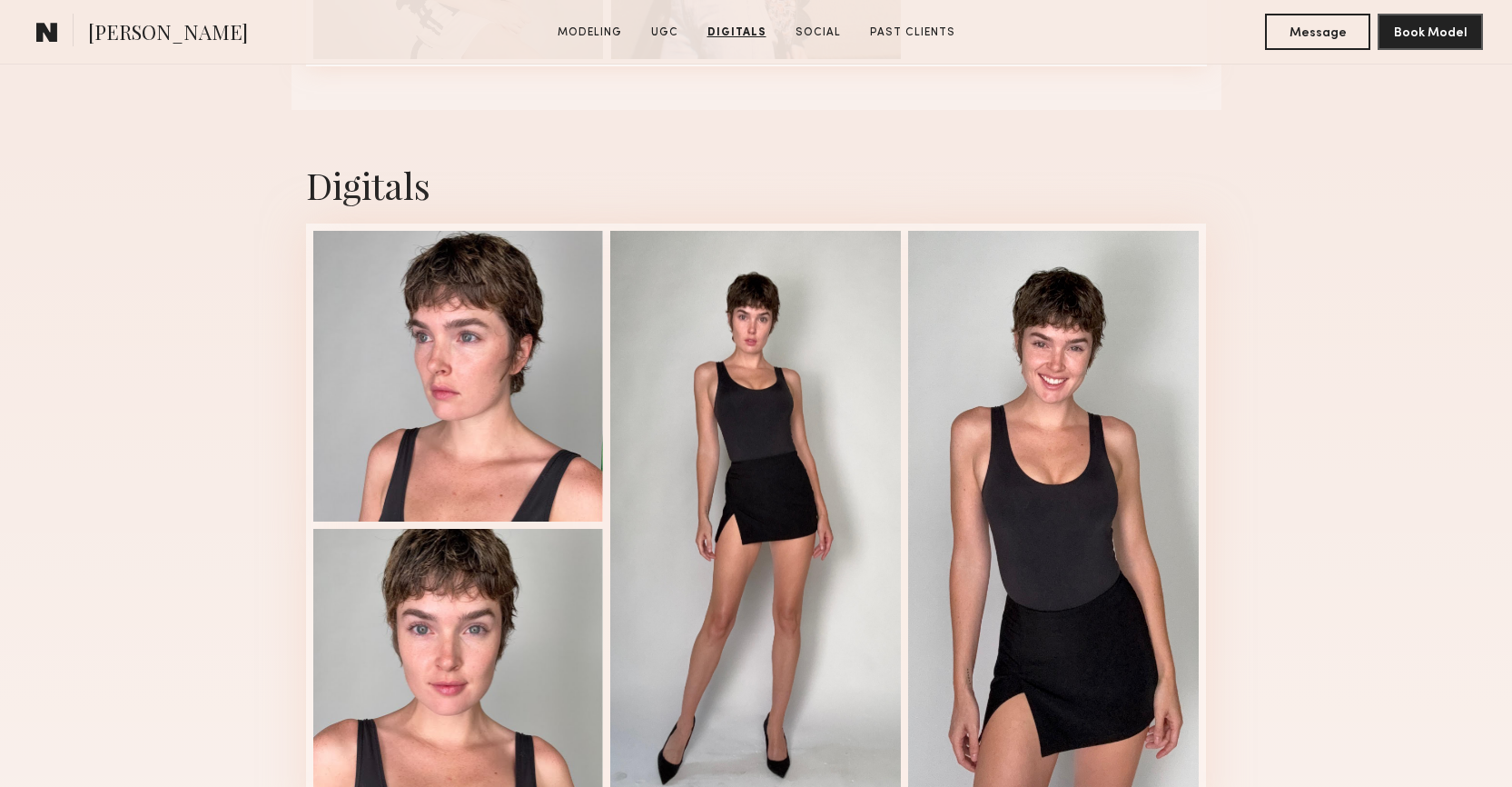
click at [1408, 446] on div "Digitals 1 of 4" at bounding box center [756, 493] width 1512 height 767
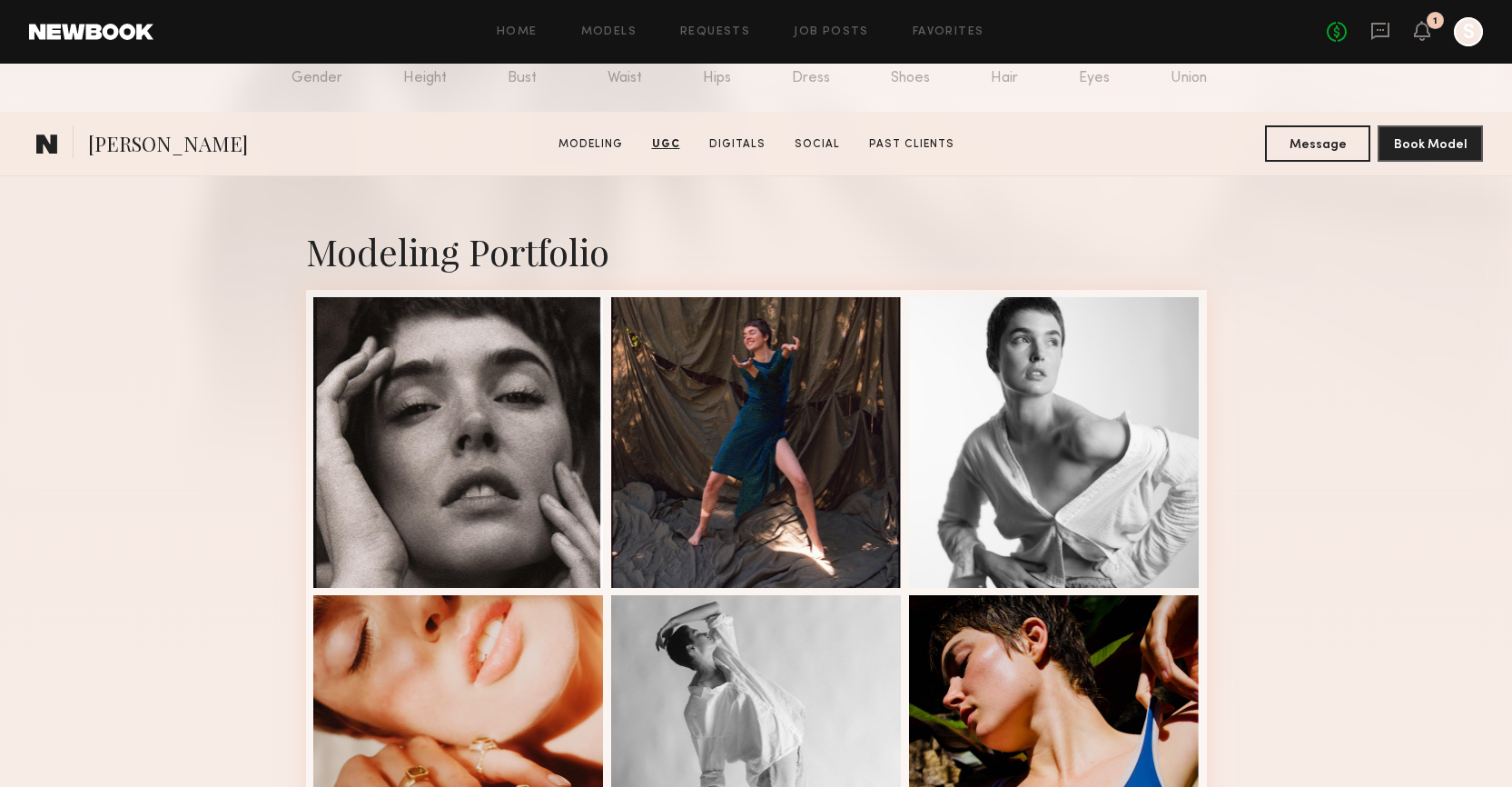
scroll to position [0, 0]
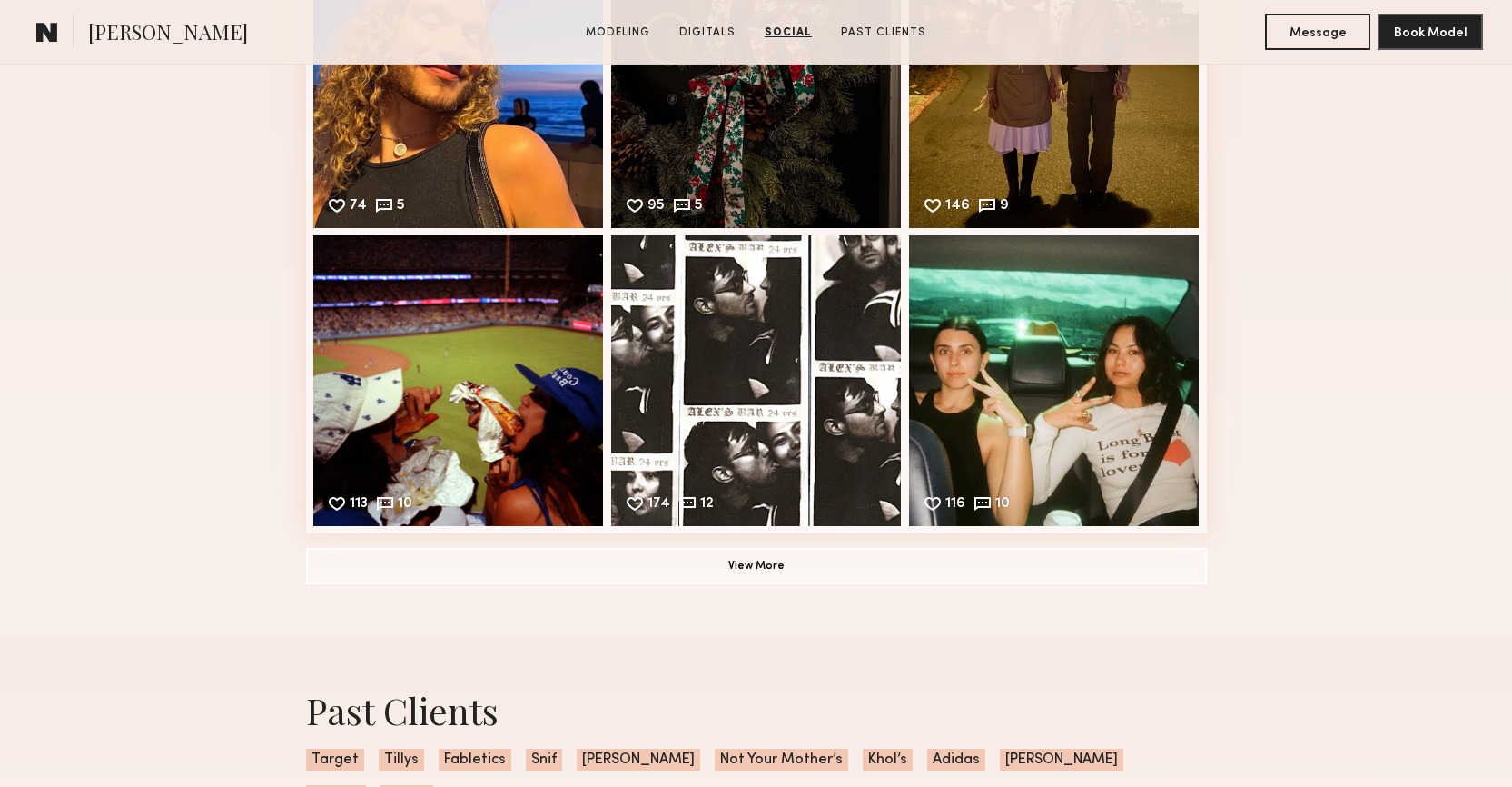
scroll to position [3075, 0]
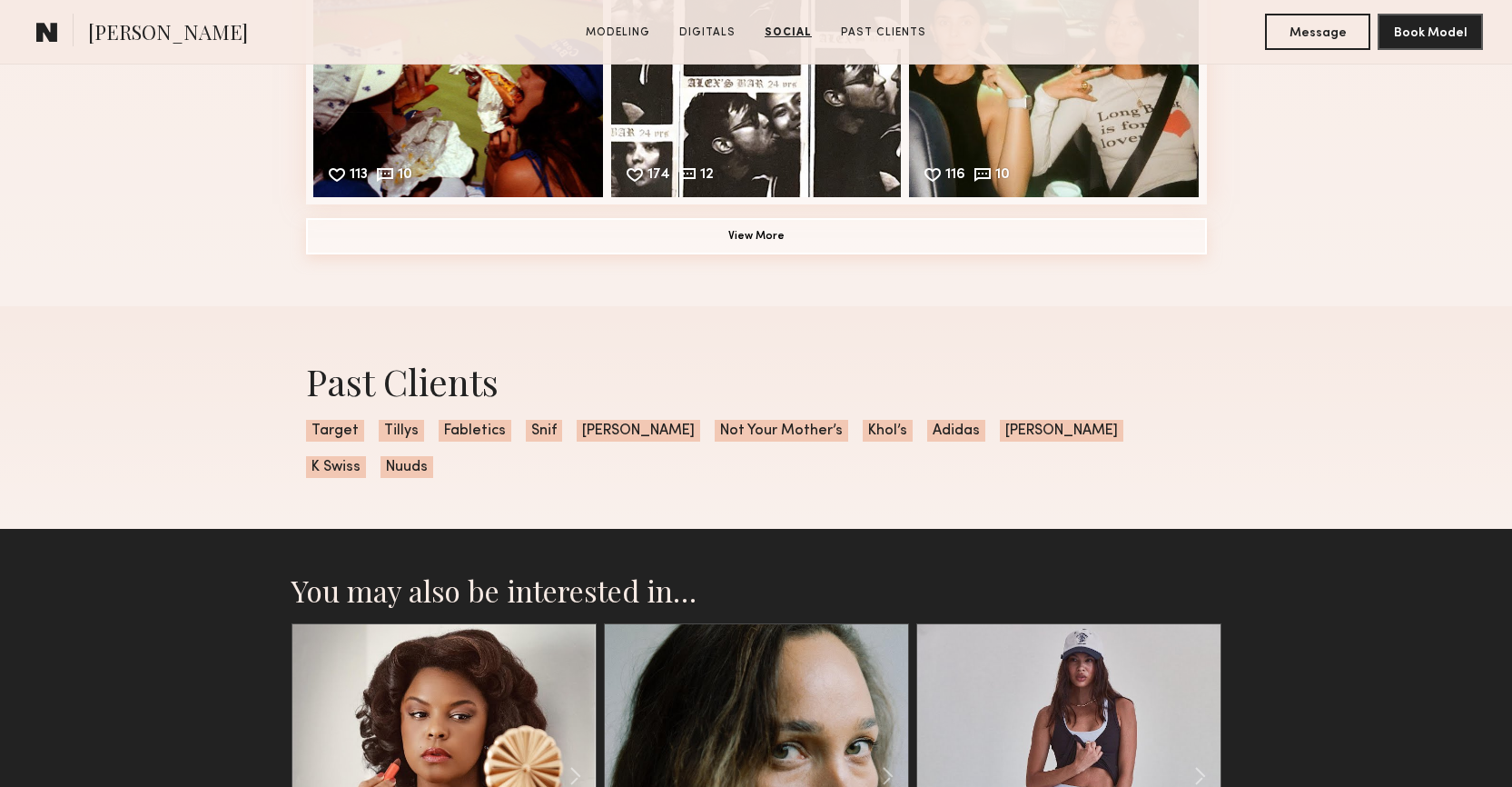
click at [791, 238] on button "View More" at bounding box center [756, 236] width 901 height 36
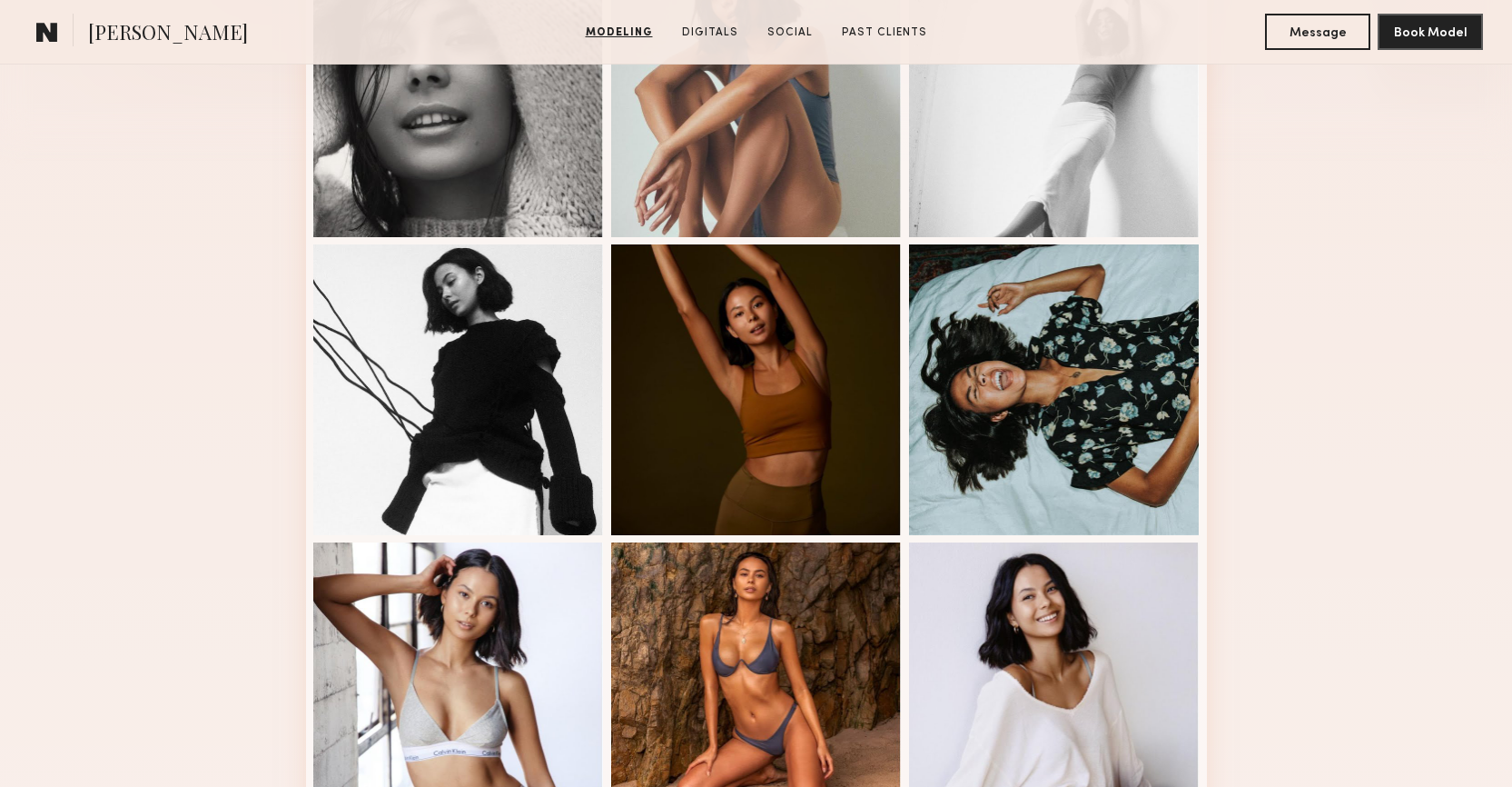
scroll to position [806, 0]
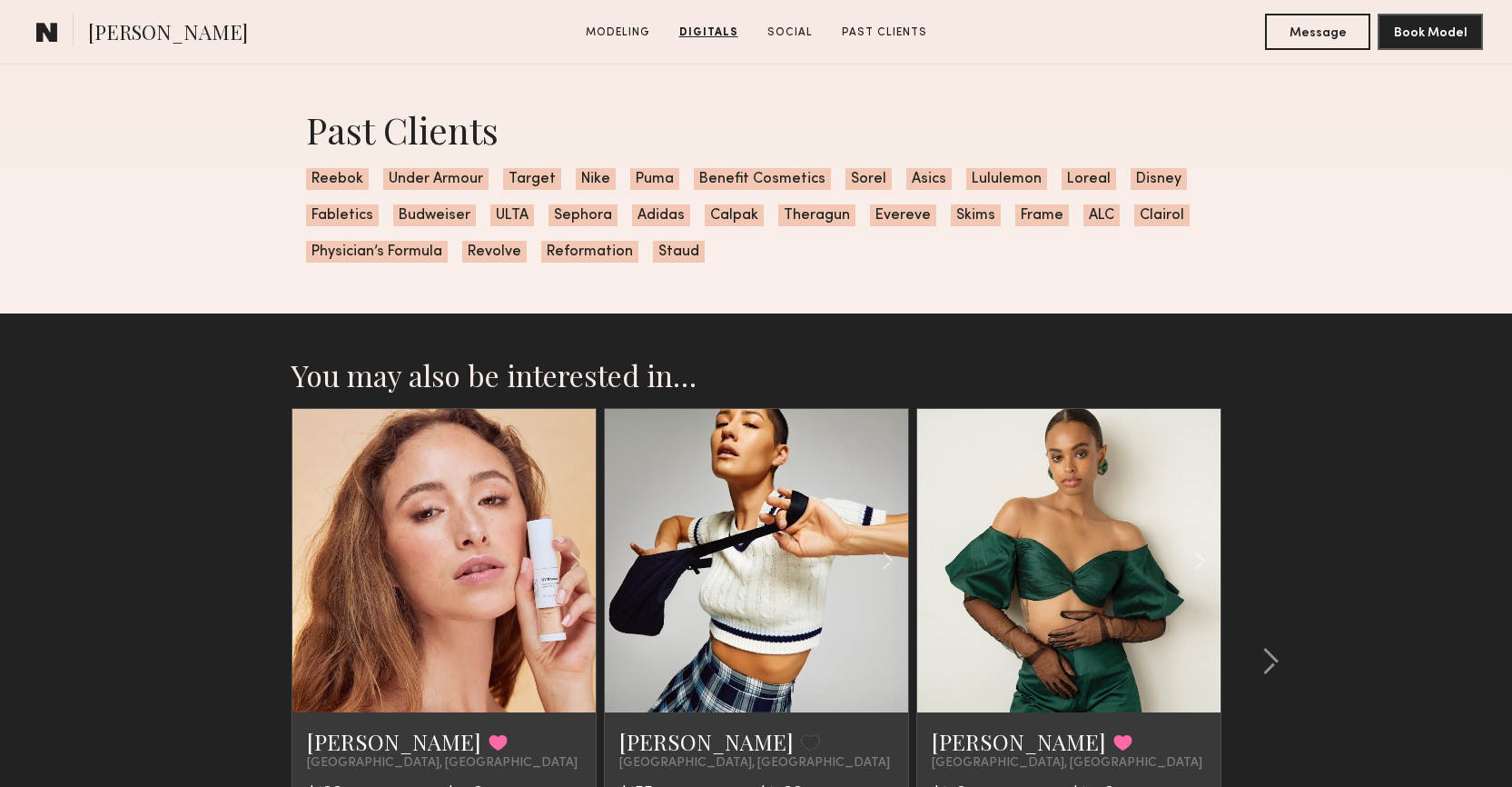
scroll to position [2854, 0]
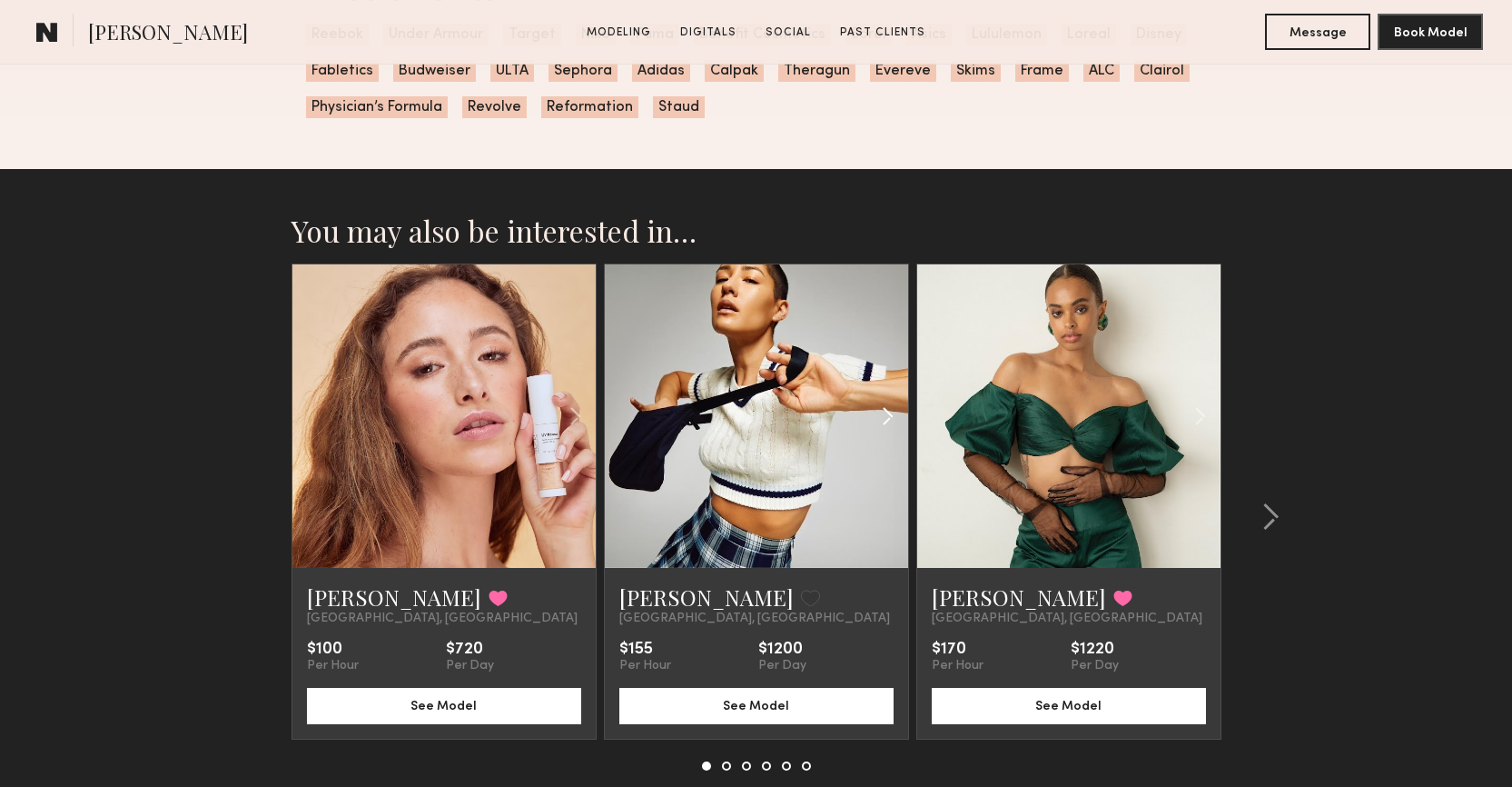
click at [879, 420] on common-icon at bounding box center [888, 416] width 26 height 34
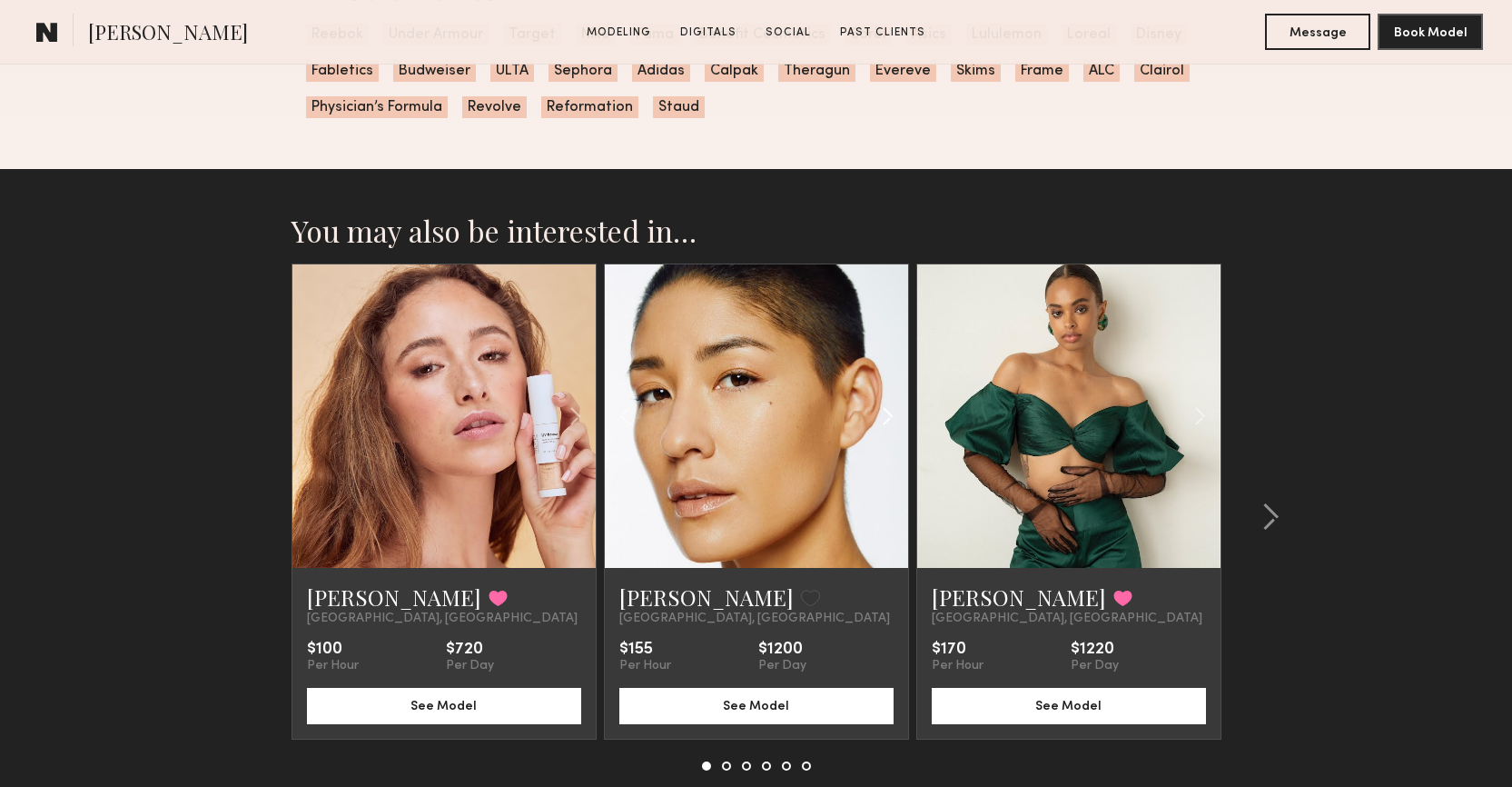
click at [879, 420] on common-icon at bounding box center [888, 416] width 26 height 34
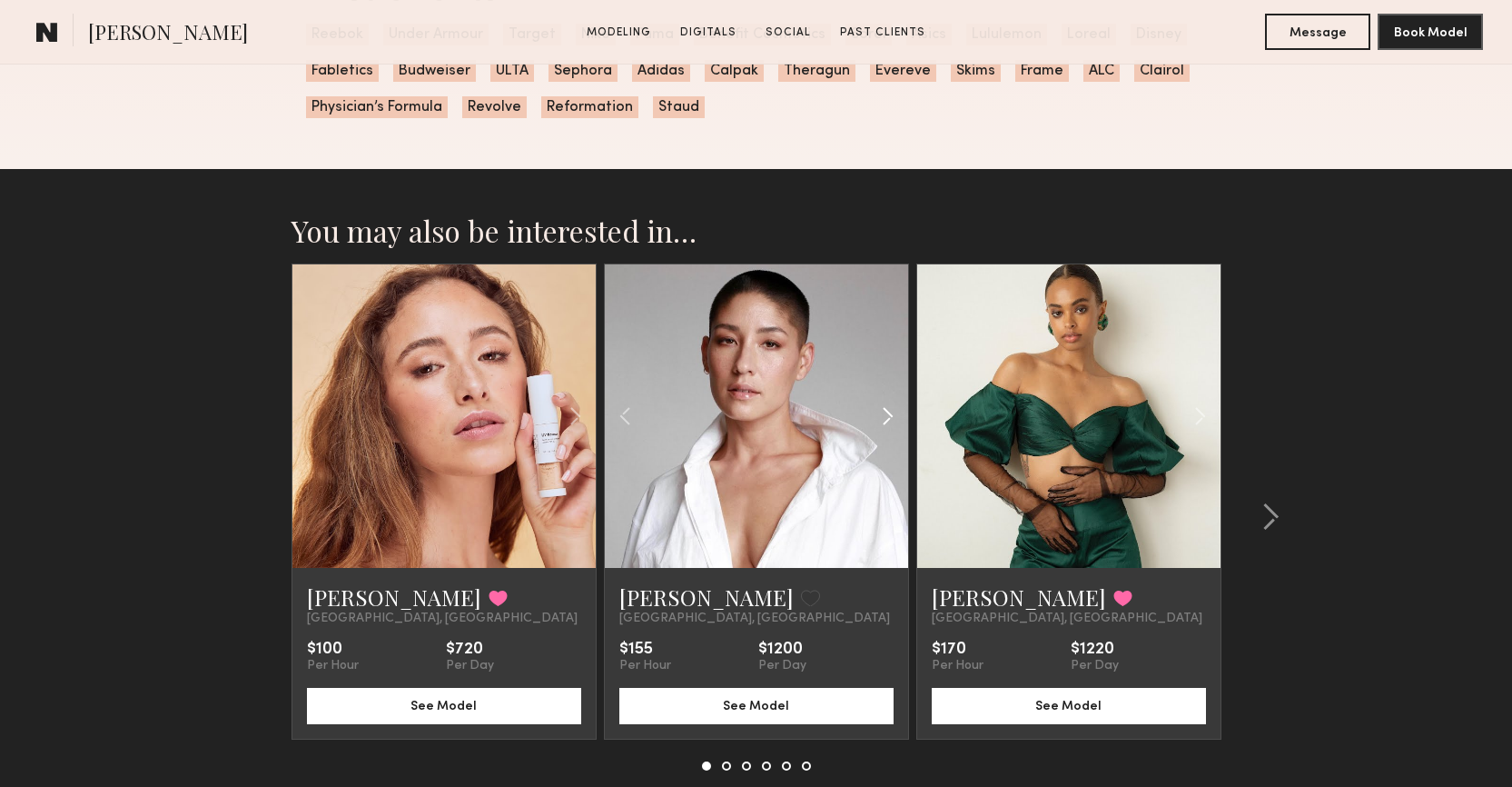
click at [879, 420] on common-icon at bounding box center [888, 416] width 26 height 34
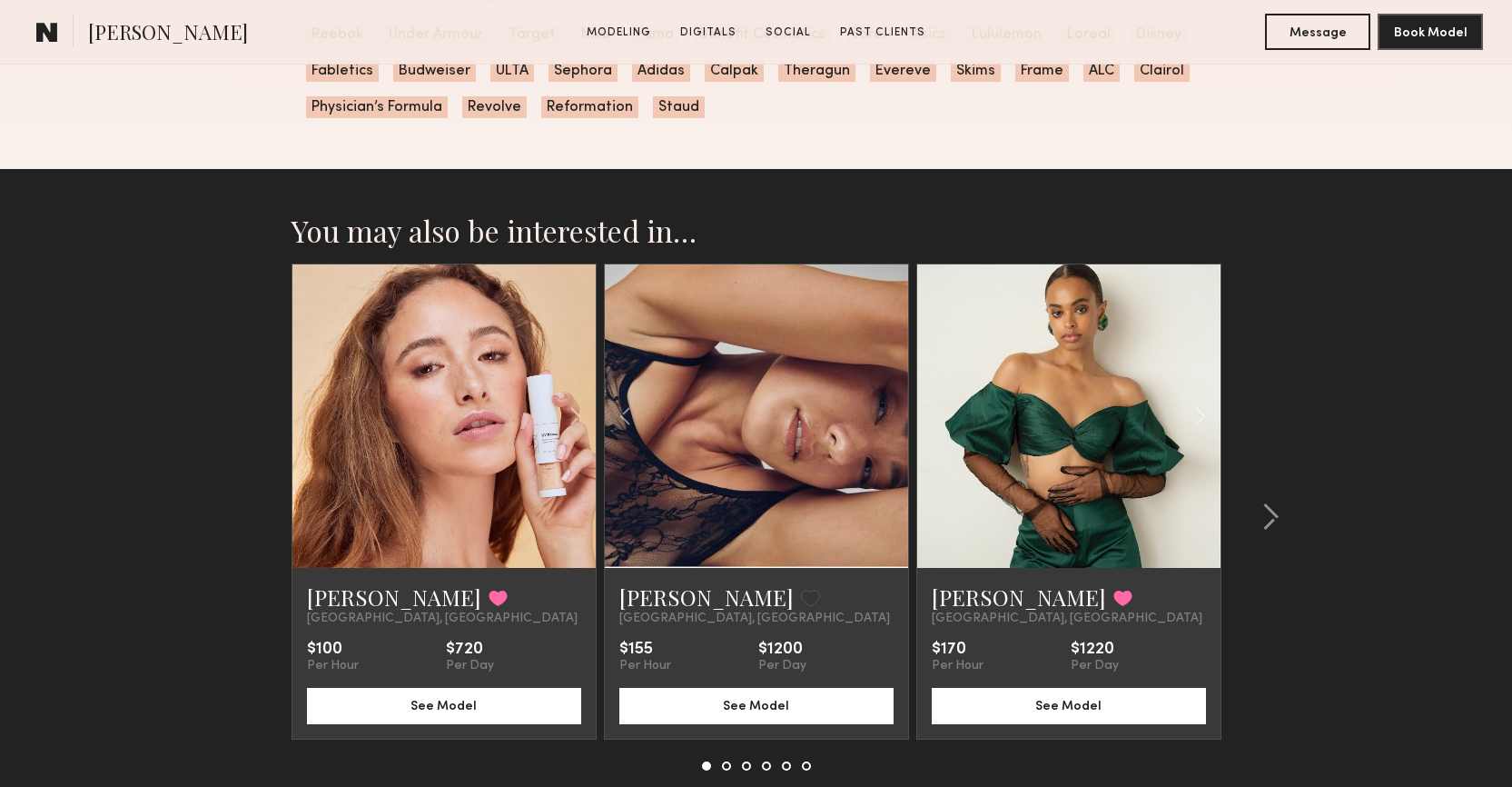
click at [879, 420] on div at bounding box center [756, 415] width 304 height 304
click at [756, 718] on button "See Model" at bounding box center [756, 705] width 274 height 36
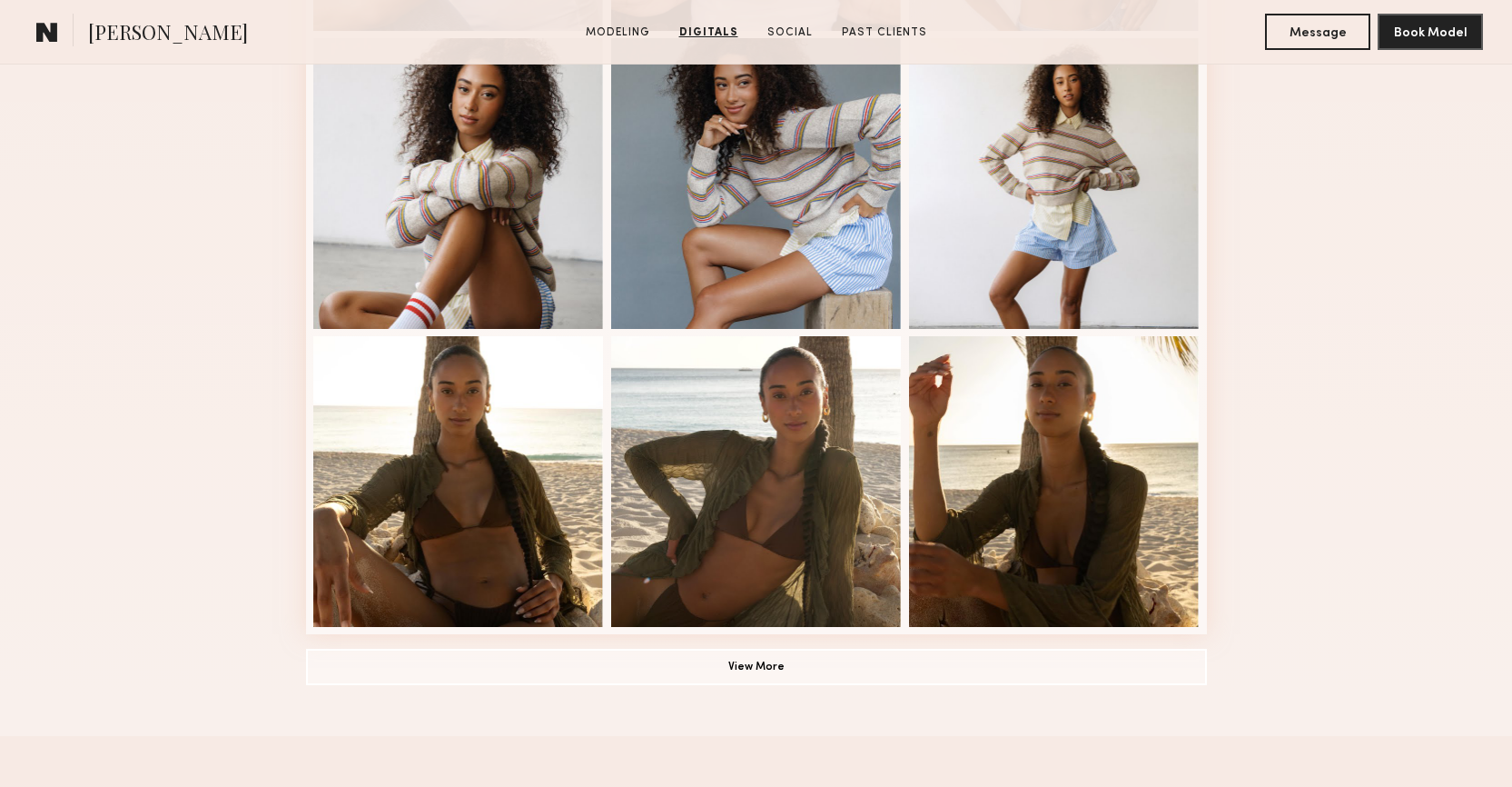
scroll to position [1064, 0]
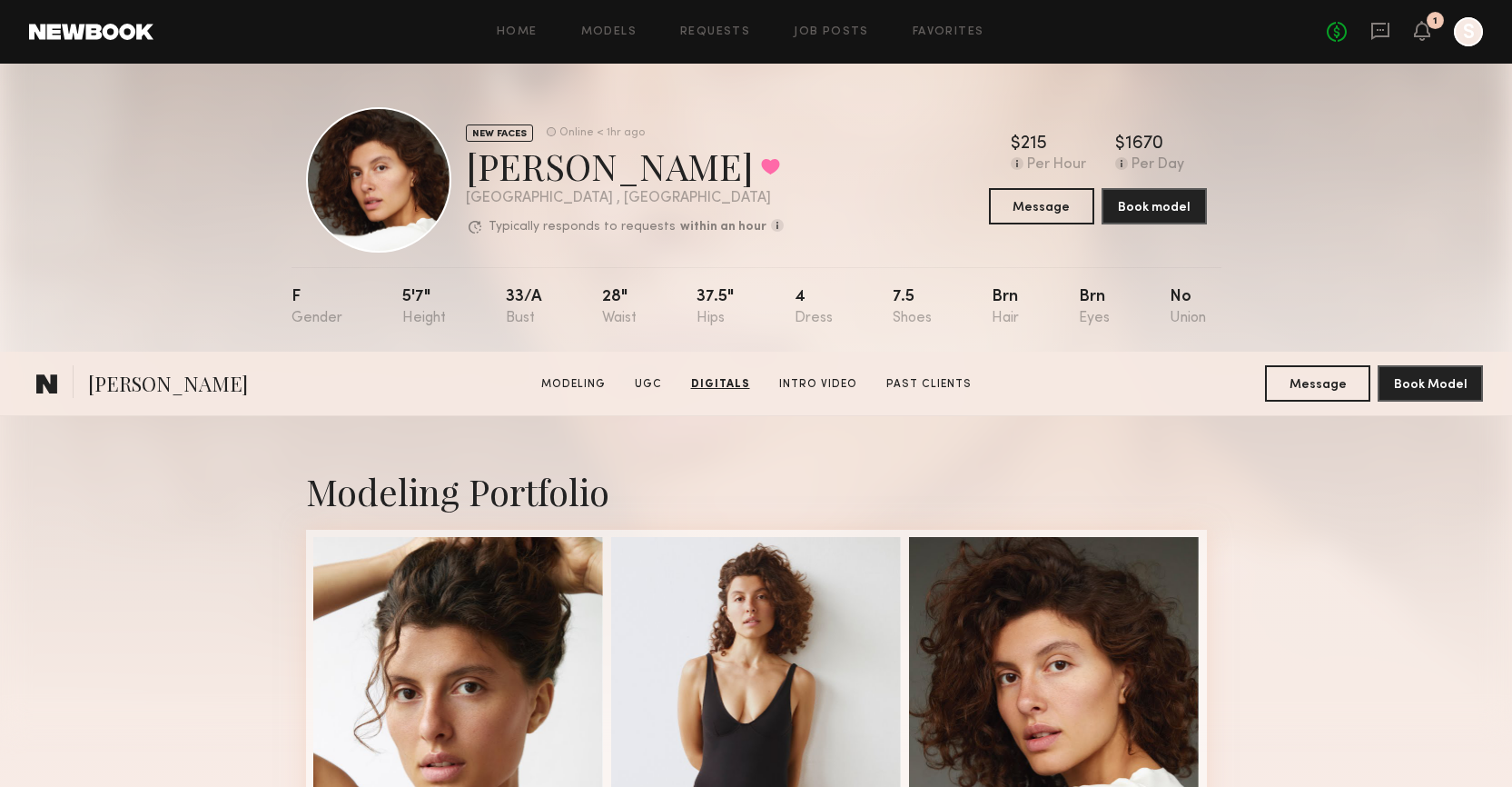
scroll to position [2866, 0]
